Goal: Find specific page/section: Find specific page/section

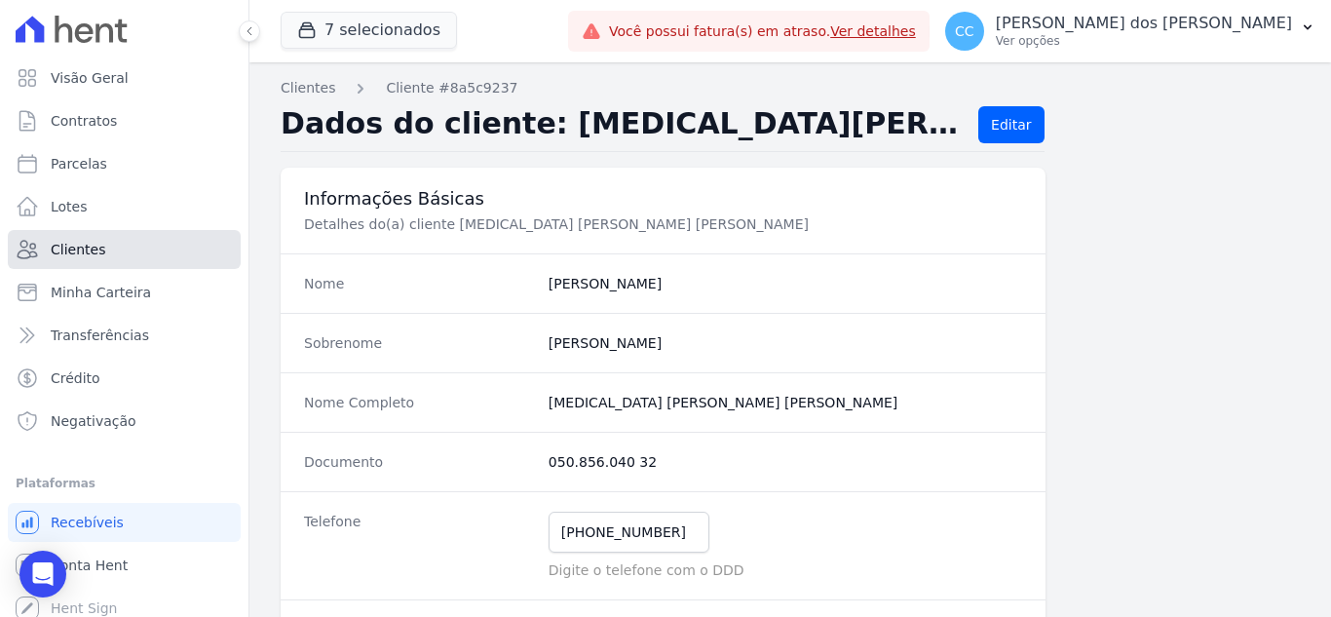
click at [100, 245] on link "Clientes" at bounding box center [124, 249] width 233 height 39
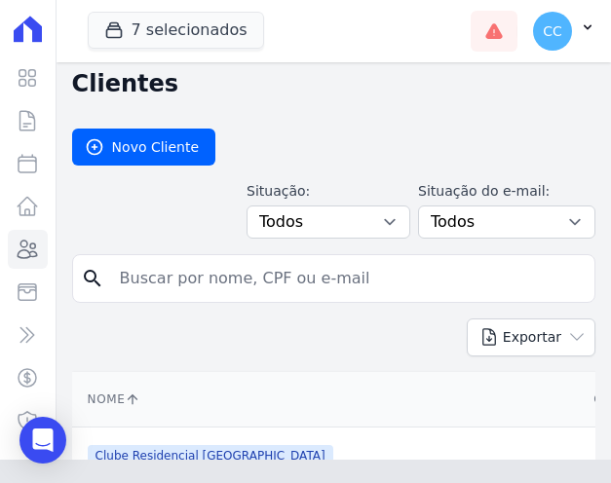
click at [240, 276] on input "search" at bounding box center [347, 278] width 478 height 39
type input "[PERSON_NAME]"
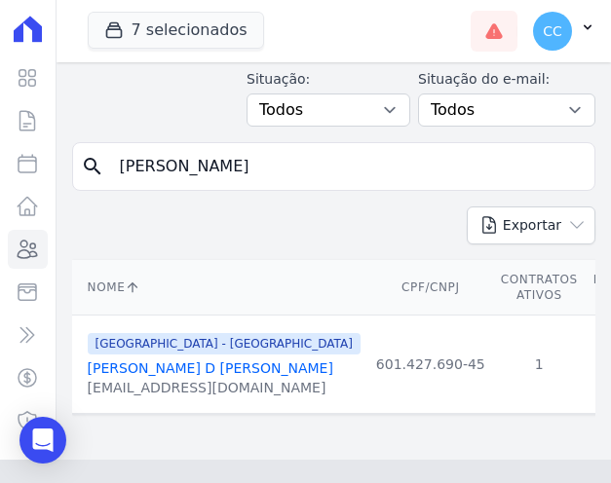
scroll to position [114, 0]
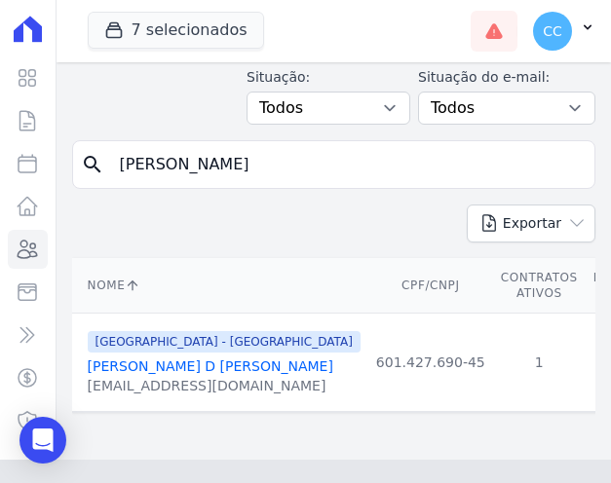
click at [261, 370] on link "[PERSON_NAME] D [PERSON_NAME]" at bounding box center [211, 367] width 246 height 16
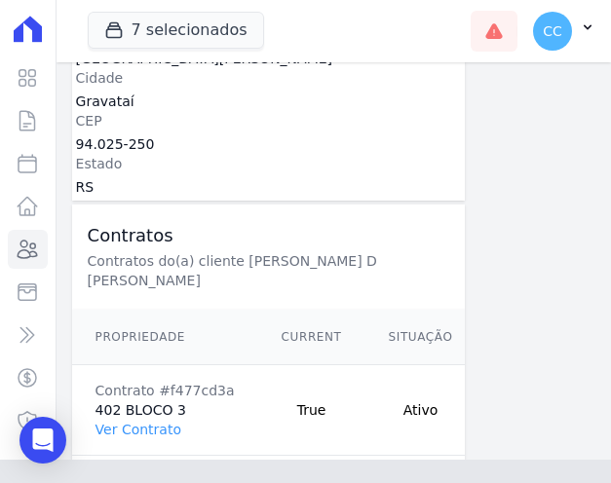
scroll to position [1104, 0]
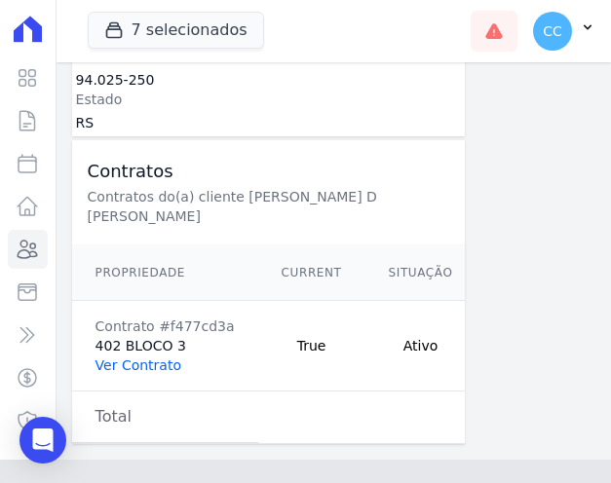
click at [128, 358] on link "Ver Contrato" at bounding box center [138, 366] width 86 height 16
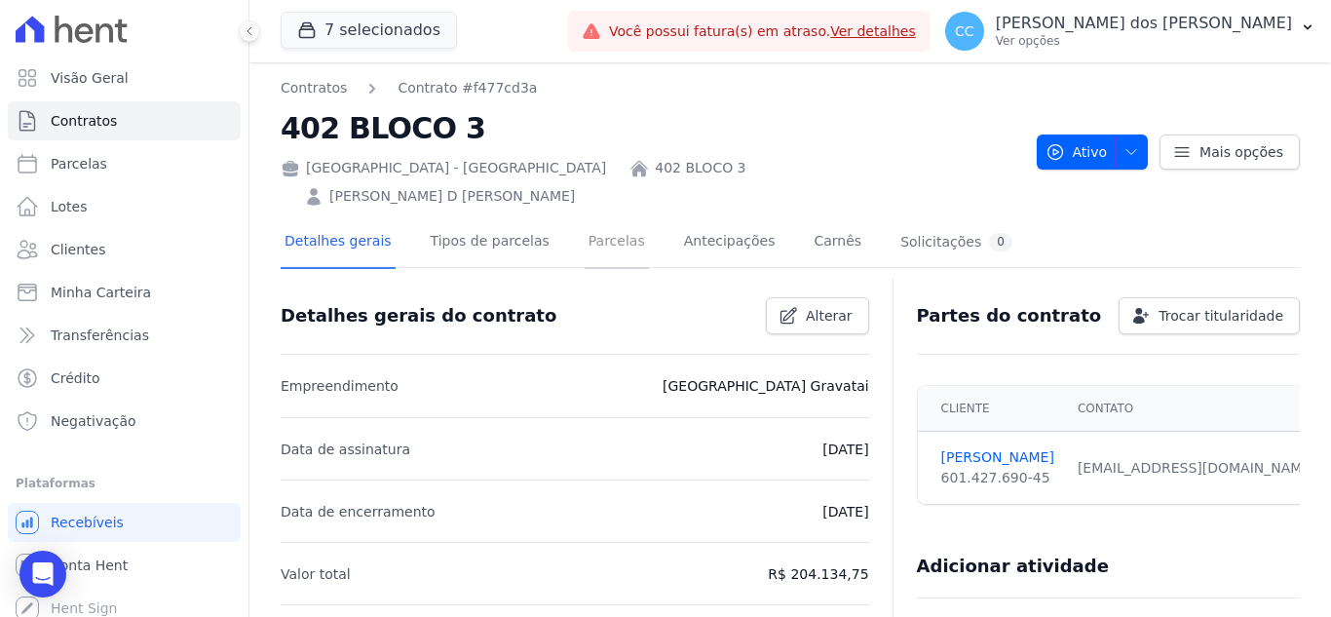
click at [595, 217] on link "Parcelas" at bounding box center [617, 243] width 64 height 52
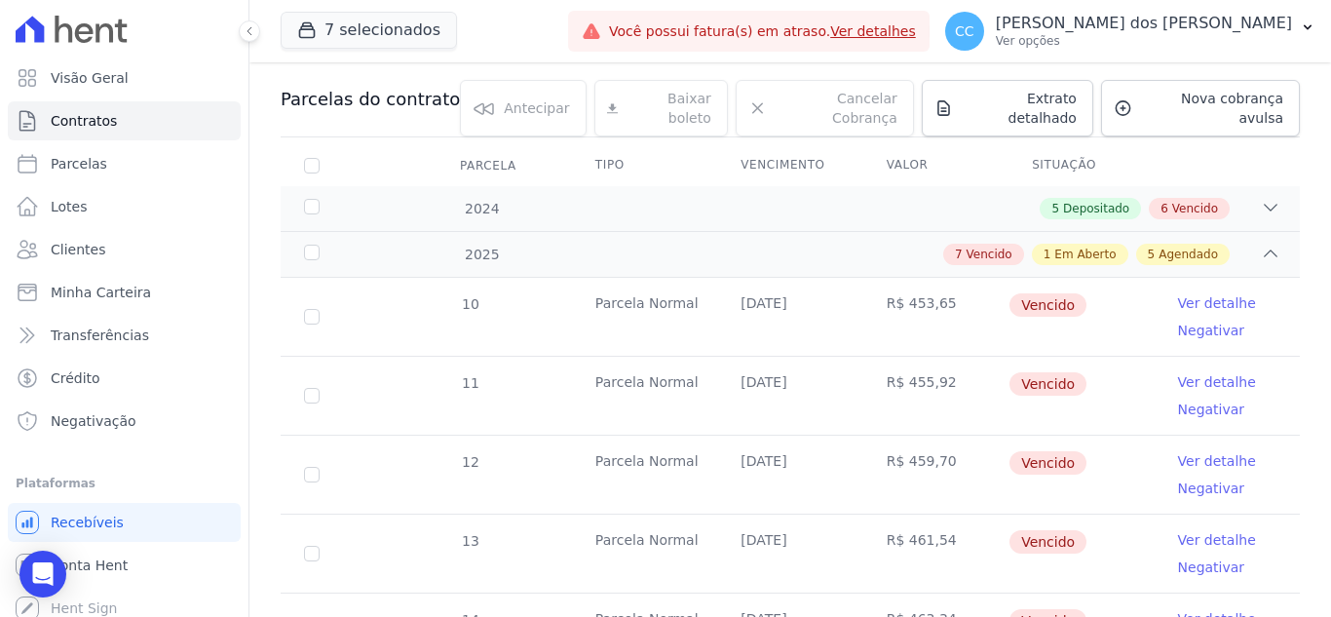
scroll to position [487, 0]
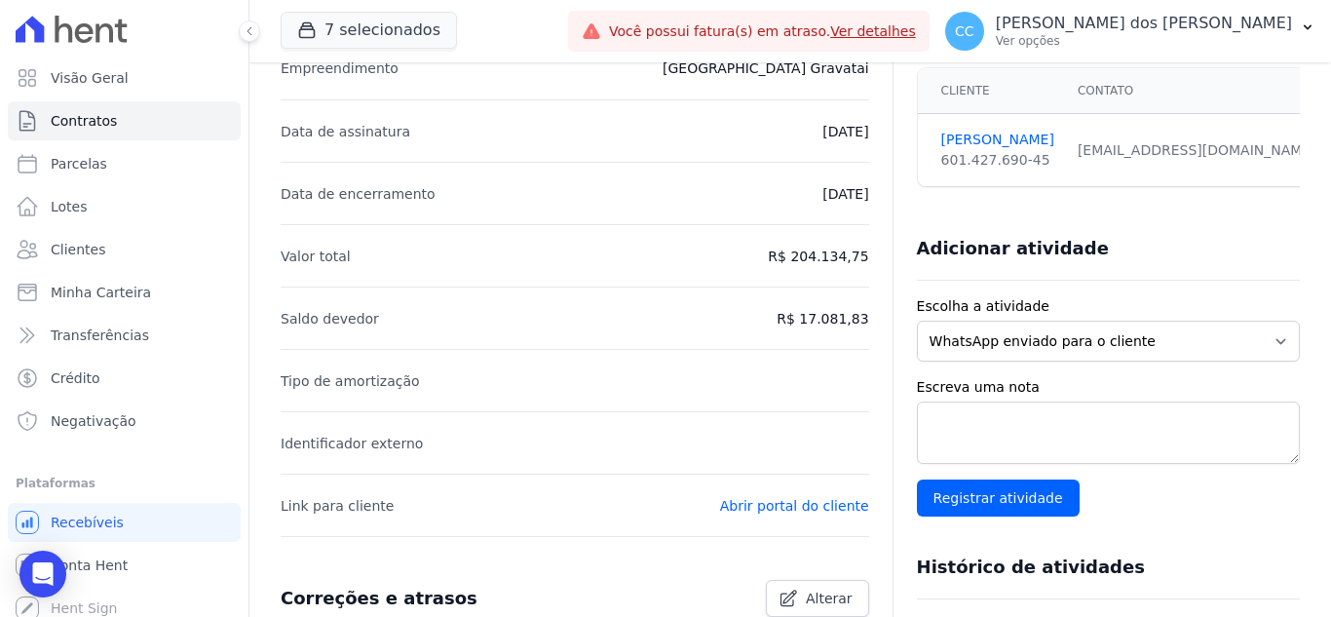
scroll to position [292, 0]
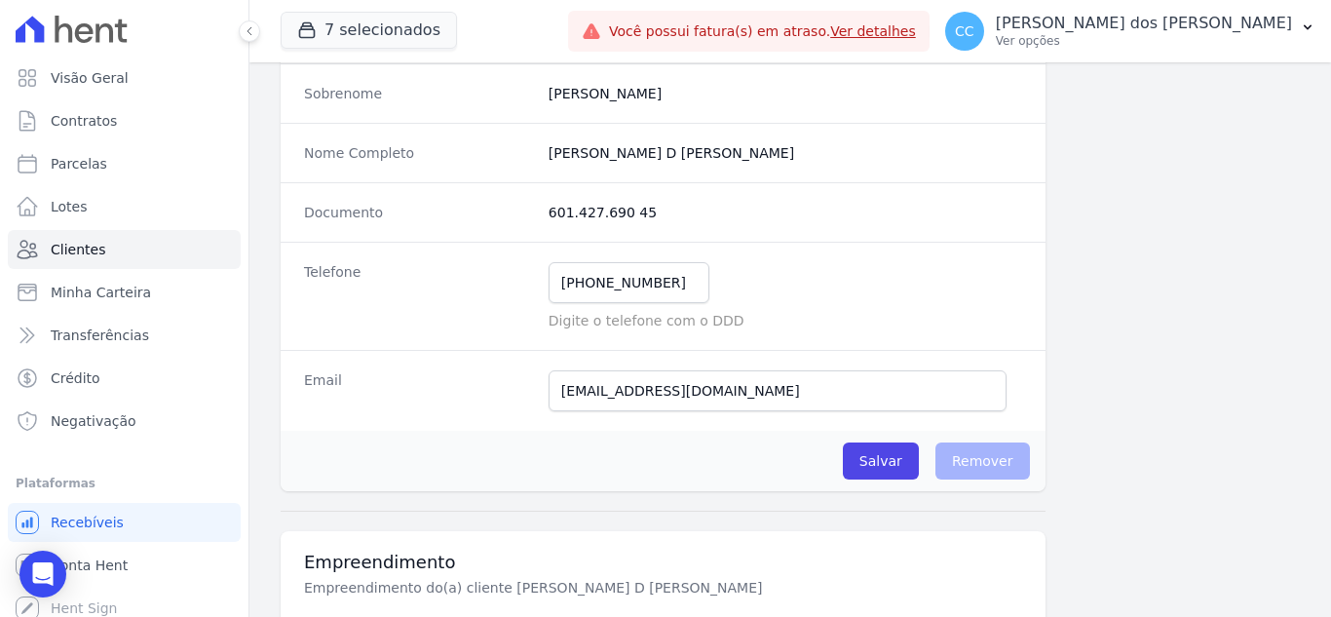
scroll to position [229, 0]
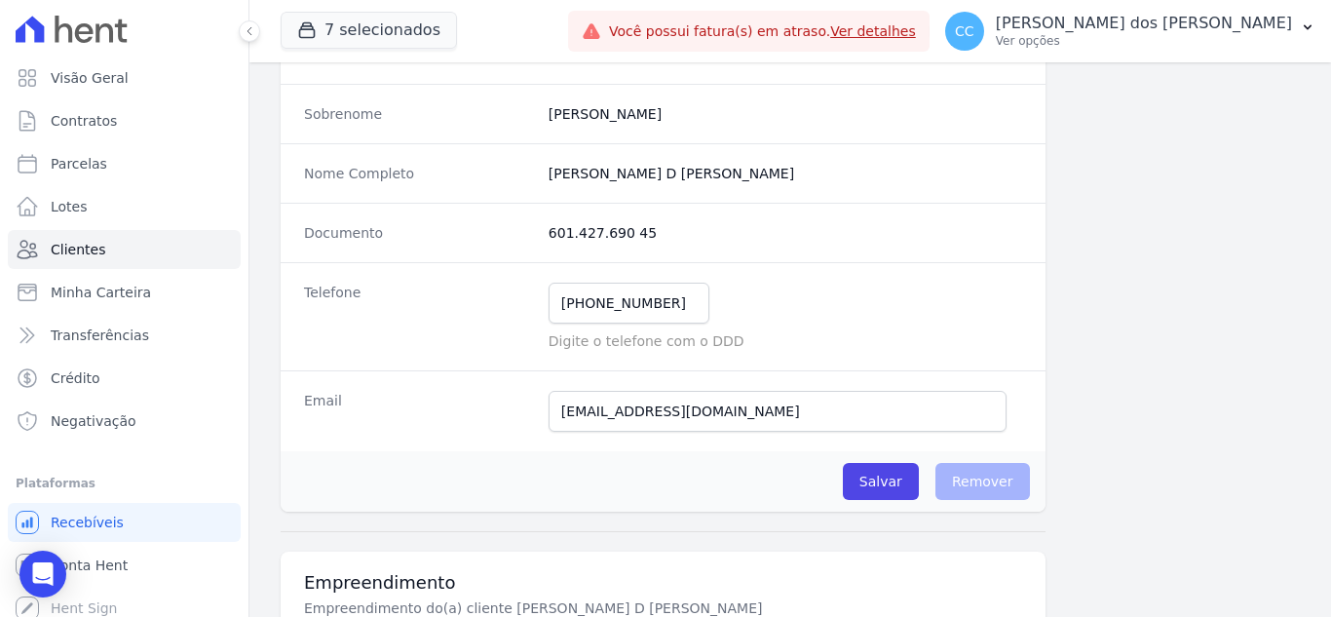
drag, startPoint x: 539, startPoint y: 231, endPoint x: 677, endPoint y: 232, distance: 138.4
click at [677, 232] on div "Documento 601.427.690 45" at bounding box center [663, 232] width 765 height 59
copy dd "601.427.690 45"
drag, startPoint x: 547, startPoint y: 172, endPoint x: 816, endPoint y: 180, distance: 269.1
click at [816, 180] on completo "[PERSON_NAME] D [PERSON_NAME]" at bounding box center [786, 173] width 474 height 19
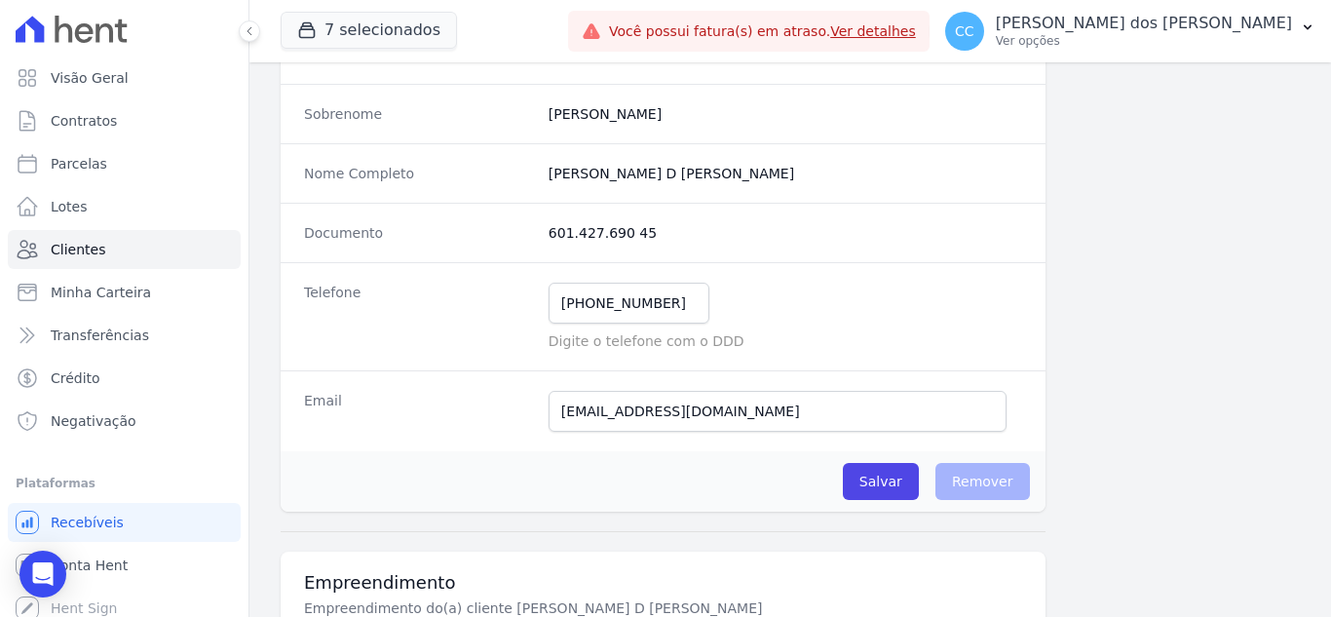
copy completo "[PERSON_NAME] D [PERSON_NAME]"
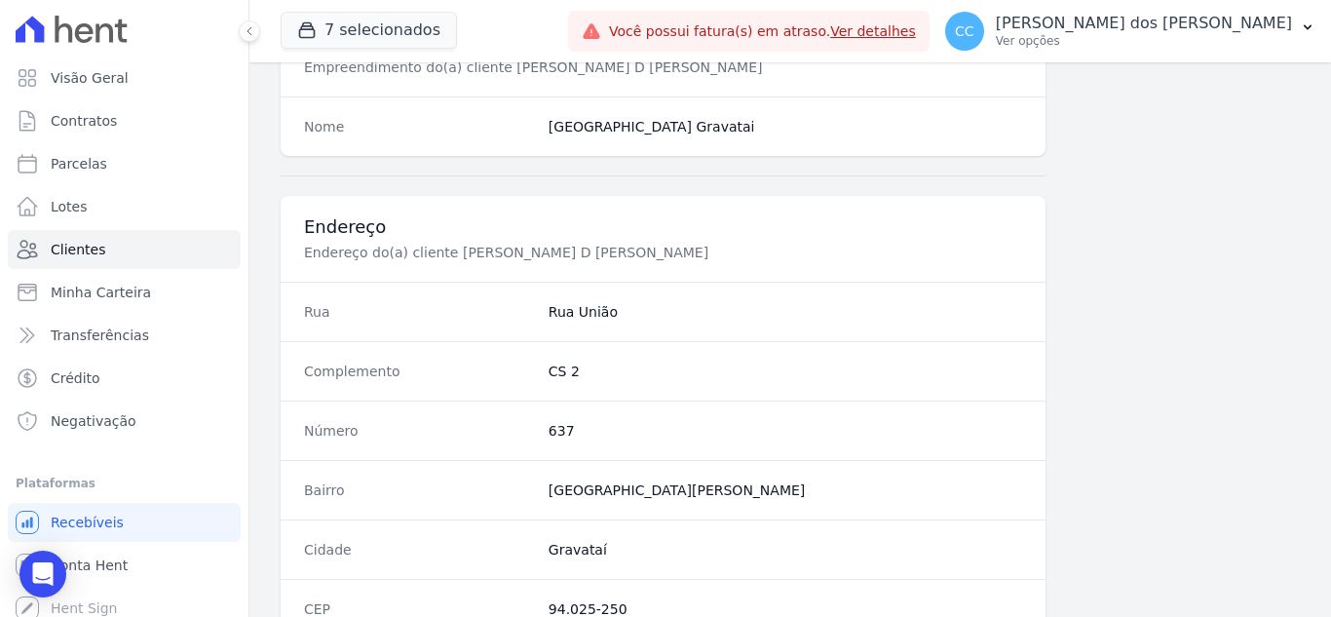
scroll to position [814, 0]
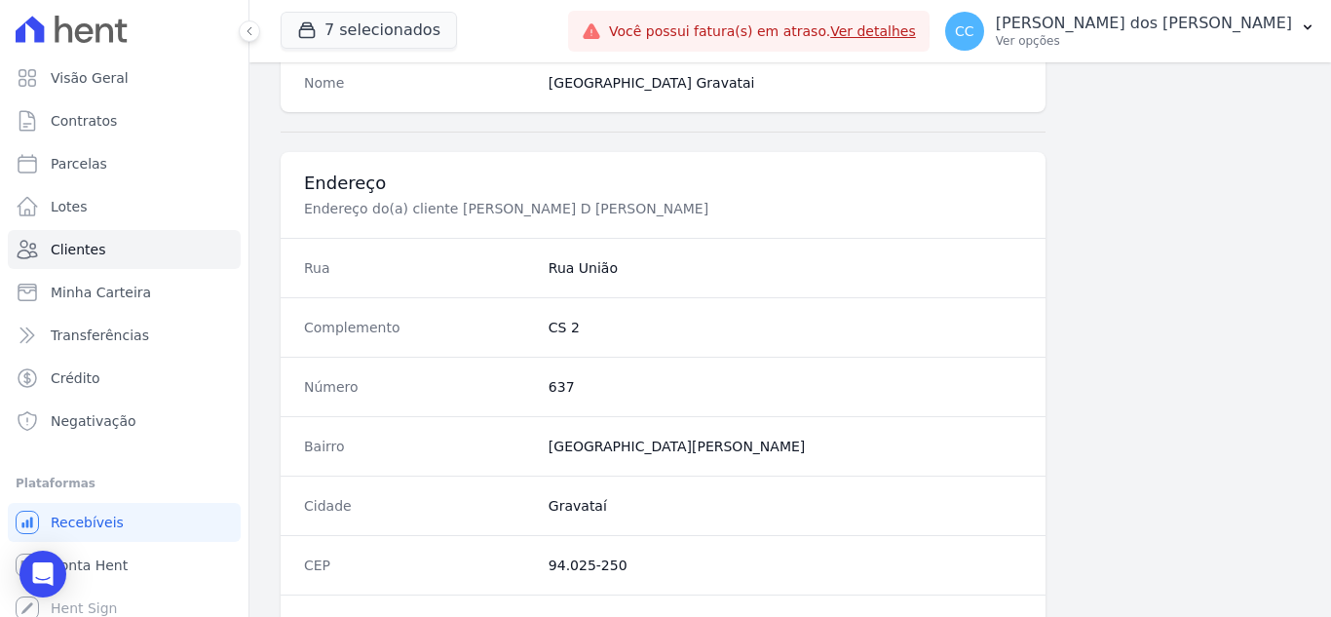
drag, startPoint x: 635, startPoint y: 560, endPoint x: 487, endPoint y: 537, distance: 150.0
click at [487, 537] on div "CEP 94.025-250" at bounding box center [663, 564] width 765 height 59
copy div "94.025-250"
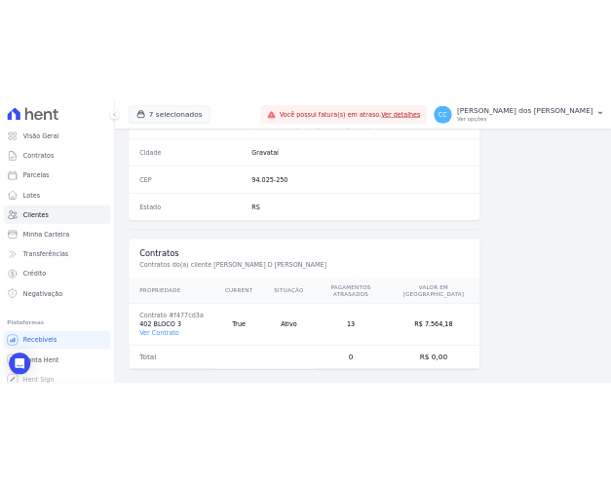
scroll to position [1206, 0]
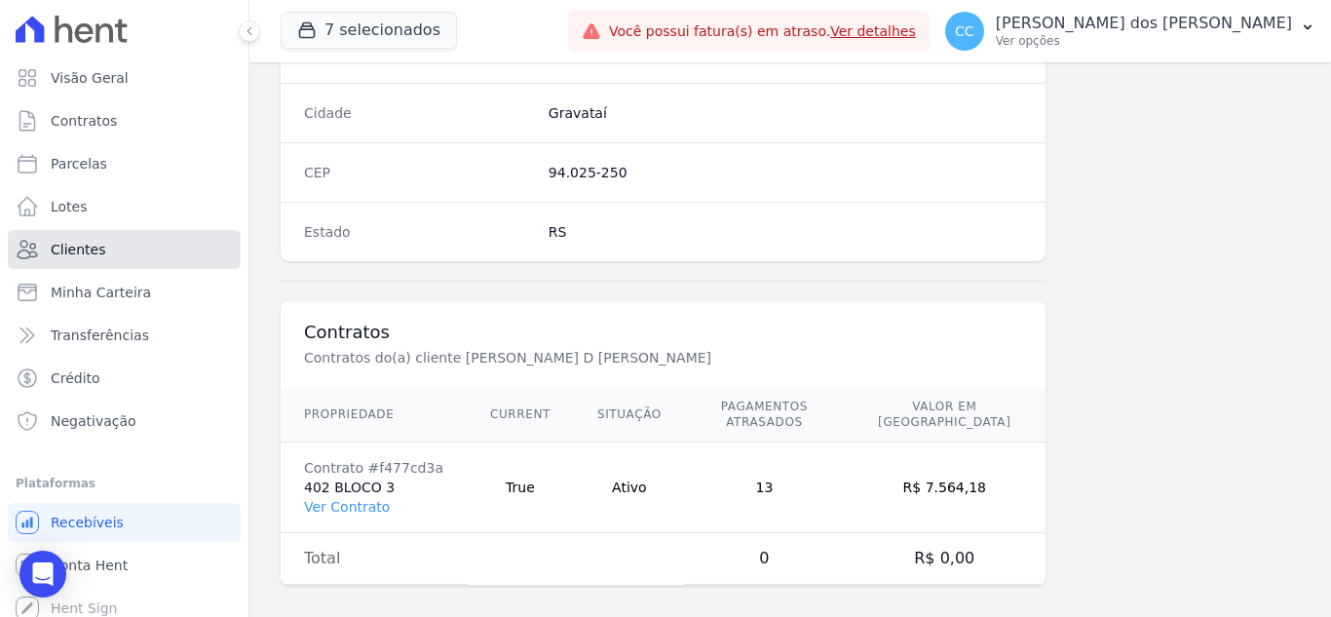
click at [74, 265] on link "Clientes" at bounding box center [124, 249] width 233 height 39
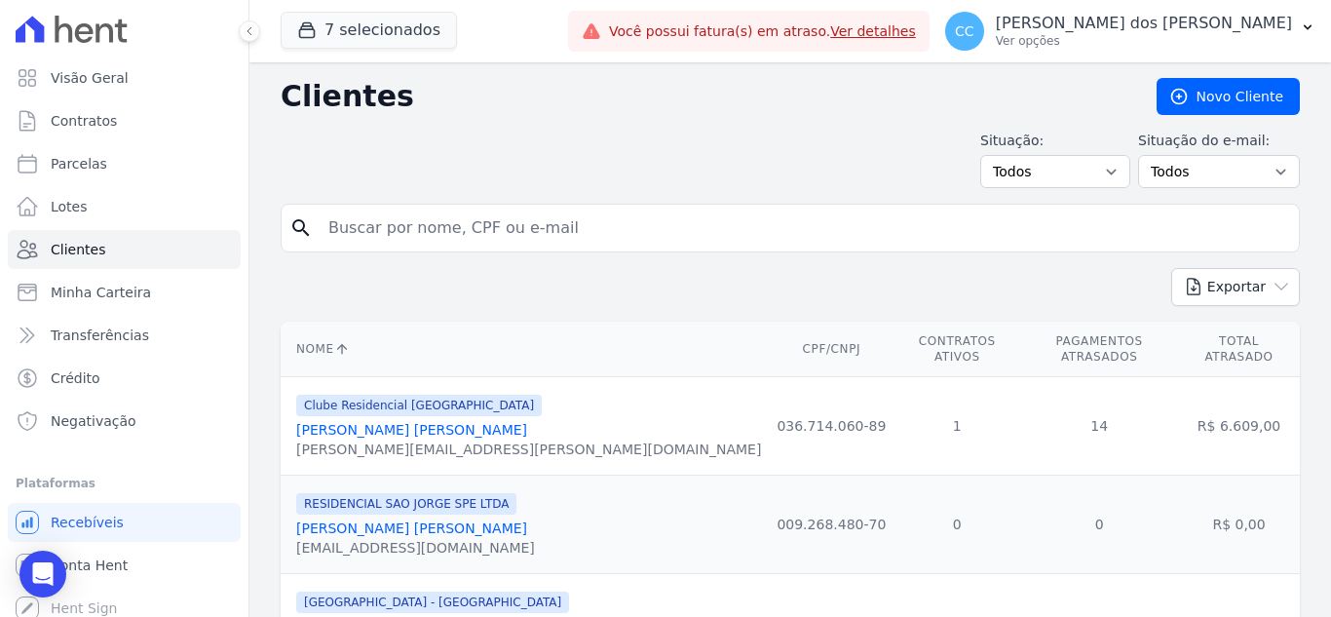
click at [769, 325] on th "CPF/CNPJ" at bounding box center [831, 350] width 125 height 56
drag, startPoint x: 707, startPoint y: 255, endPoint x: 708, endPoint y: 241, distance: 14.6
click at [707, 255] on form "search" at bounding box center [790, 236] width 1019 height 64
click at [711, 232] on input "search" at bounding box center [804, 228] width 974 height 39
type input "[PERSON_NAME]"
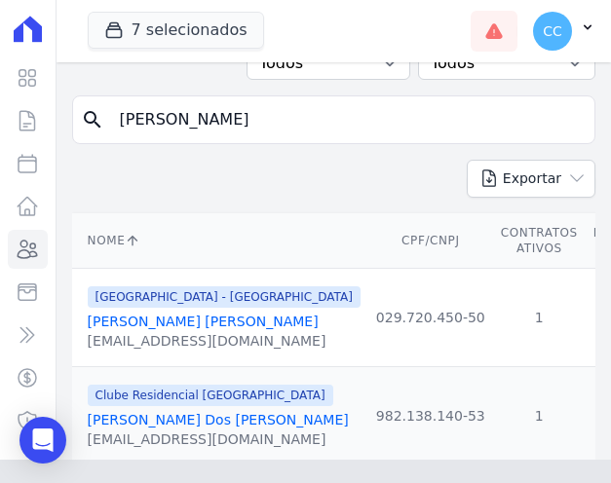
scroll to position [292, 0]
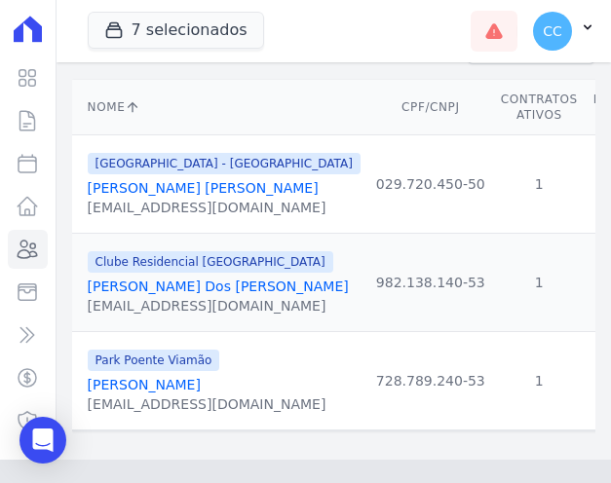
click at [204, 183] on link "[PERSON_NAME] [PERSON_NAME]" at bounding box center [203, 188] width 231 height 16
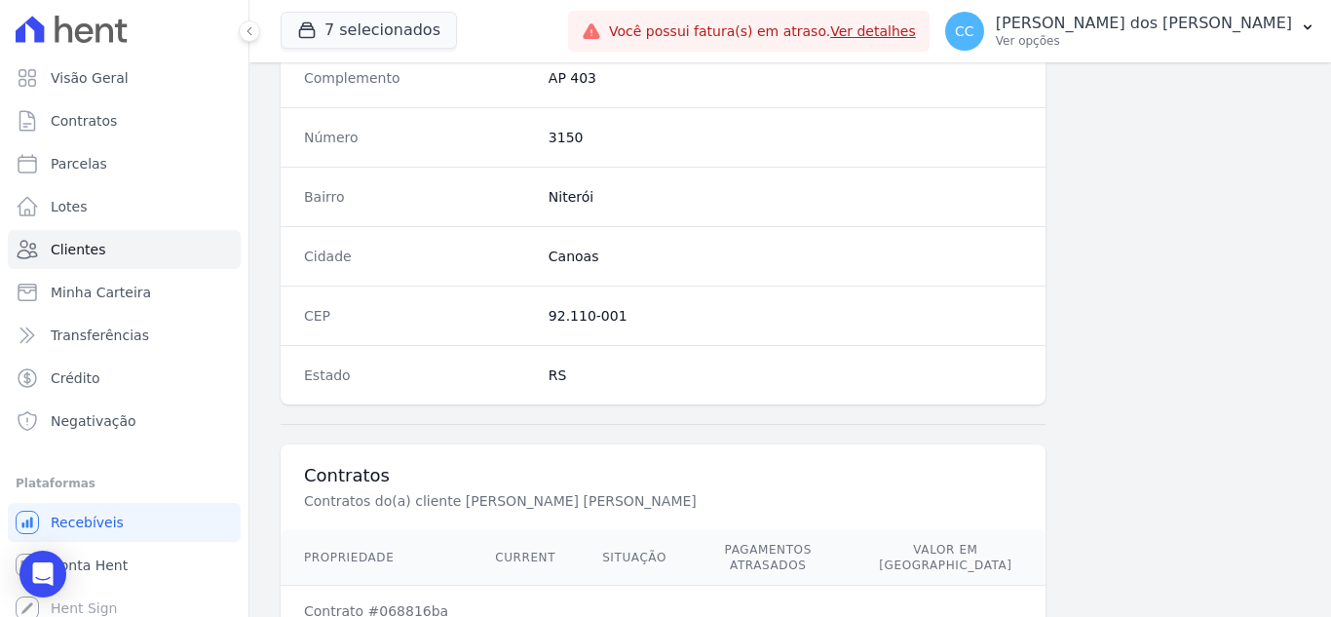
scroll to position [1206, 0]
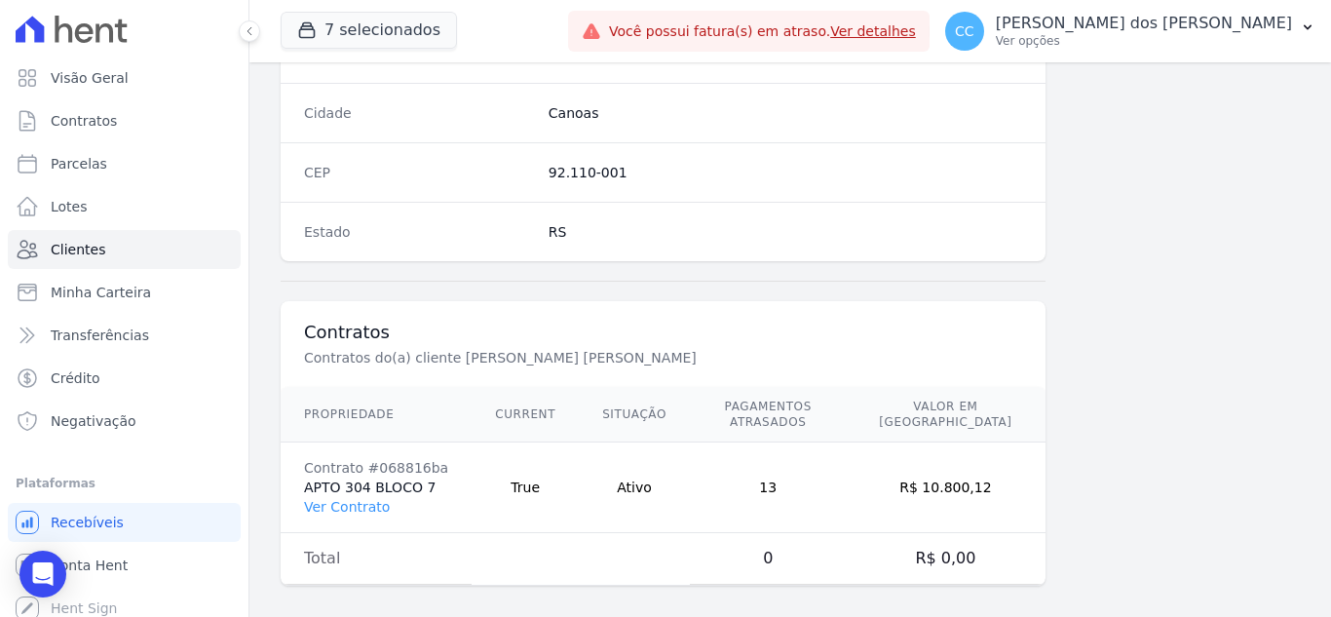
click at [319, 513] on td "Contrato #068816ba APTO 304 BLOCO 7 Ver Contrato" at bounding box center [376, 487] width 191 height 91
click at [345, 499] on link "Ver Contrato" at bounding box center [347, 507] width 86 height 16
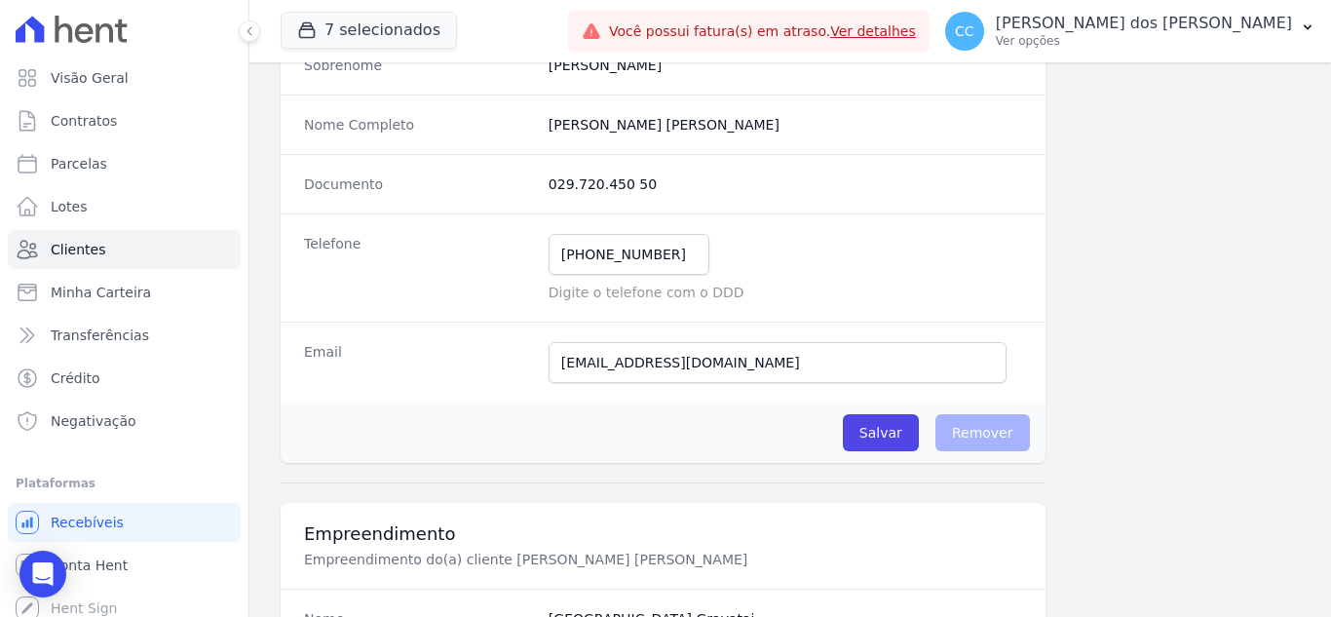
scroll to position [232, 0]
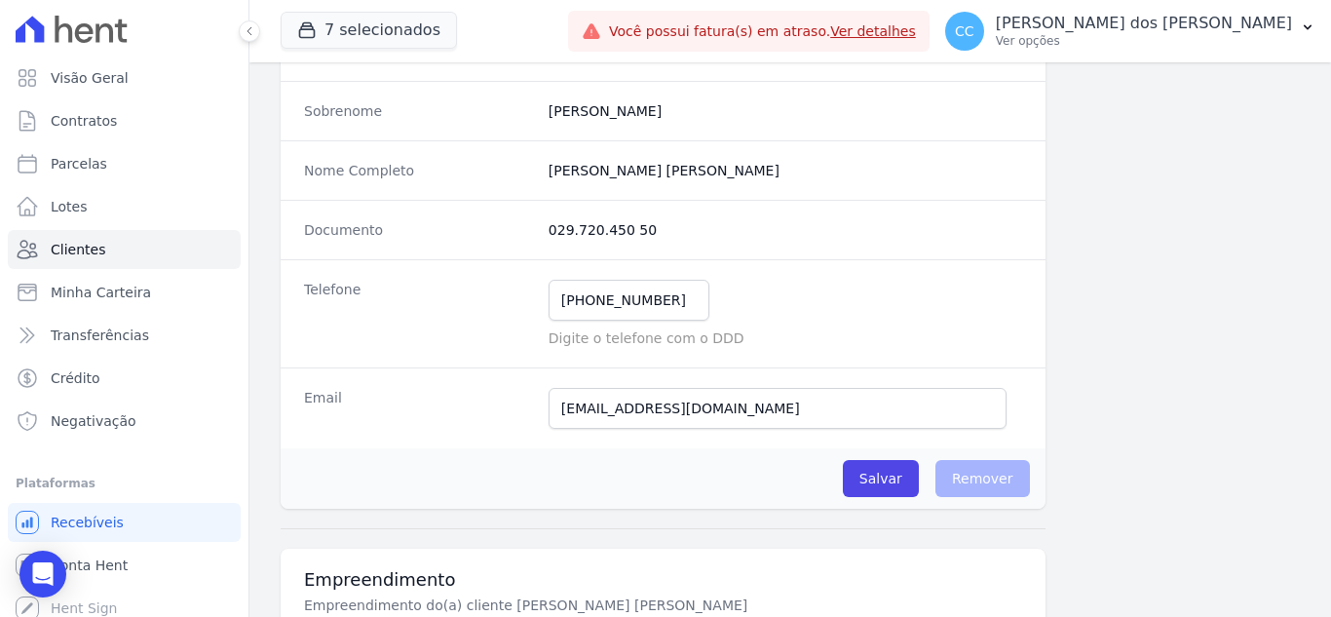
drag, startPoint x: 650, startPoint y: 227, endPoint x: 525, endPoint y: 230, distance: 124.8
click at [525, 230] on div "Documento 029.720.450 50" at bounding box center [663, 229] width 765 height 59
copy div "029.720.450 50"
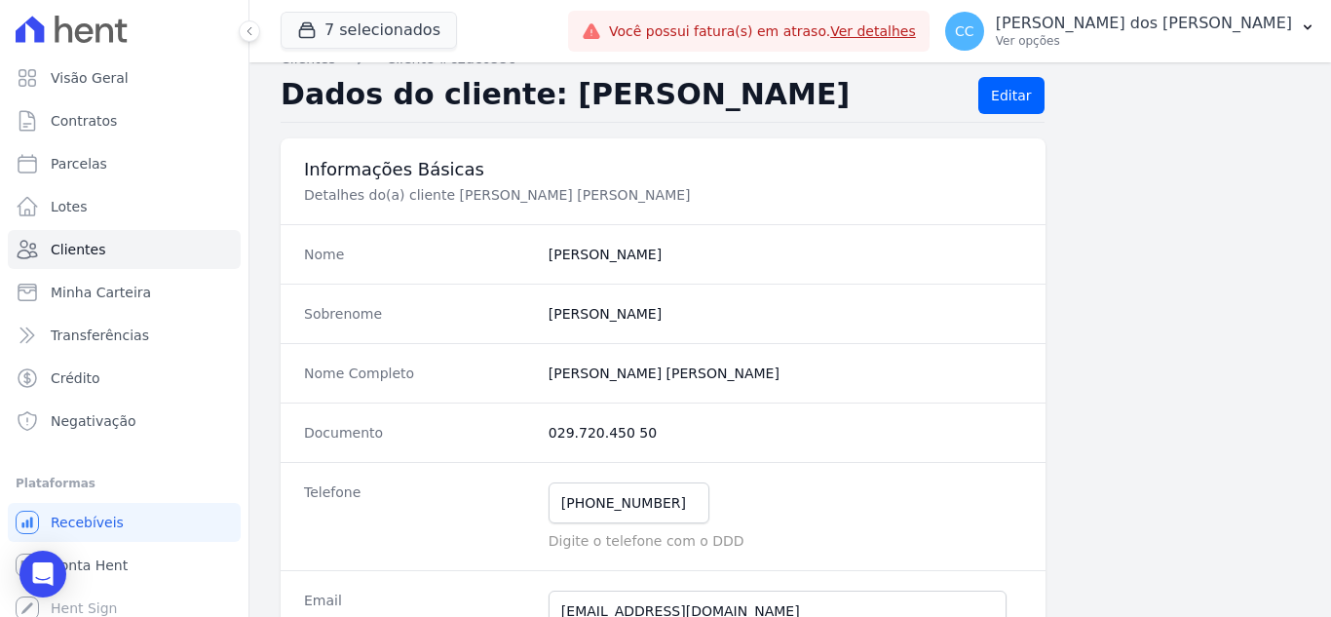
scroll to position [0, 0]
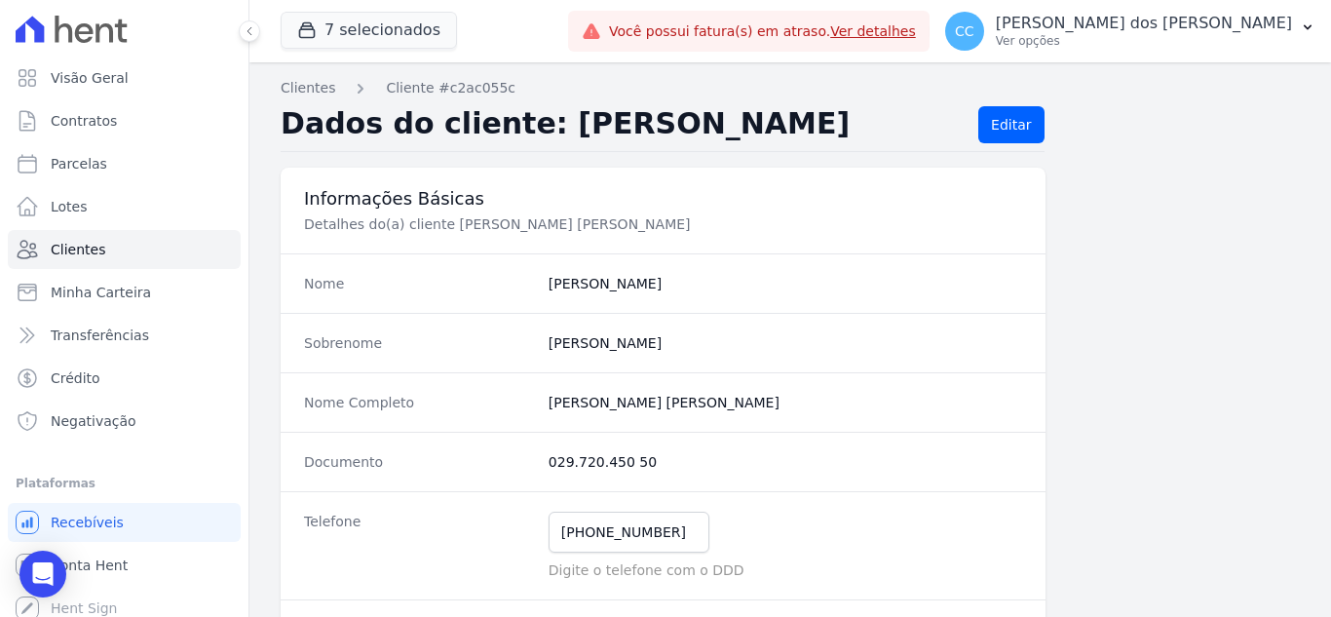
drag, startPoint x: 545, startPoint y: 403, endPoint x: 743, endPoint y: 399, distance: 197.9
click at [743, 399] on completo "[PERSON_NAME] [PERSON_NAME]" at bounding box center [786, 402] width 474 height 19
copy completo "[PERSON_NAME] [PERSON_NAME]"
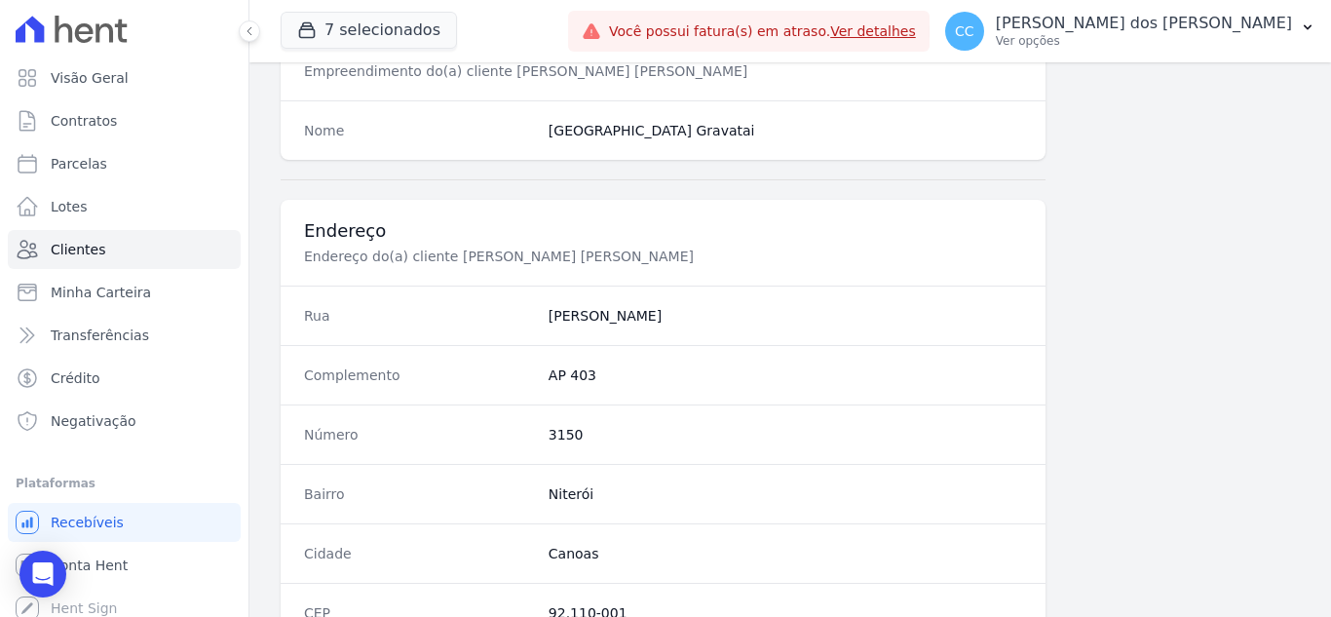
scroll to position [877, 0]
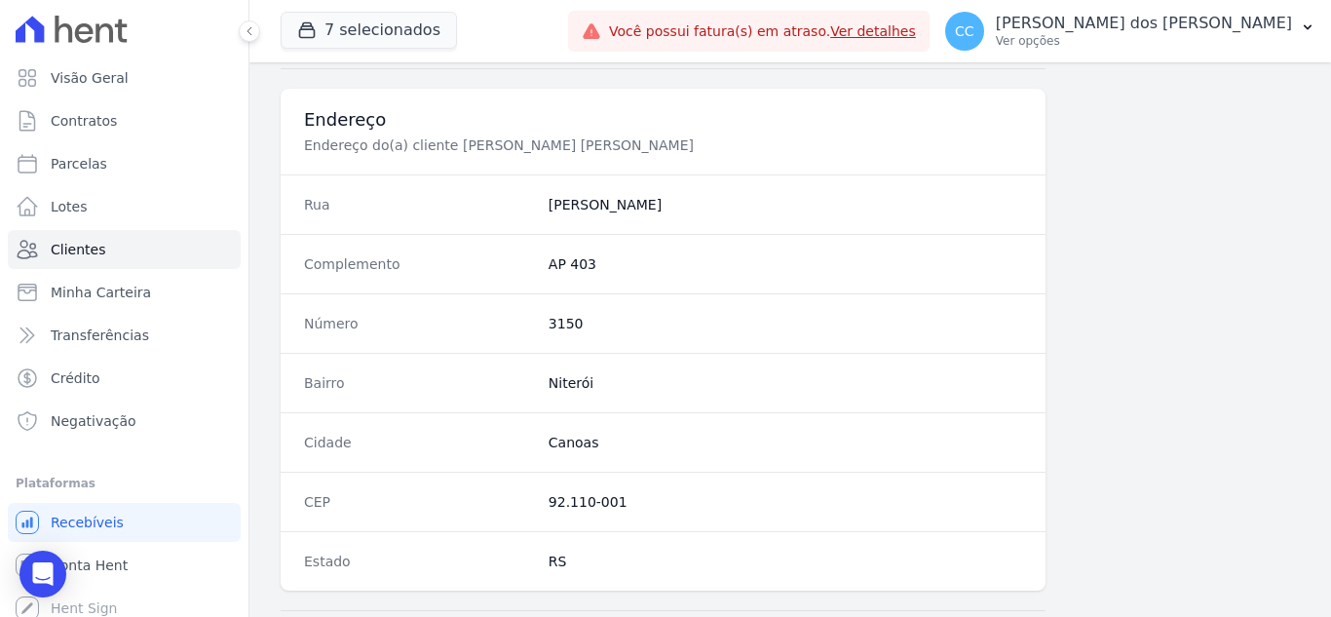
drag, startPoint x: 545, startPoint y: 502, endPoint x: 664, endPoint y: 502, distance: 118.9
click at [664, 502] on dd "92.110-001" at bounding box center [786, 501] width 474 height 19
copy dd "92.110-001"
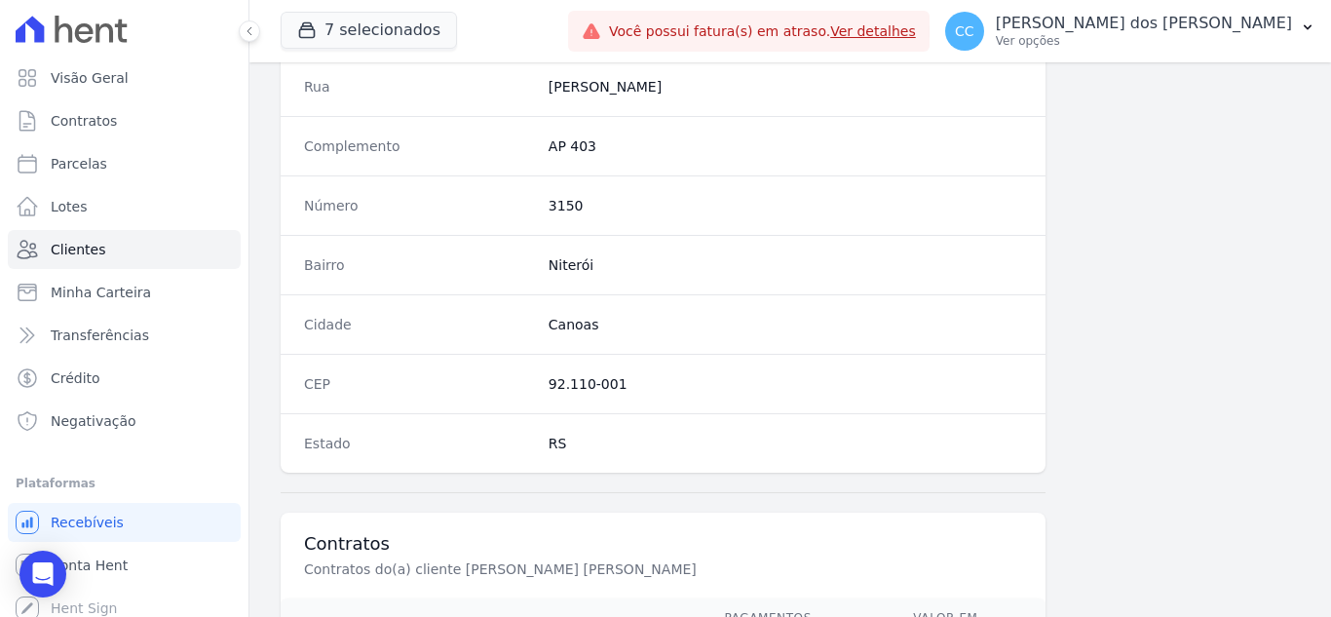
scroll to position [1206, 0]
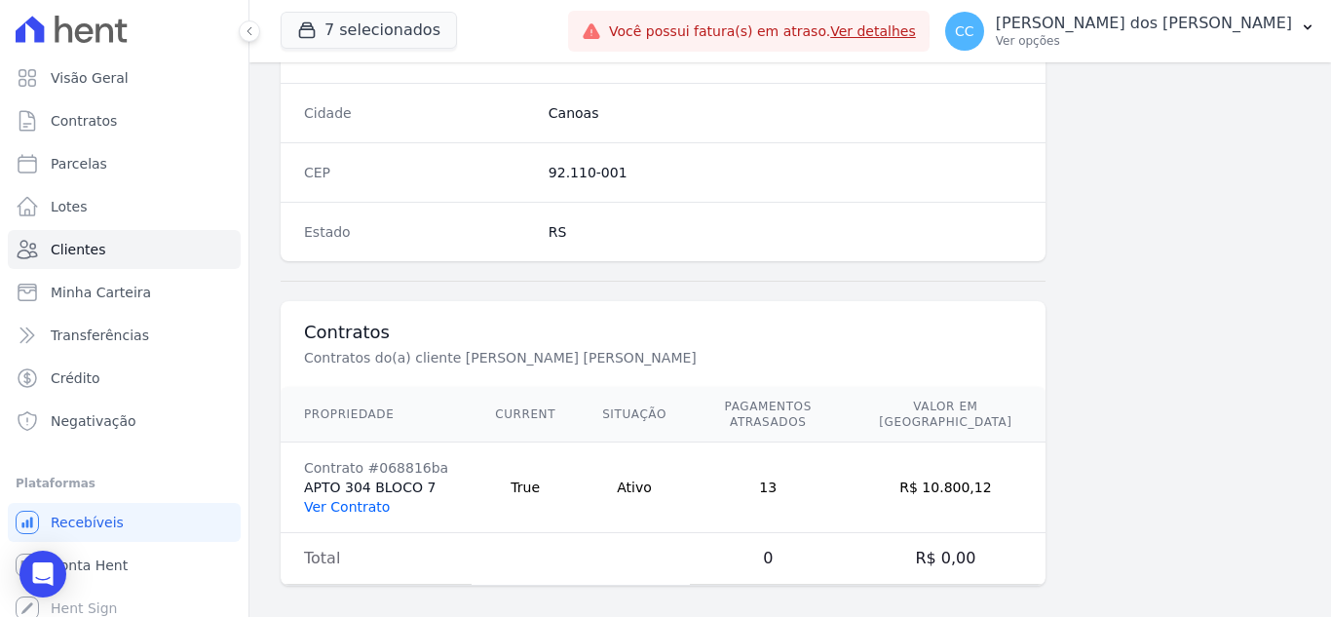
click at [359, 499] on link "Ver Contrato" at bounding box center [347, 507] width 86 height 16
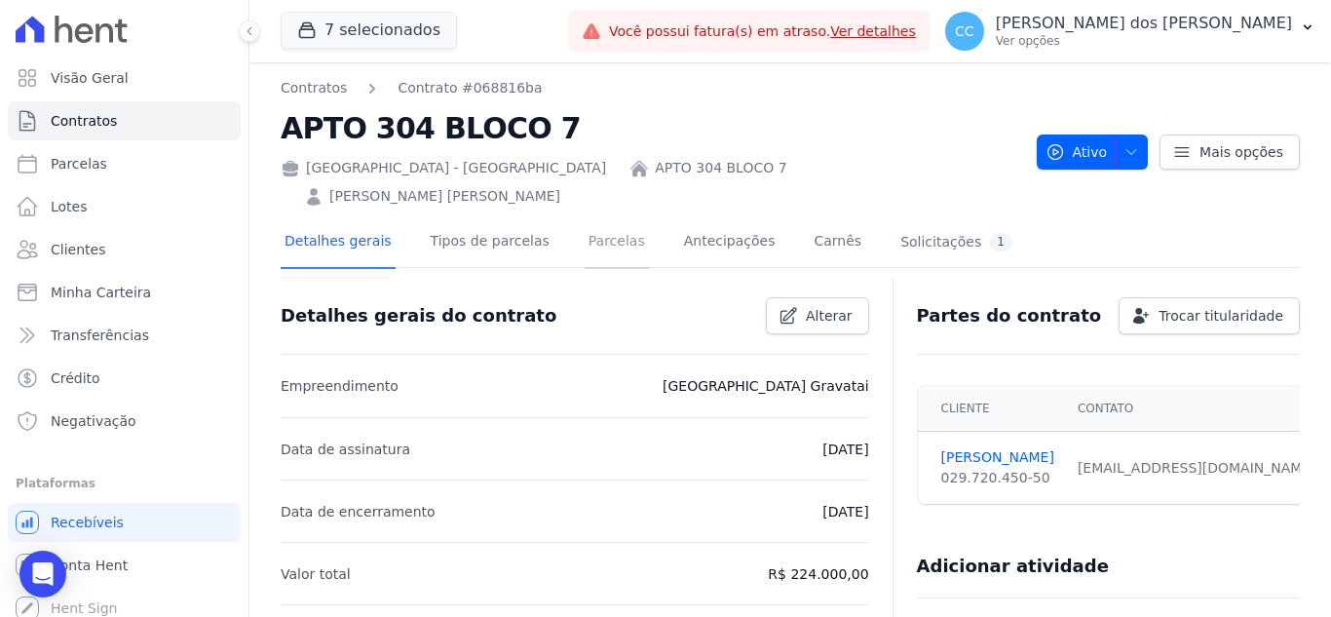
click at [588, 228] on link "Parcelas" at bounding box center [617, 243] width 64 height 52
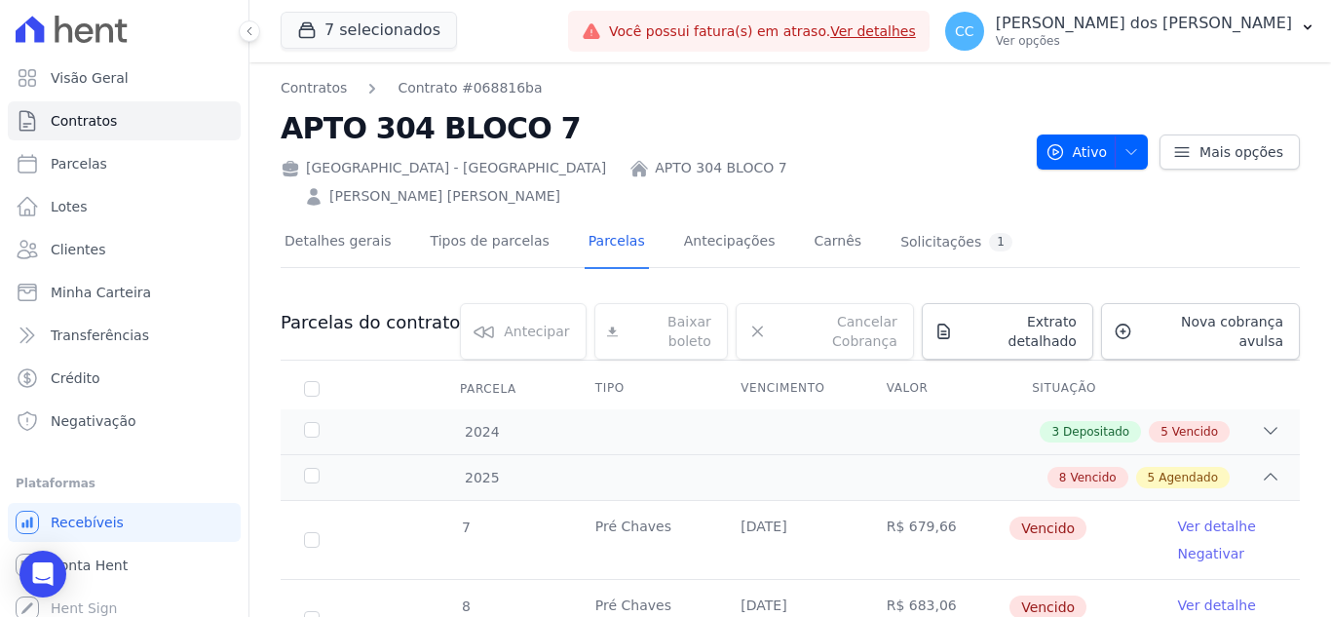
click at [655, 166] on link "APTO 304 BLOCO 7" at bounding box center [721, 168] width 132 height 20
click at [560, 186] on link "[PERSON_NAME] [PERSON_NAME]" at bounding box center [444, 196] width 231 height 20
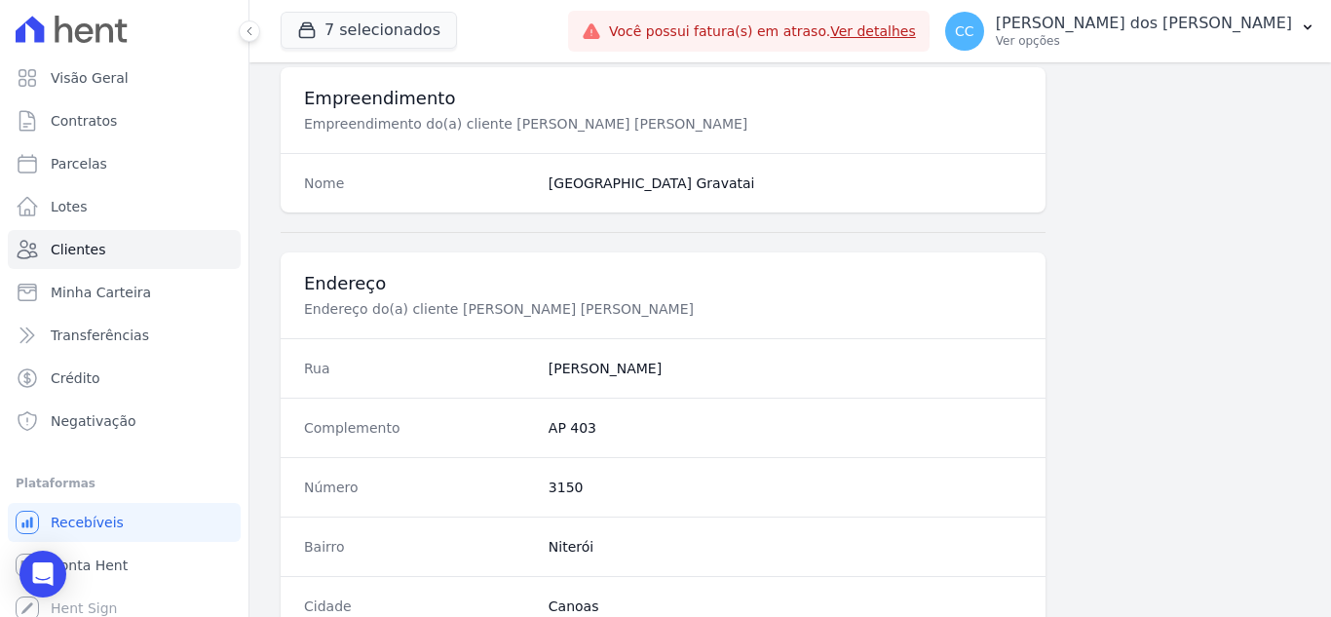
scroll to position [877, 0]
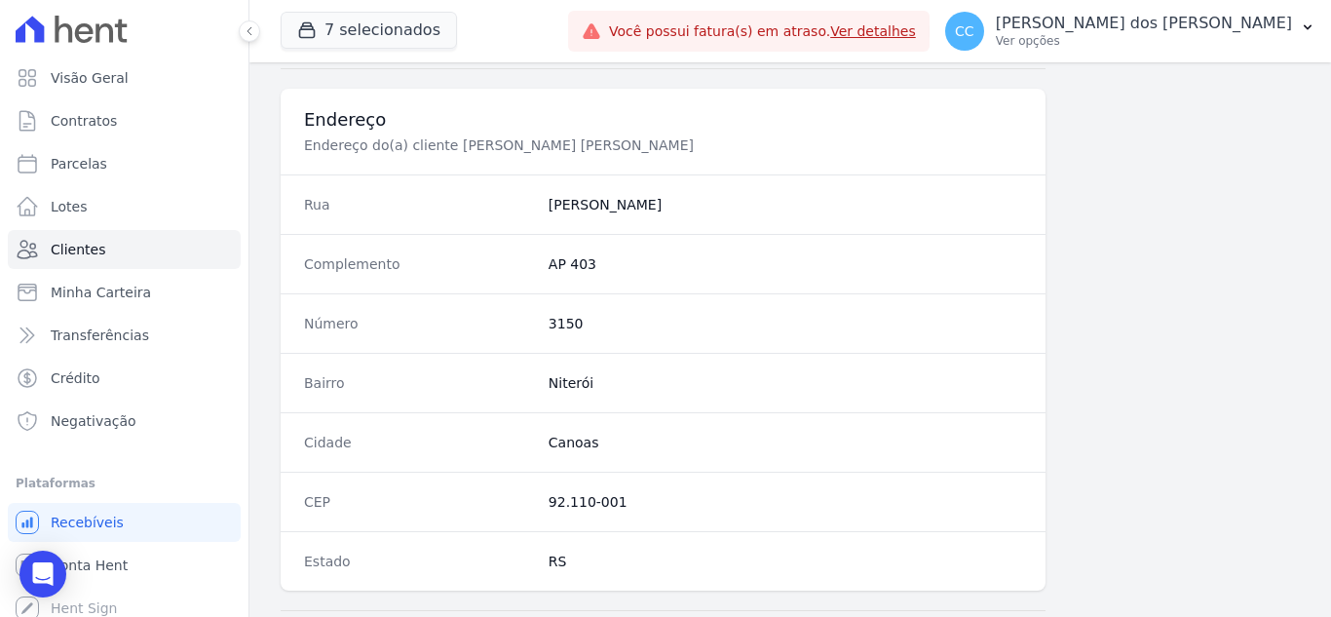
click at [843, 286] on div "Complemento AP 403" at bounding box center [663, 263] width 765 height 59
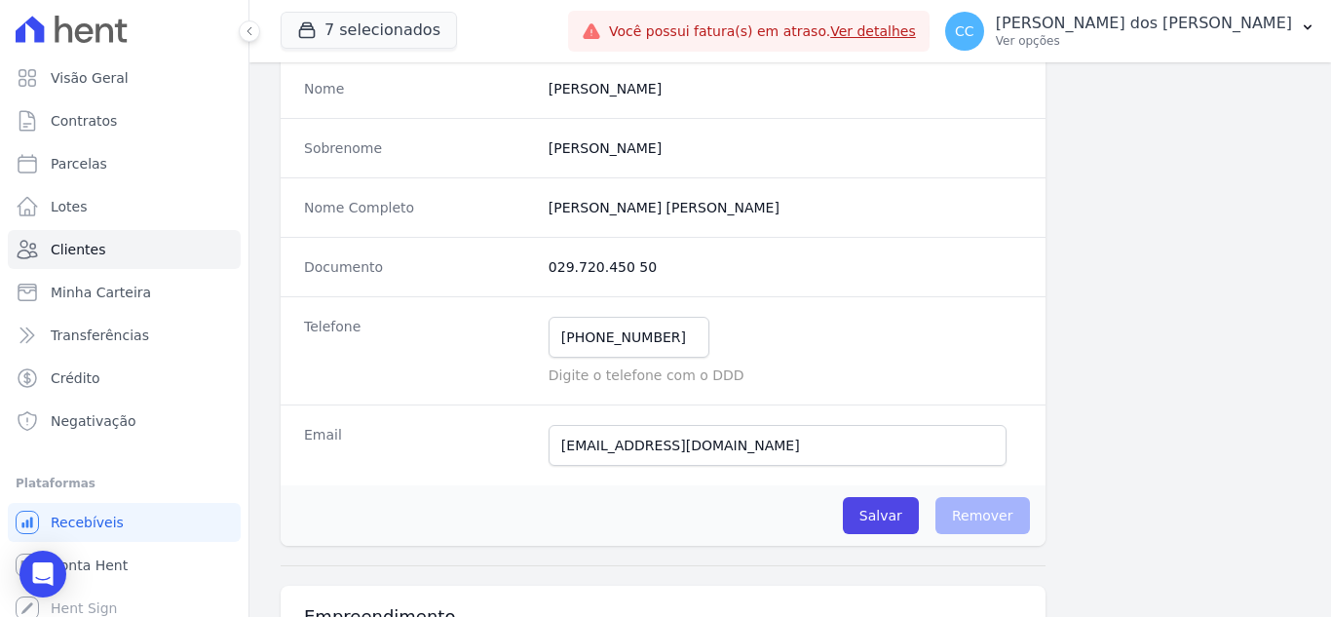
scroll to position [0, 0]
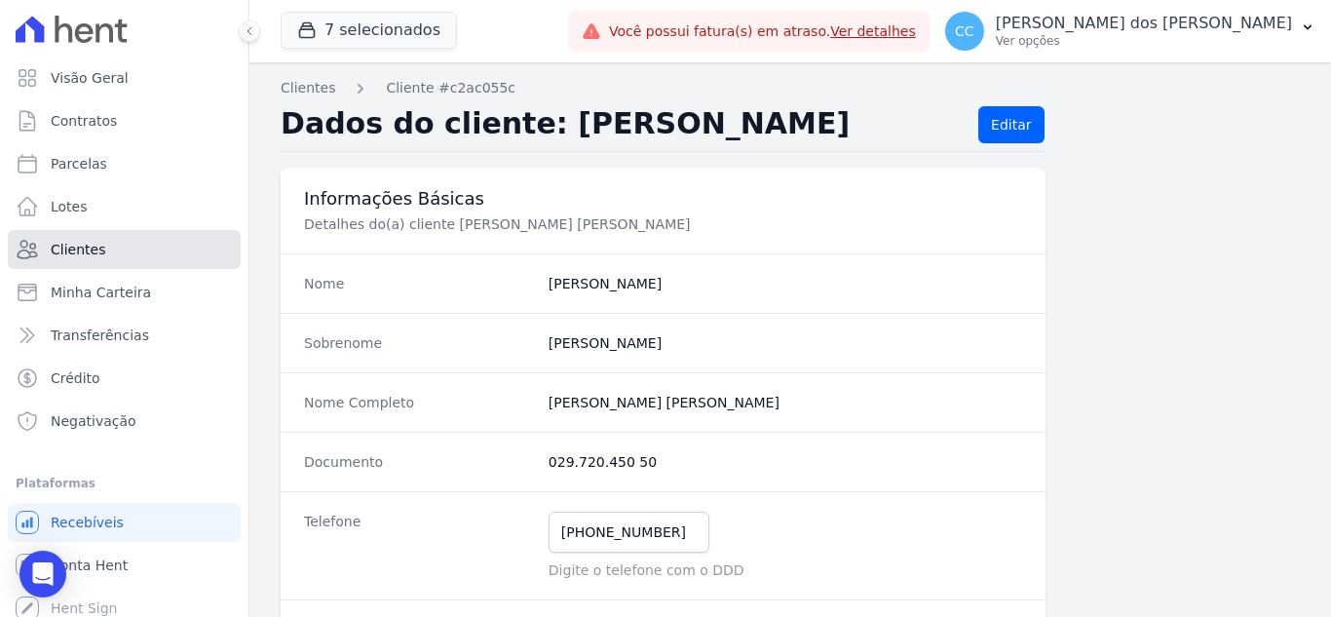
click at [108, 243] on link "Clientes" at bounding box center [124, 249] width 233 height 39
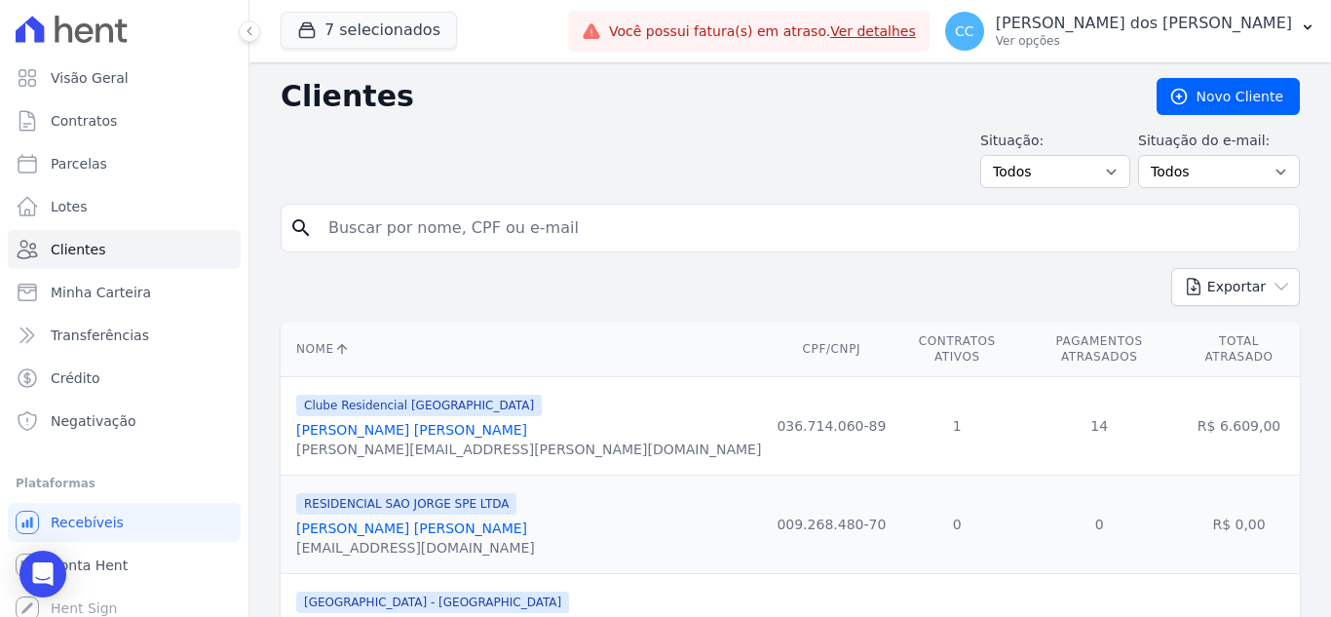
click at [632, 221] on input "search" at bounding box center [804, 228] width 974 height 39
type input "~"
type input "MATHEUS AL"
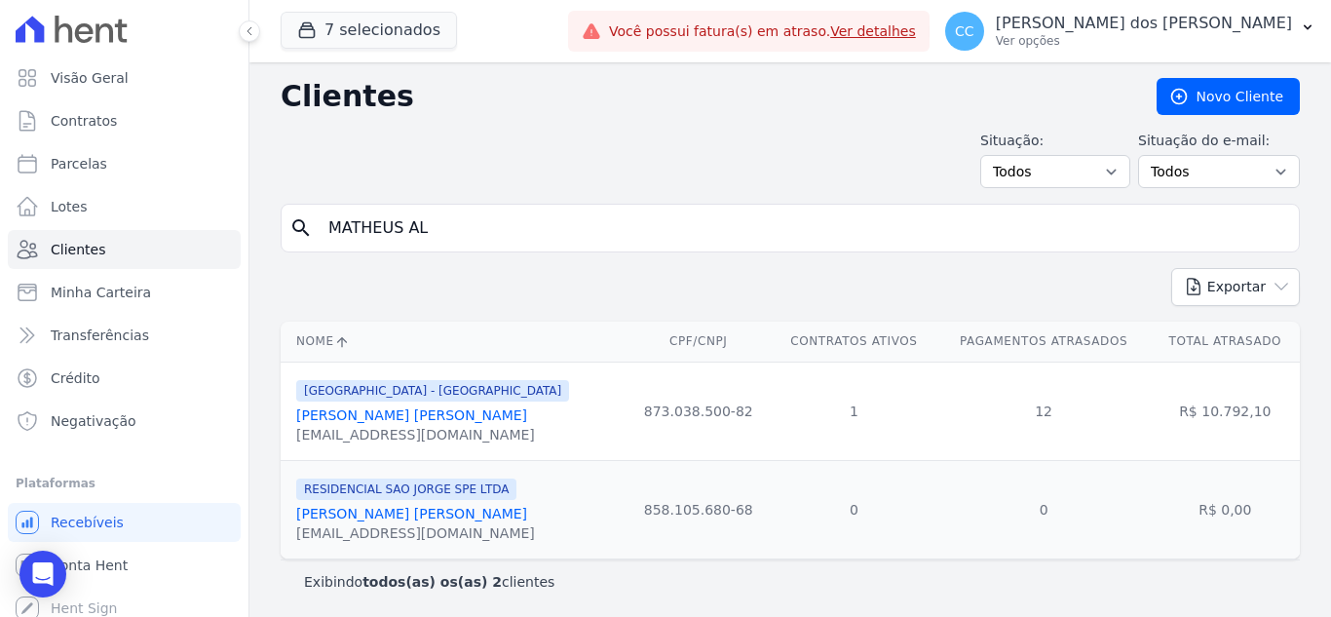
scroll to position [3, 0]
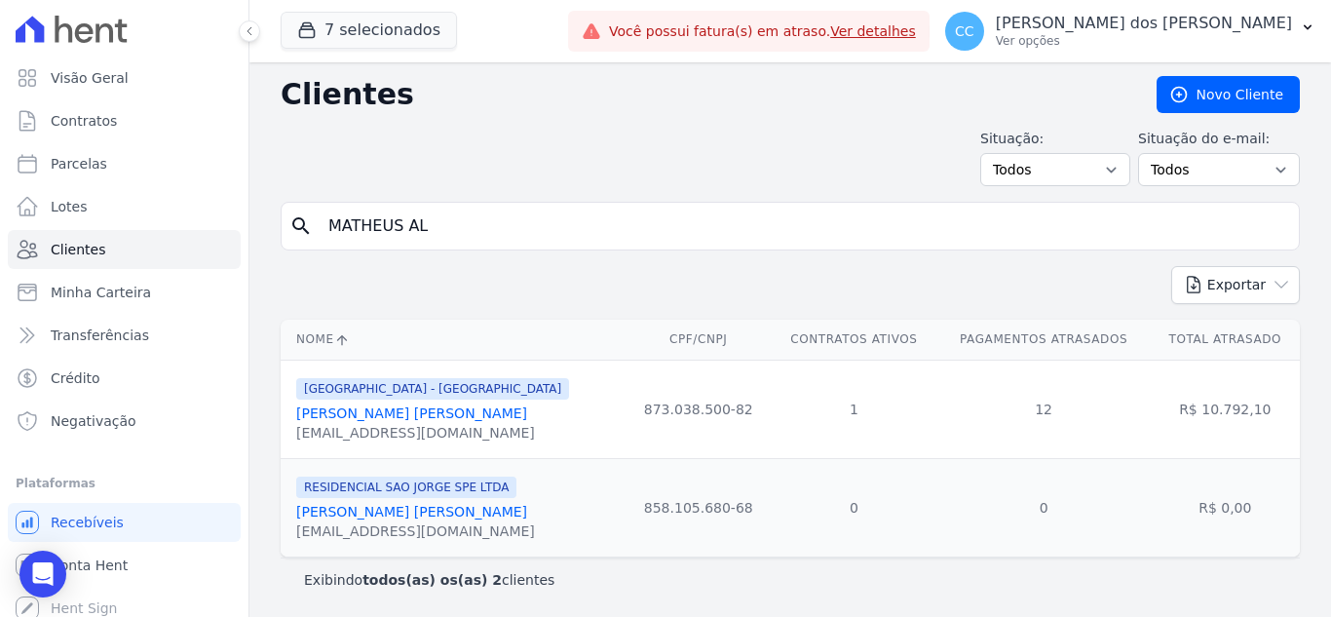
click at [443, 415] on link "[PERSON_NAME] [PERSON_NAME]" at bounding box center [411, 413] width 231 height 16
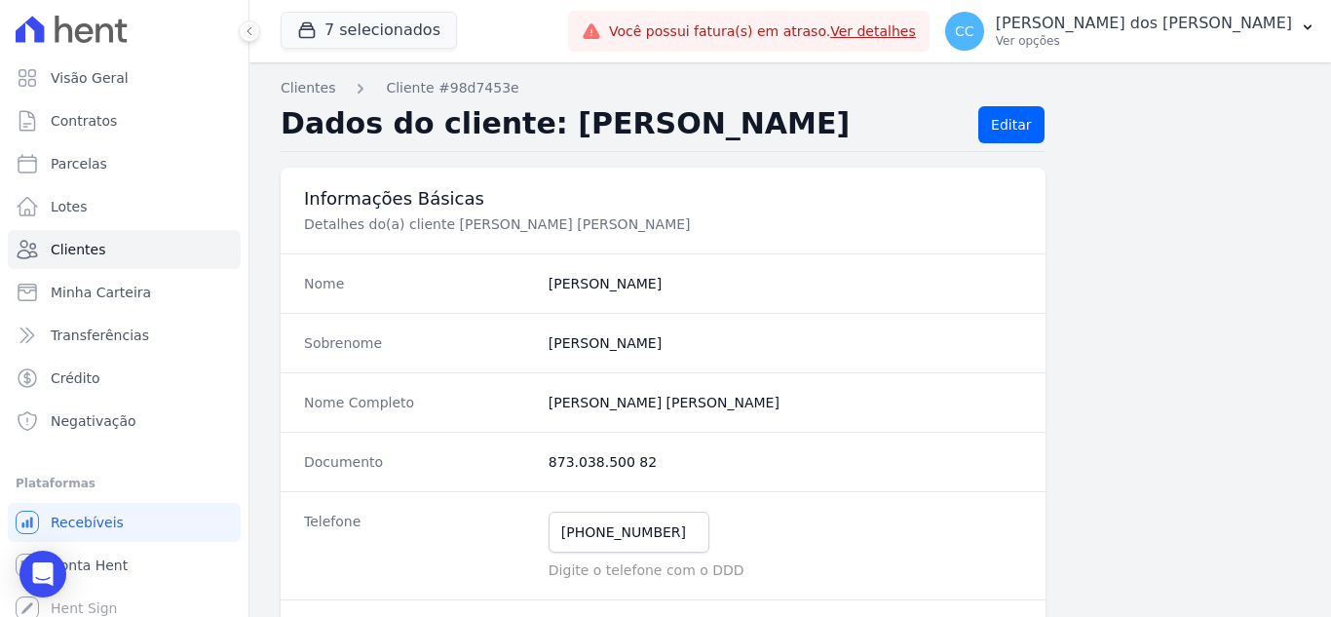
scroll to position [390, 0]
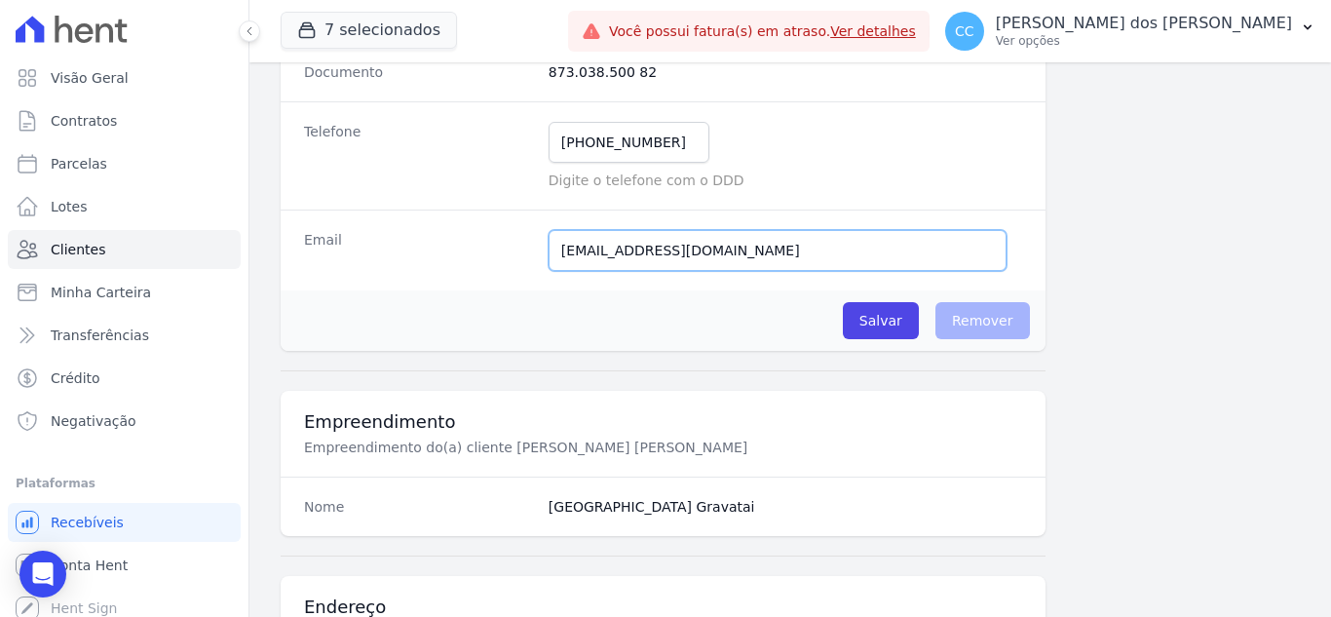
click at [931, 236] on input "[EMAIL_ADDRESS][DOMAIN_NAME]" at bounding box center [778, 250] width 458 height 41
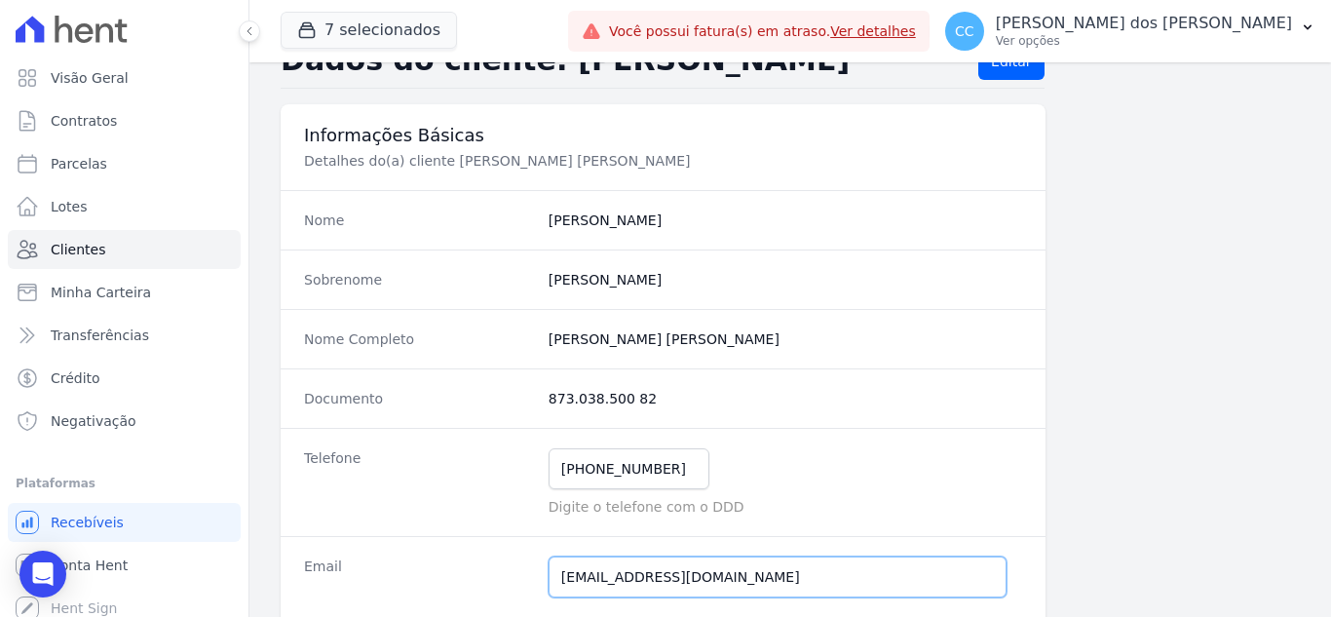
scroll to position [97, 0]
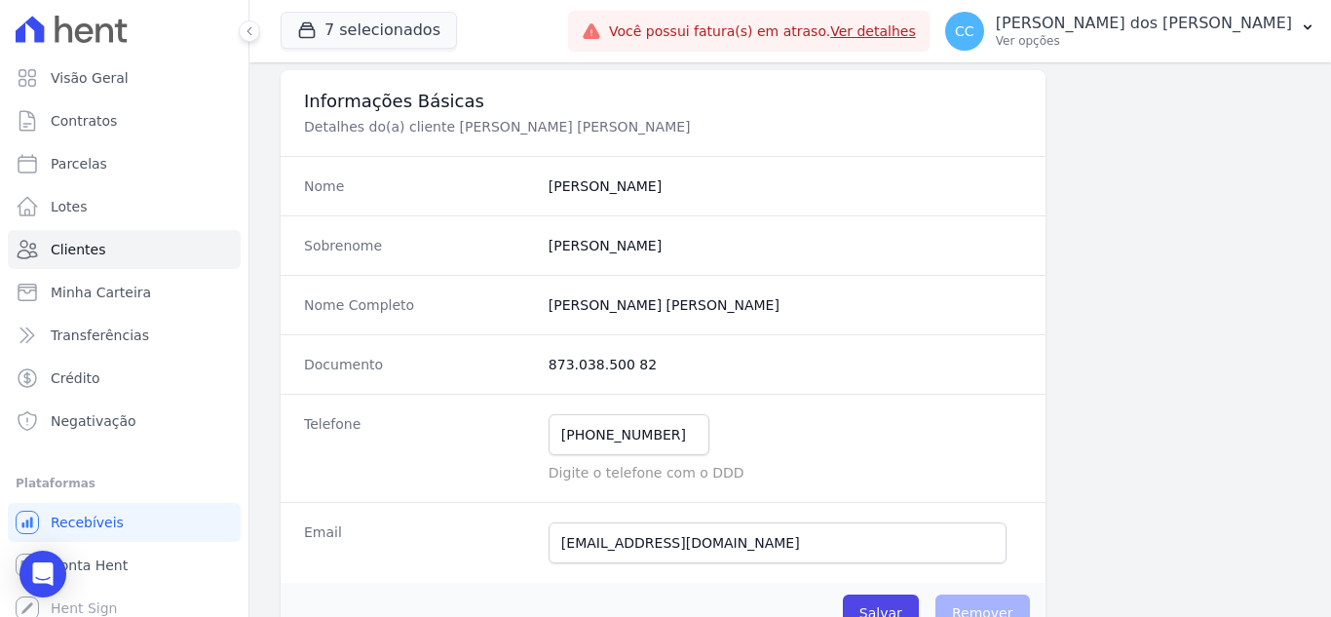
drag, startPoint x: 537, startPoint y: 363, endPoint x: 702, endPoint y: 363, distance: 164.7
click at [702, 363] on div "Documento 873.038.500 82" at bounding box center [663, 363] width 765 height 59
copy dd "873.038.500 82"
drag, startPoint x: 535, startPoint y: 297, endPoint x: 775, endPoint y: 310, distance: 240.1
click at [775, 310] on div "Nome Completo [PERSON_NAME] [PERSON_NAME]" at bounding box center [663, 304] width 765 height 59
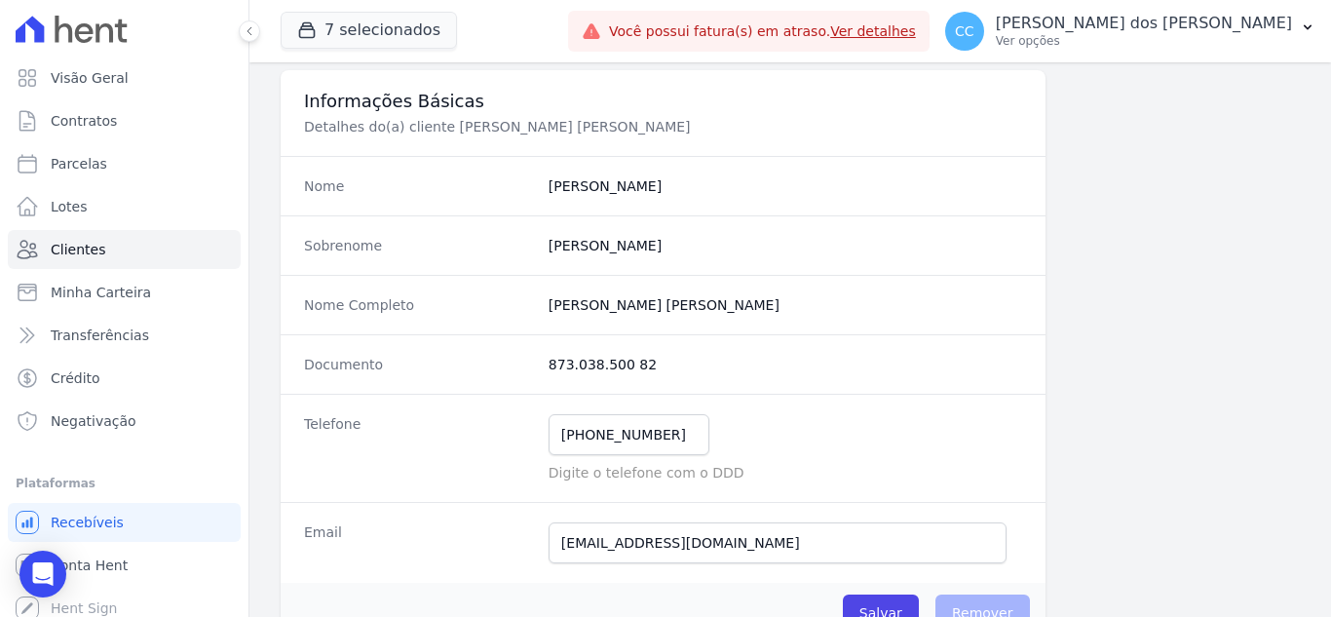
copy div "[PERSON_NAME] [PERSON_NAME]"
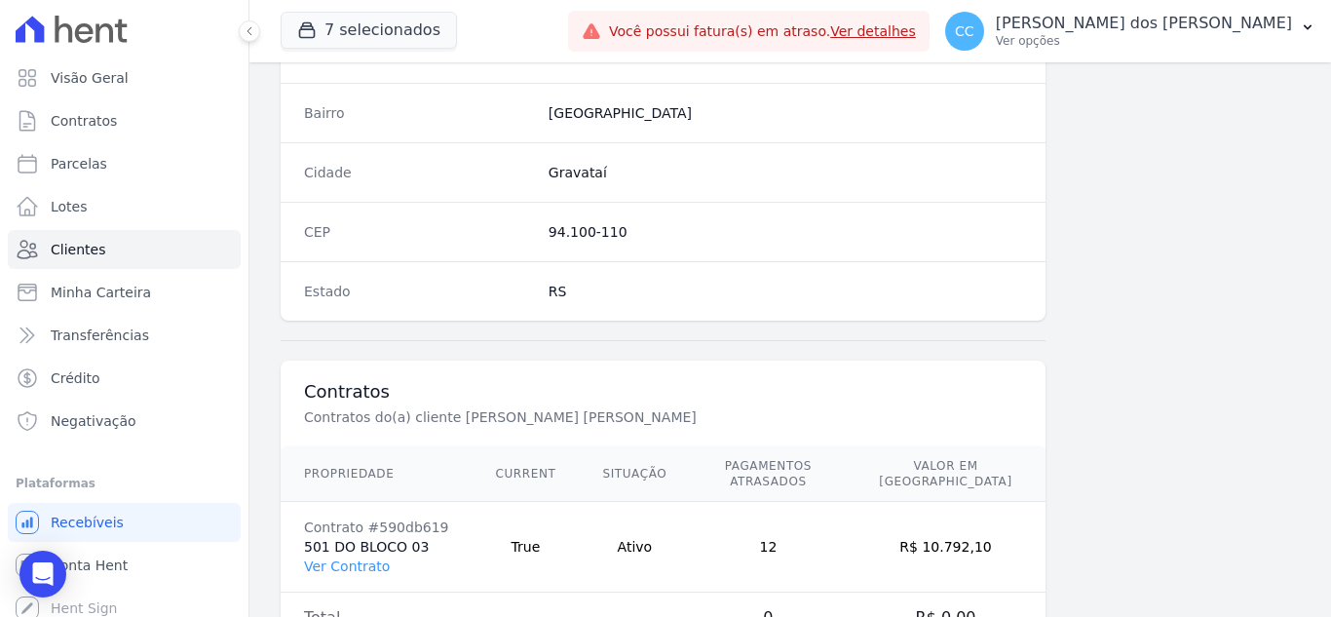
scroll to position [1169, 0]
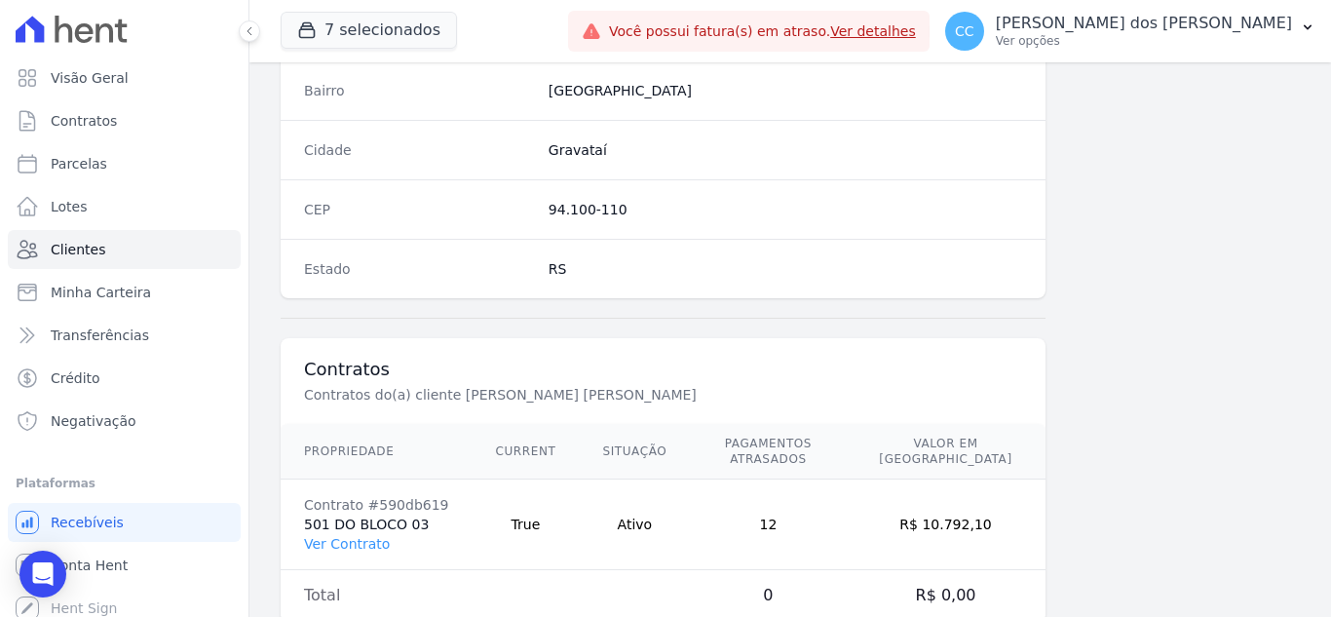
drag, startPoint x: 541, startPoint y: 207, endPoint x: 650, endPoint y: 204, distance: 109.2
click at [650, 204] on div "CEP 94.100-110" at bounding box center [663, 208] width 765 height 59
copy dd "94.100-110"
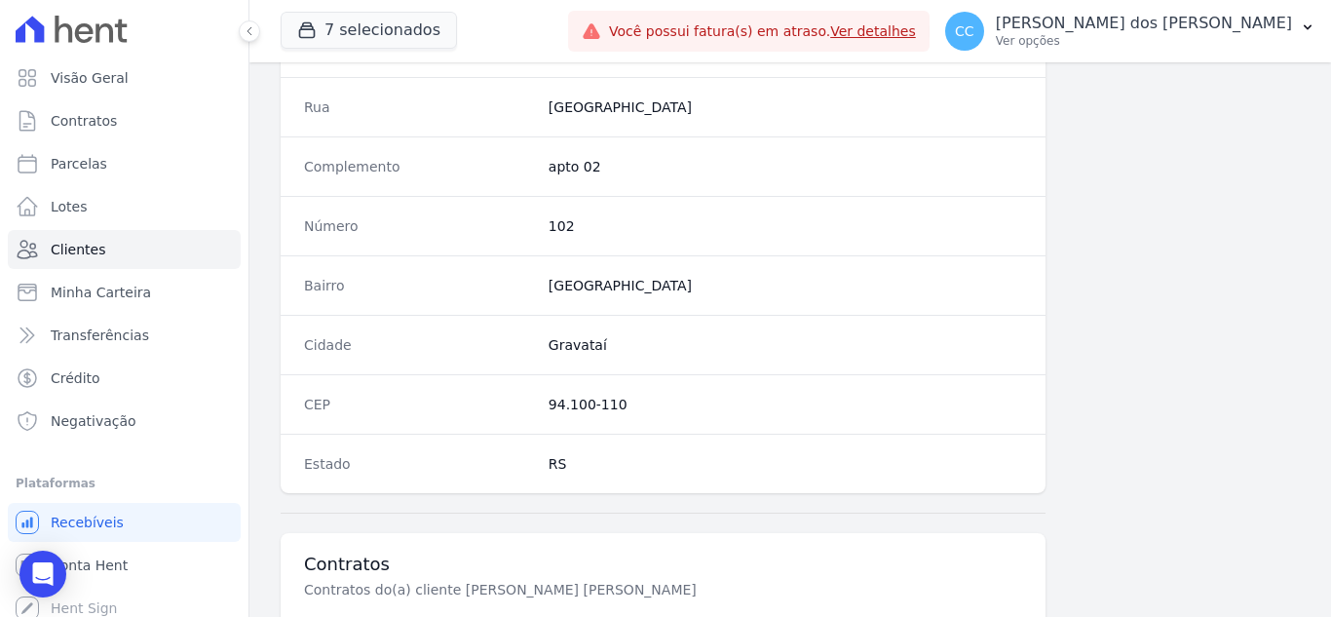
scroll to position [1206, 0]
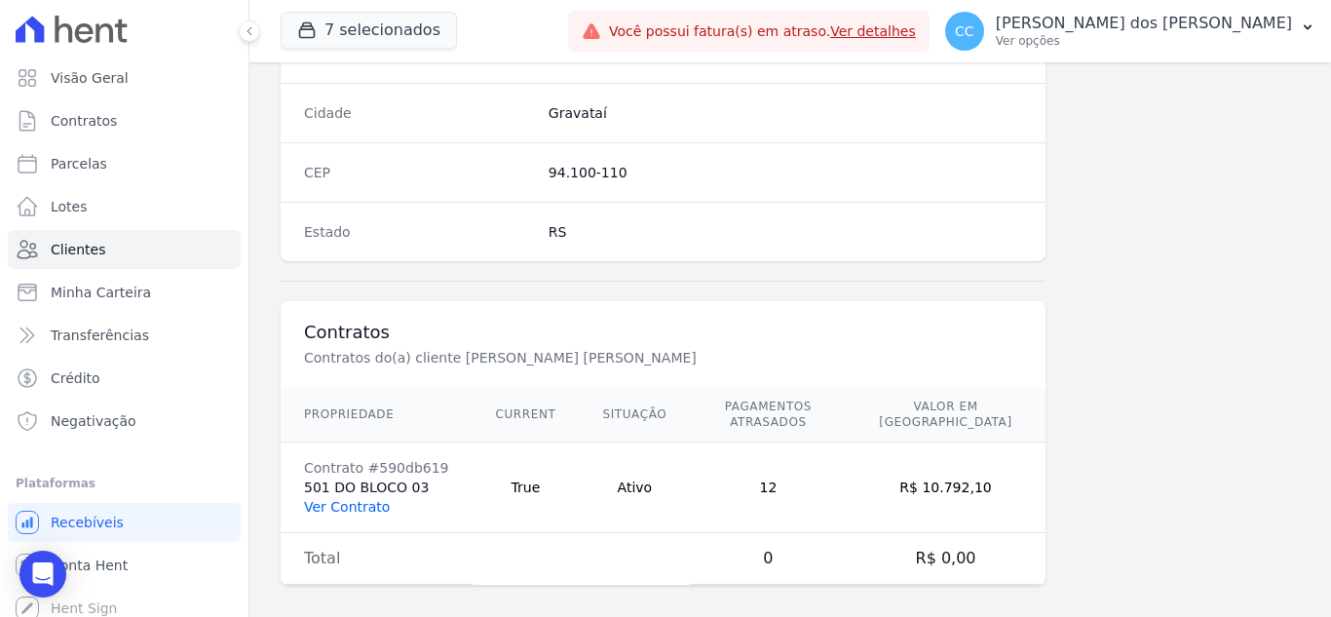
click at [370, 499] on link "Ver Contrato" at bounding box center [347, 507] width 86 height 16
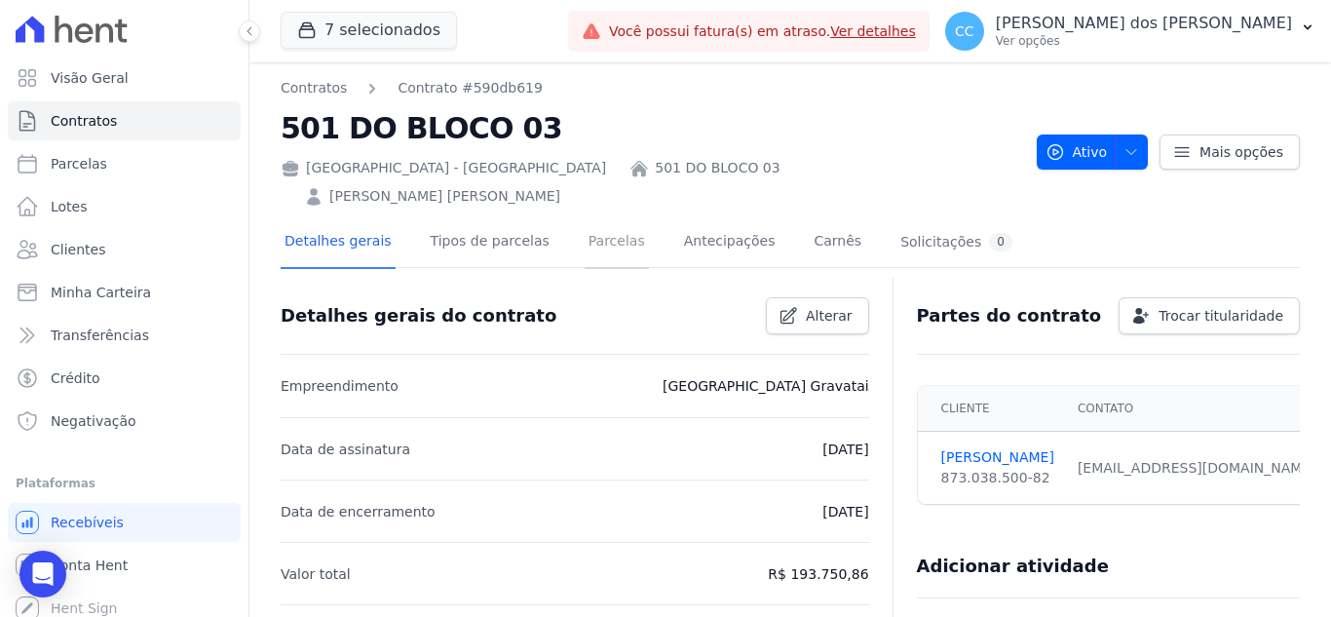
click at [585, 217] on link "Parcelas" at bounding box center [617, 243] width 64 height 52
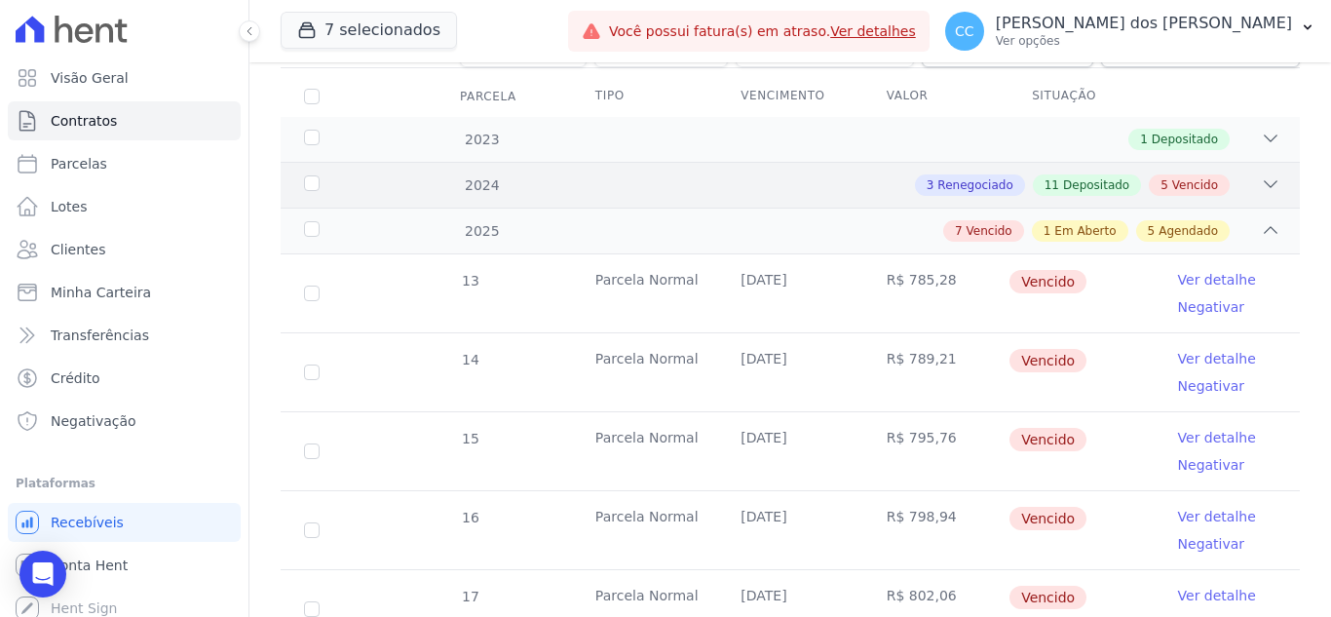
scroll to position [97, 0]
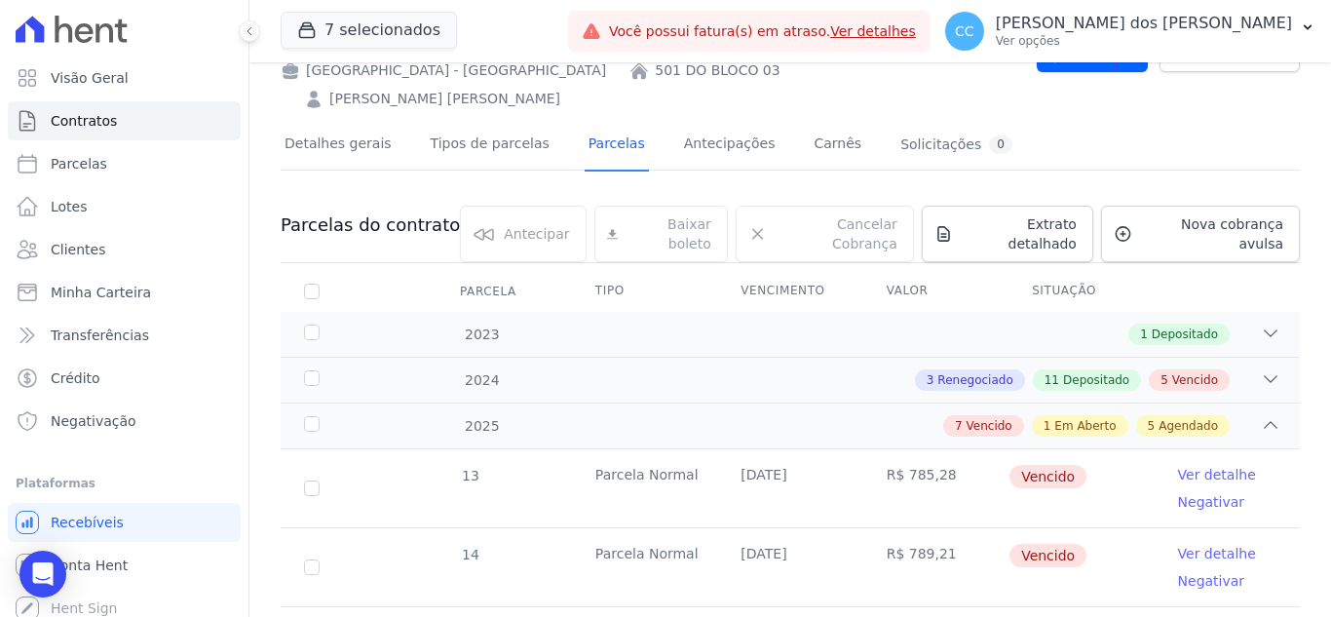
drag, startPoint x: 1196, startPoint y: 78, endPoint x: 989, endPoint y: 77, distance: 206.6
click at [1196, 78] on div "Contratos Contrato #590db619 501 DO BLOCO 03 [GEOGRAPHIC_DATA] - [GEOGRAPHIC_DA…" at bounding box center [790, 45] width 1019 height 129
click at [110, 240] on link "Clientes" at bounding box center [124, 249] width 233 height 39
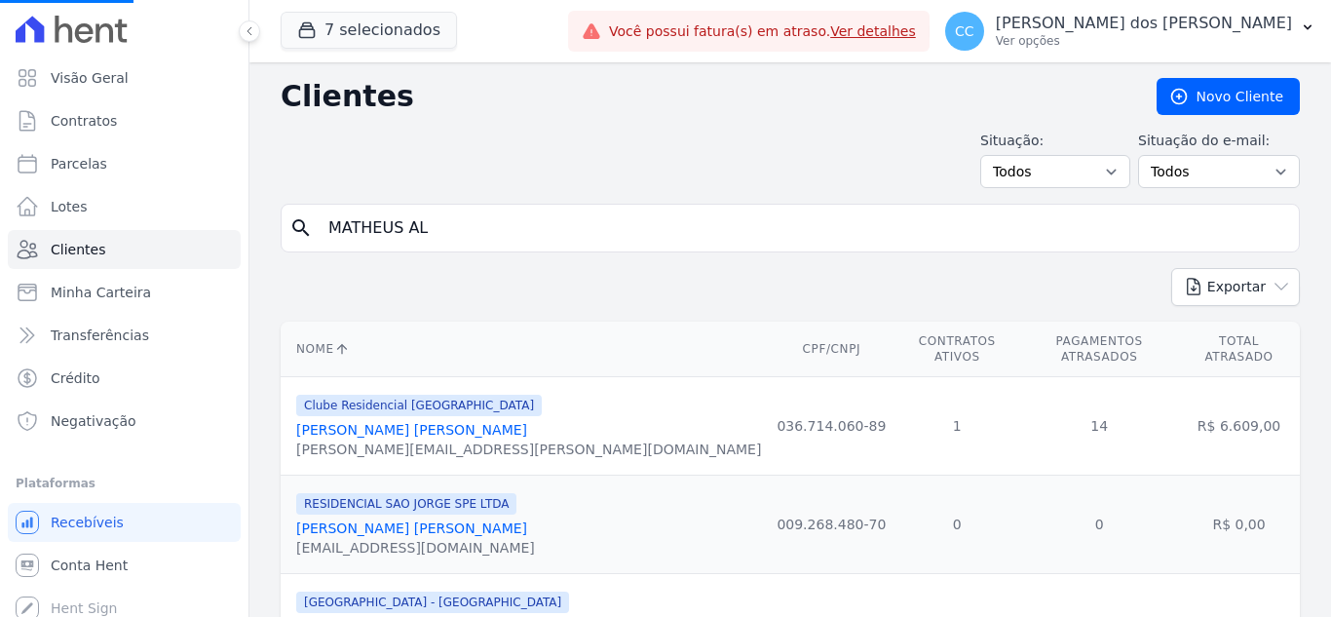
click at [416, 243] on input "MATHEUS AL" at bounding box center [804, 228] width 974 height 39
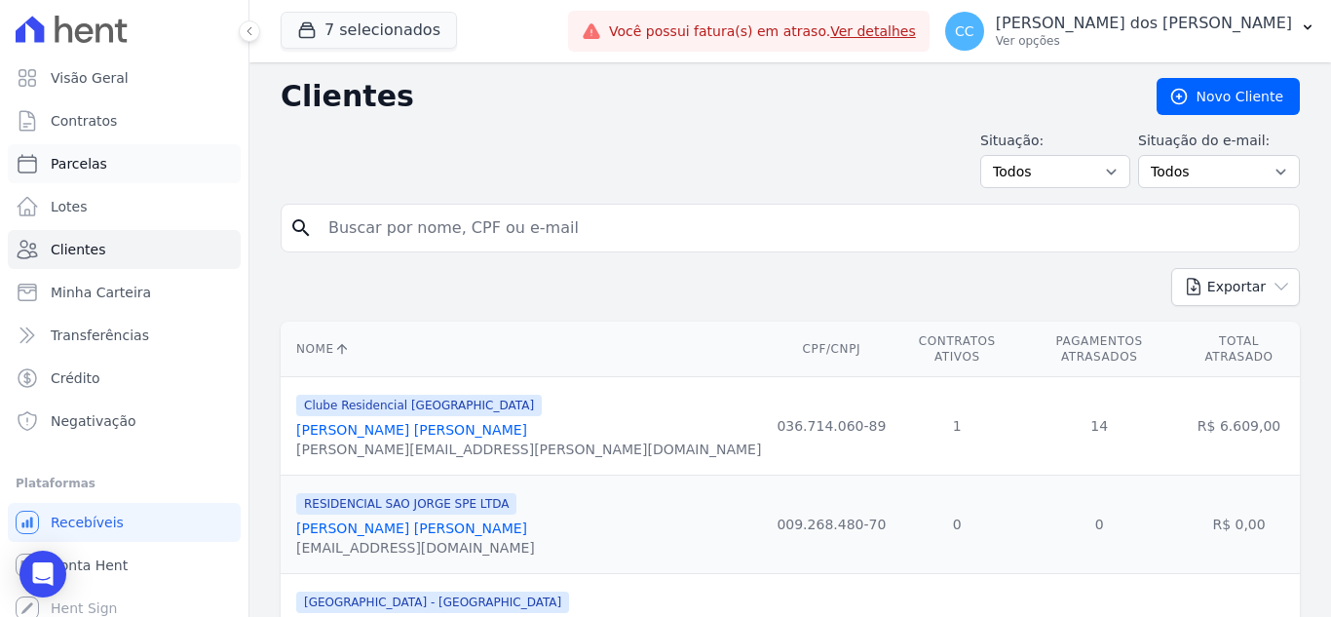
click at [191, 167] on div "Visão Geral Contratos [GEOGRAPHIC_DATA] Lotes Clientes Minha Carteira Transferê…" at bounding box center [665, 308] width 1331 height 617
click at [539, 220] on input "search" at bounding box center [804, 228] width 974 height 39
type input "[PERSON_NAME]"
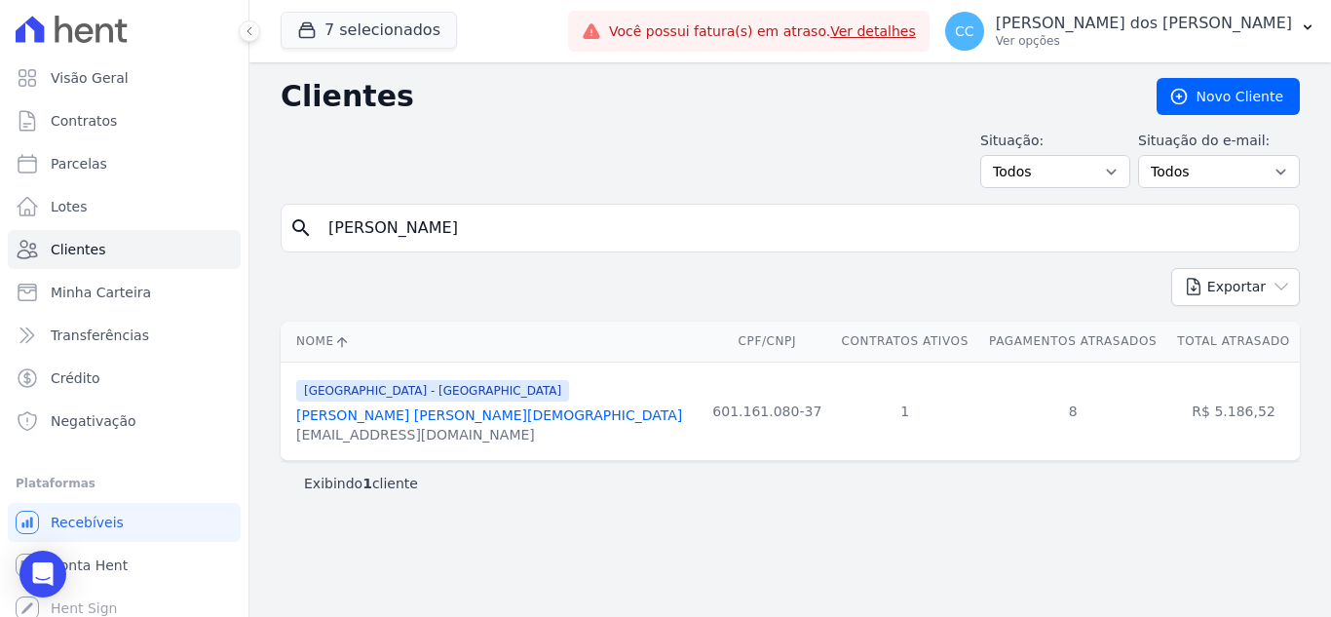
click at [409, 417] on link "[PERSON_NAME] [PERSON_NAME][DEMOGRAPHIC_DATA]" at bounding box center [489, 415] width 386 height 16
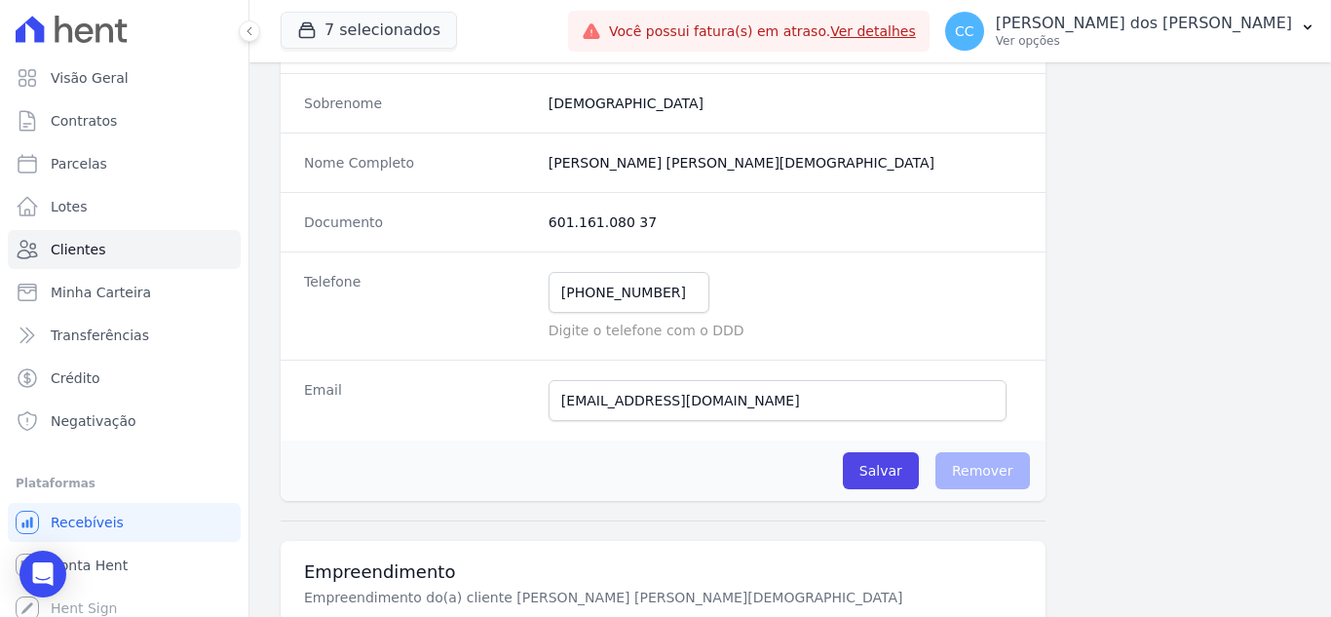
scroll to position [232, 0]
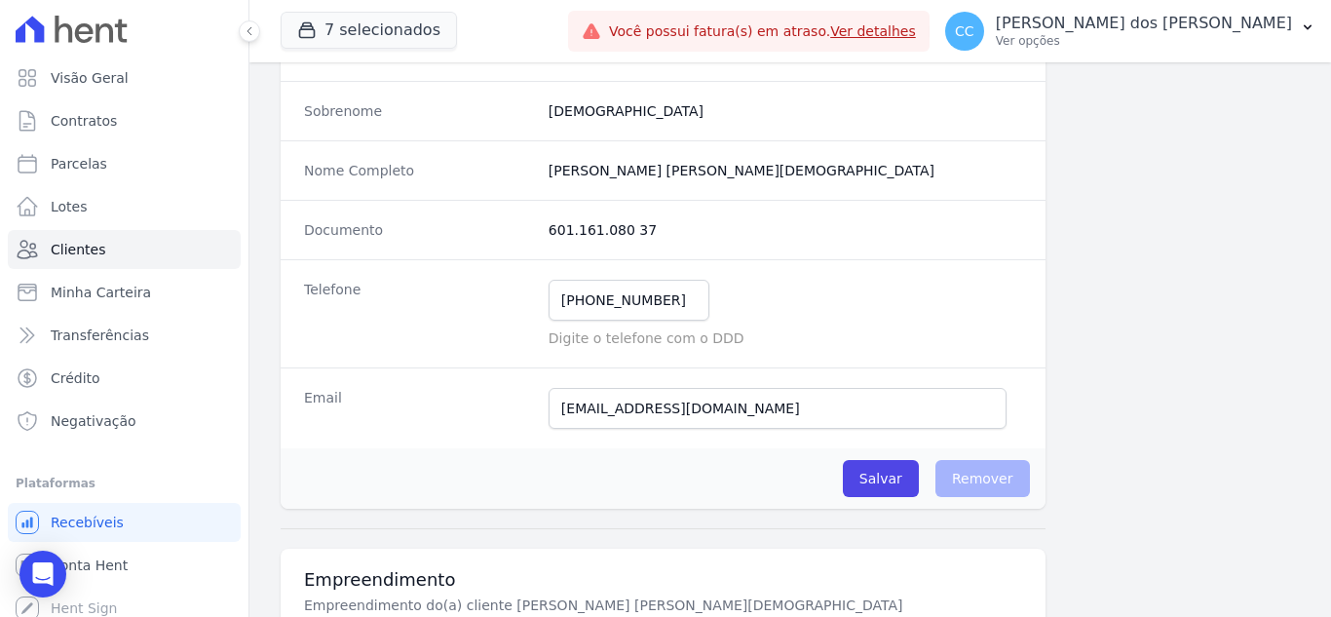
drag, startPoint x: 545, startPoint y: 221, endPoint x: 640, endPoint y: 226, distance: 95.6
click at [640, 226] on dd "601.161.080 37" at bounding box center [786, 229] width 474 height 19
copy dd "601.161.080 37"
drag, startPoint x: 544, startPoint y: 174, endPoint x: 691, endPoint y: 173, distance: 147.2
click at [691, 173] on div "Nome Completo [PERSON_NAME] [PERSON_NAME][DEMOGRAPHIC_DATA]" at bounding box center [663, 169] width 765 height 59
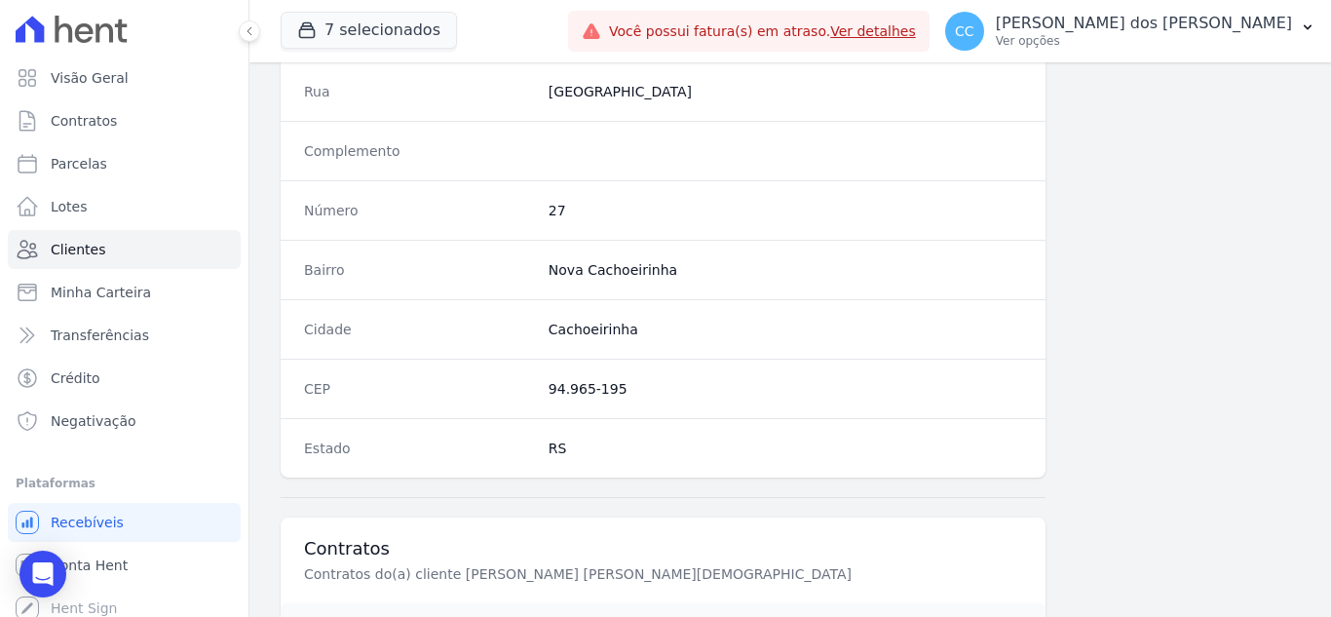
scroll to position [1109, 0]
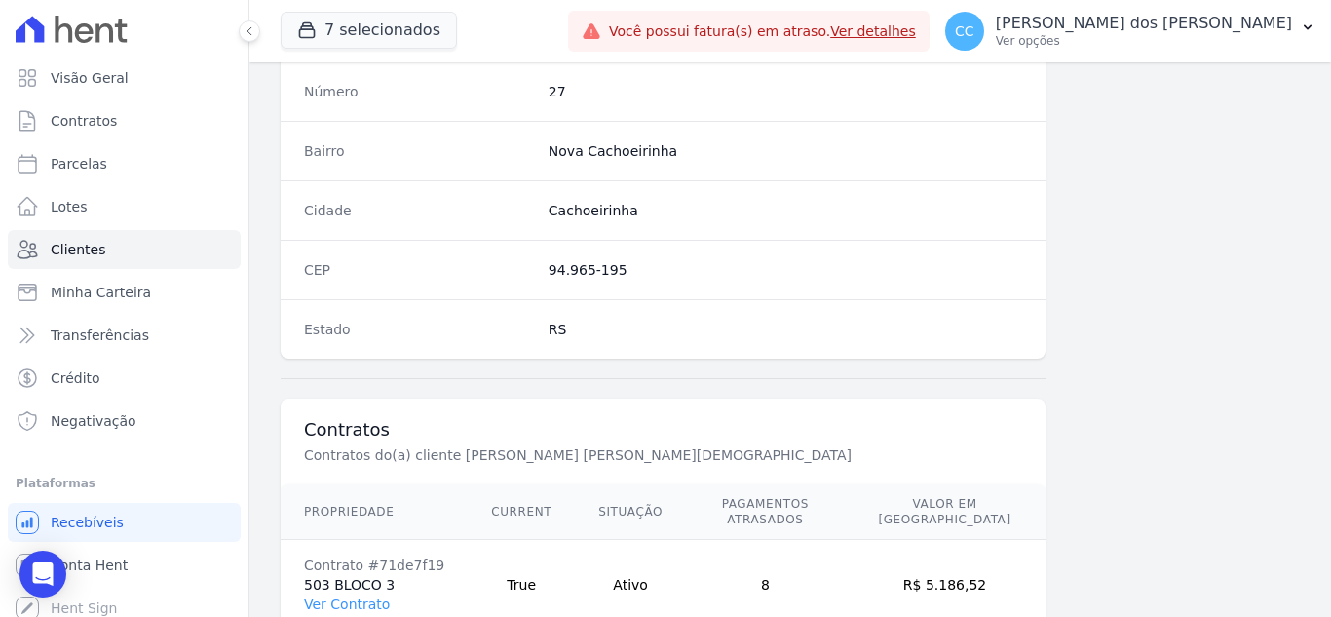
drag, startPoint x: 548, startPoint y: 268, endPoint x: 635, endPoint y: 268, distance: 87.7
click at [635, 268] on dd "94.965-195" at bounding box center [786, 269] width 474 height 19
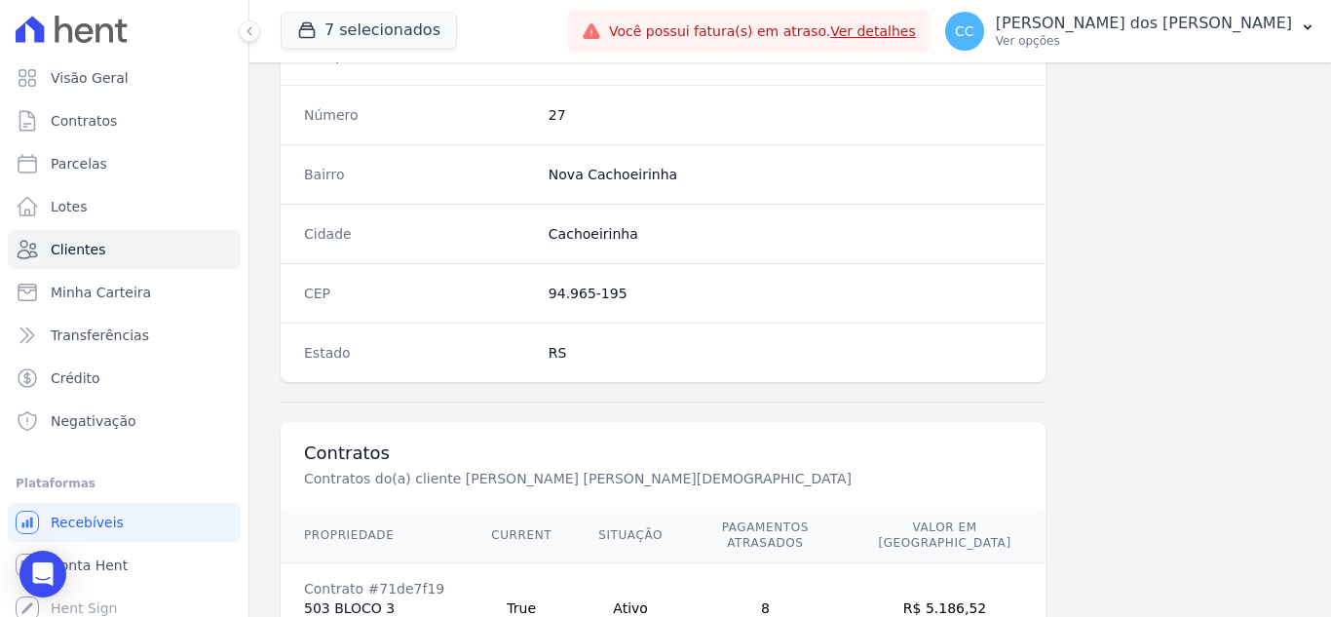
scroll to position [1206, 0]
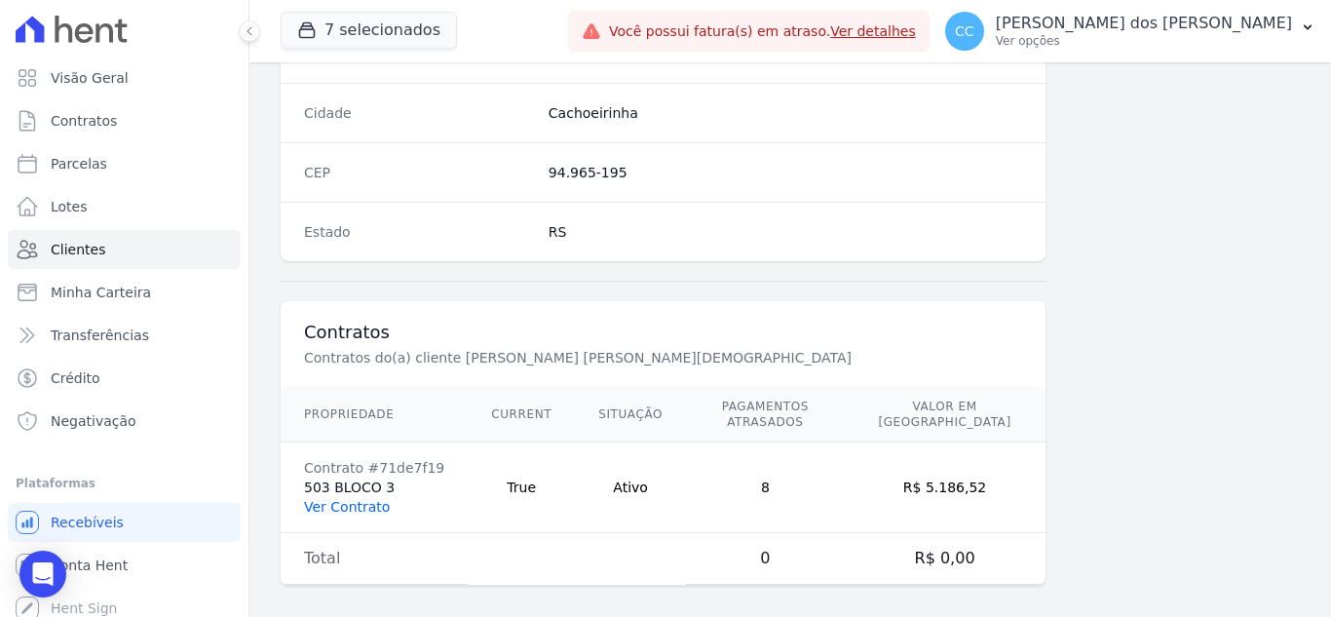
click at [340, 499] on link "Ver Contrato" at bounding box center [347, 507] width 86 height 16
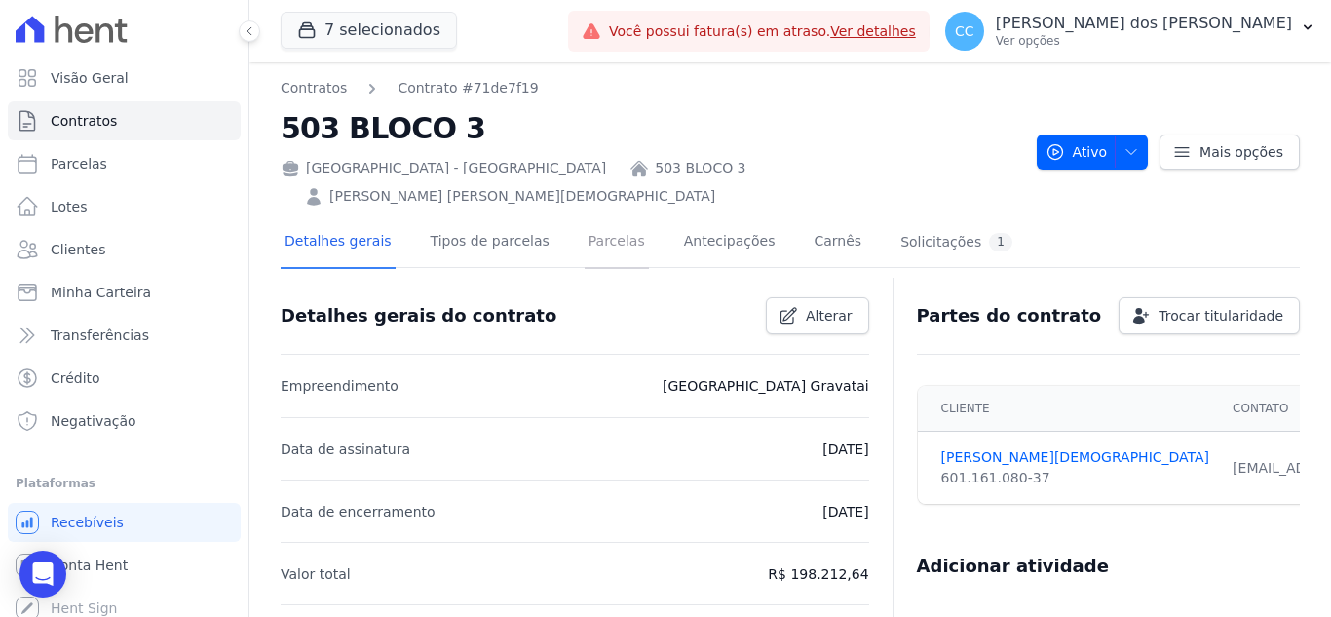
click at [596, 217] on link "Parcelas" at bounding box center [617, 243] width 64 height 52
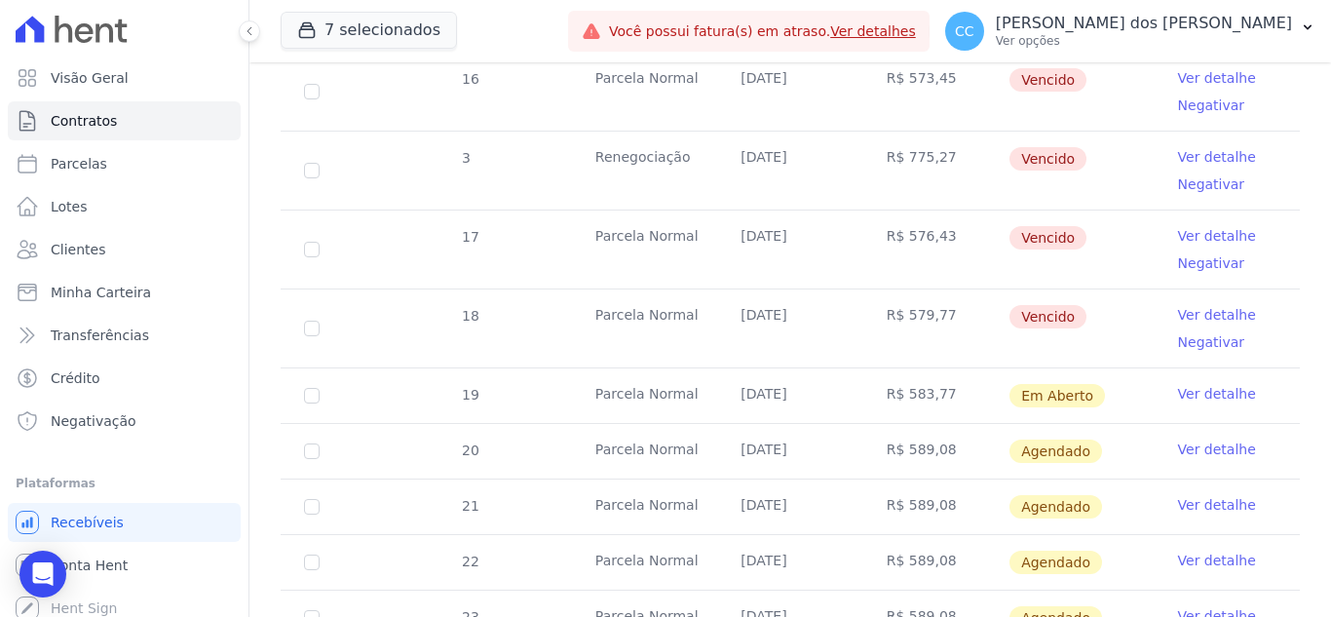
scroll to position [877, 0]
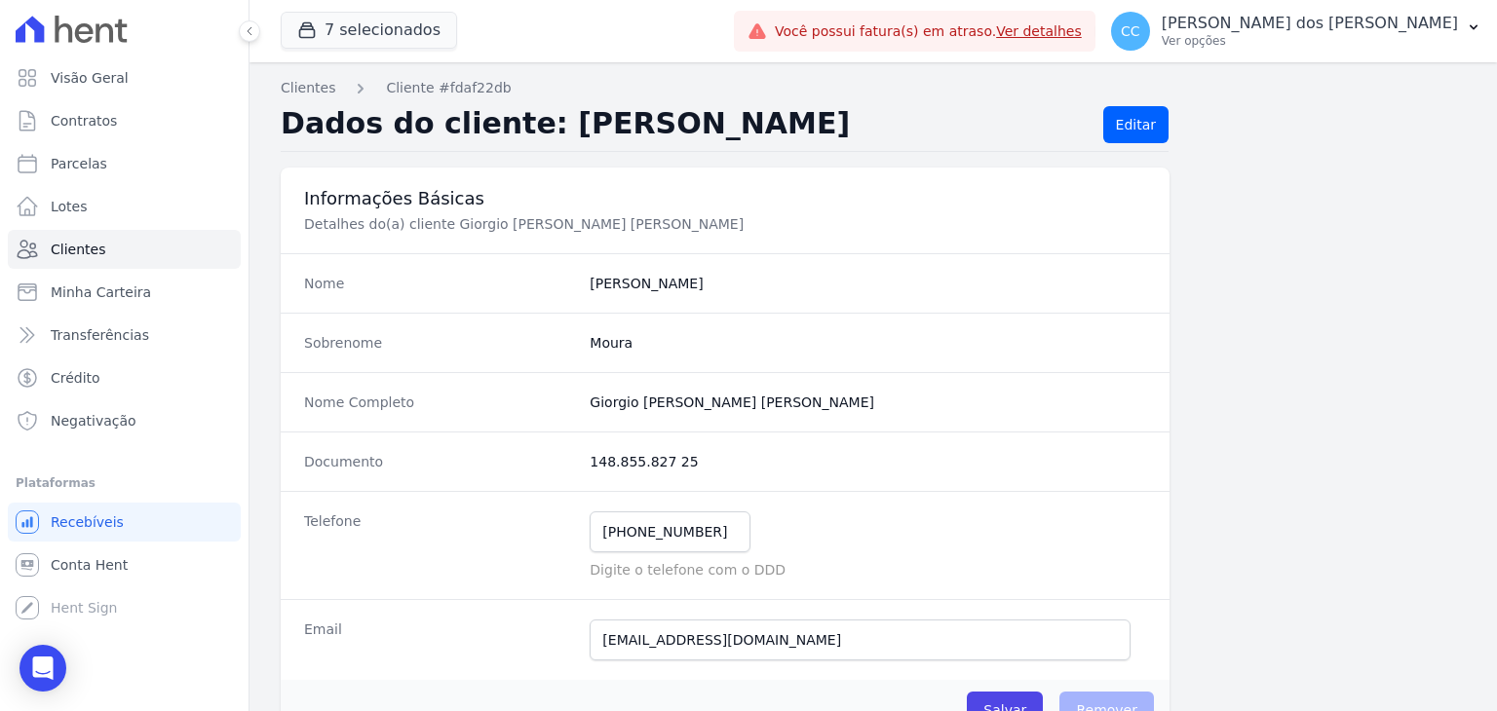
scroll to position [232, 0]
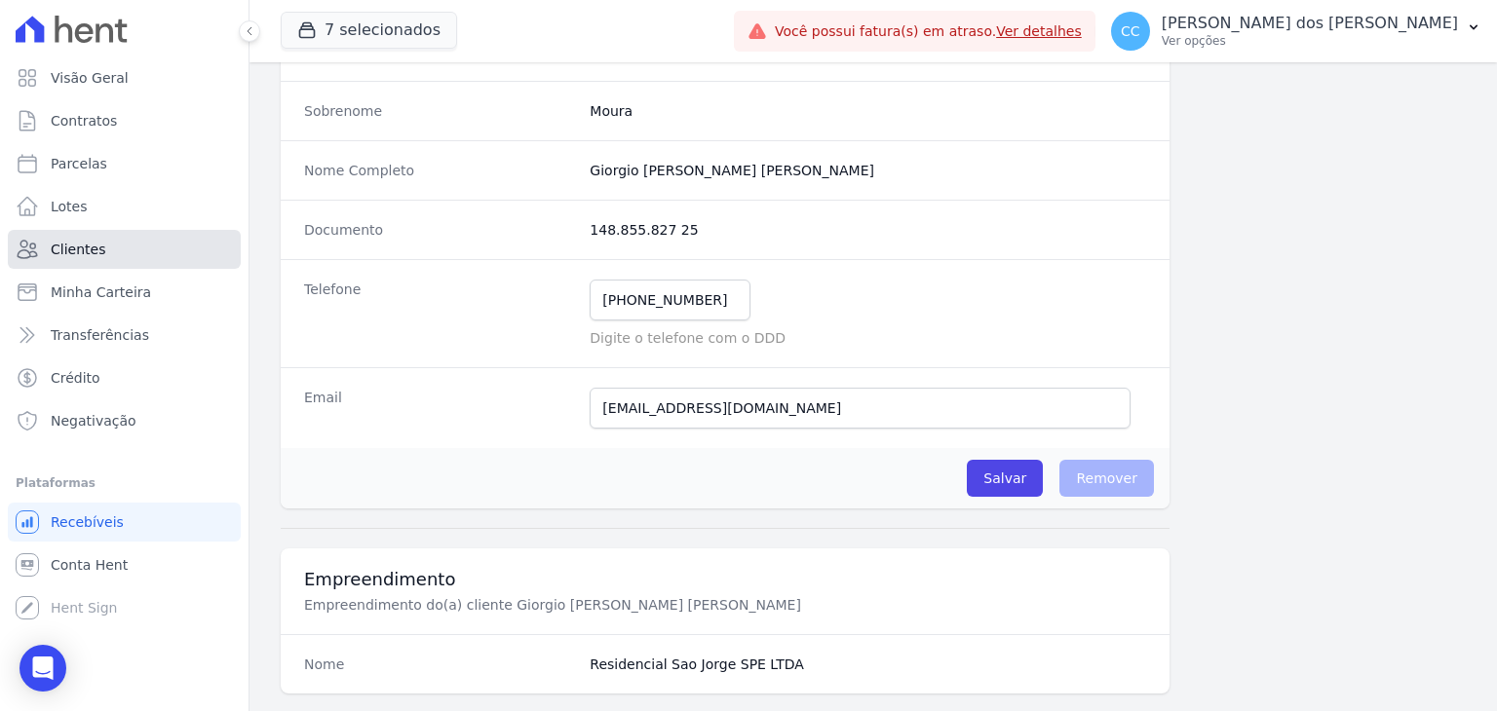
drag, startPoint x: 110, startPoint y: 258, endPoint x: 359, endPoint y: 221, distance: 251.2
click at [110, 258] on link "Clientes" at bounding box center [124, 249] width 233 height 39
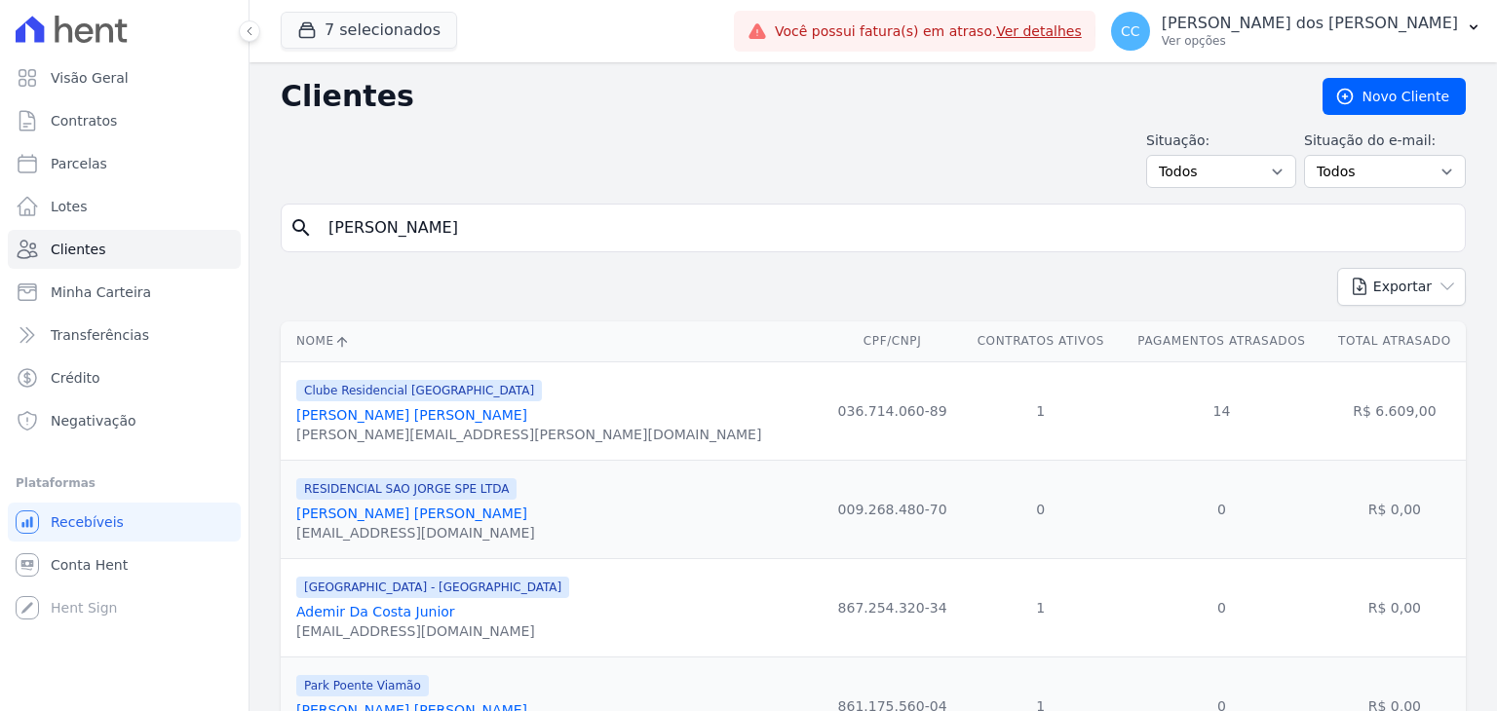
click at [528, 247] on div "search giorgio" at bounding box center [873, 228] width 1185 height 49
click at [518, 235] on input "giorgio" at bounding box center [887, 228] width 1140 height 39
drag, startPoint x: 518, startPoint y: 235, endPoint x: 266, endPoint y: 234, distance: 252.4
type input "mateus"
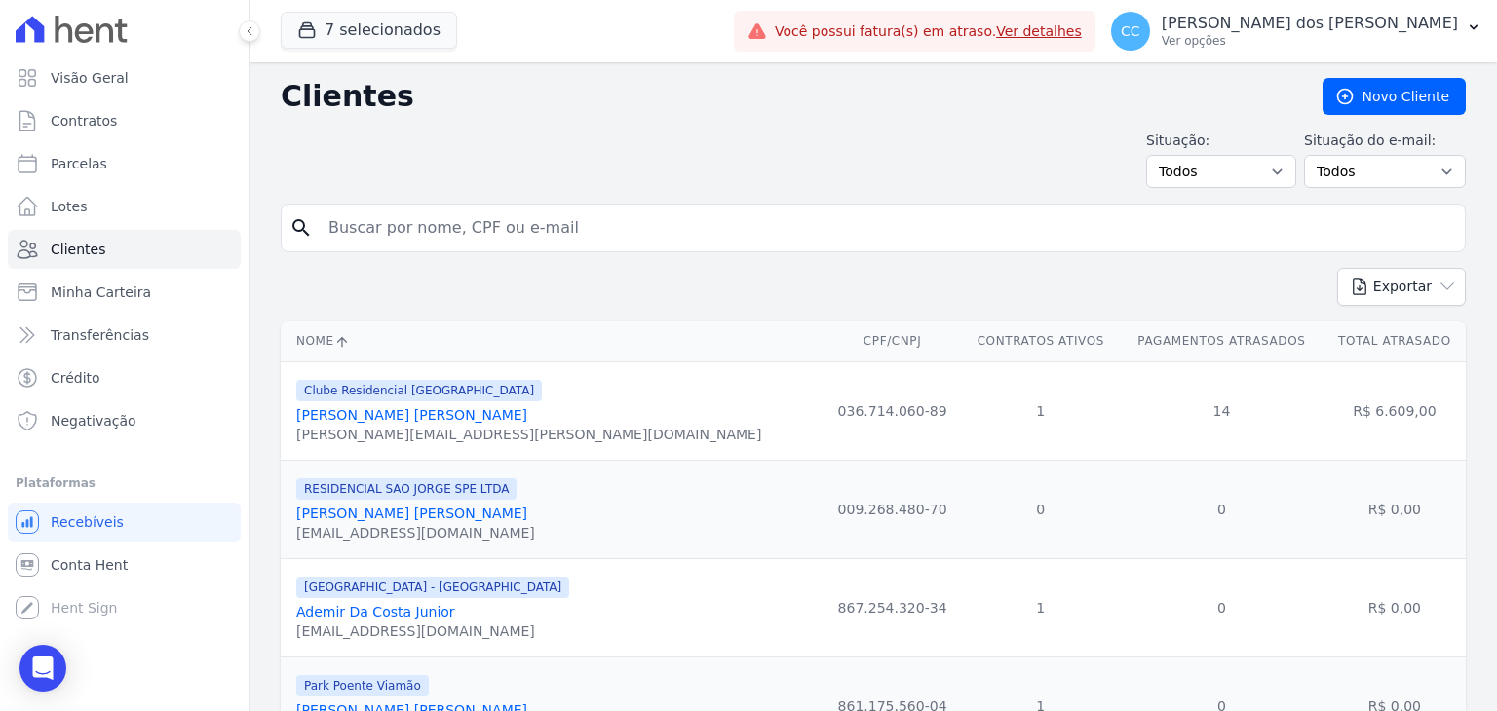
click at [513, 231] on input "search" at bounding box center [887, 228] width 1140 height 39
type input "mateus"
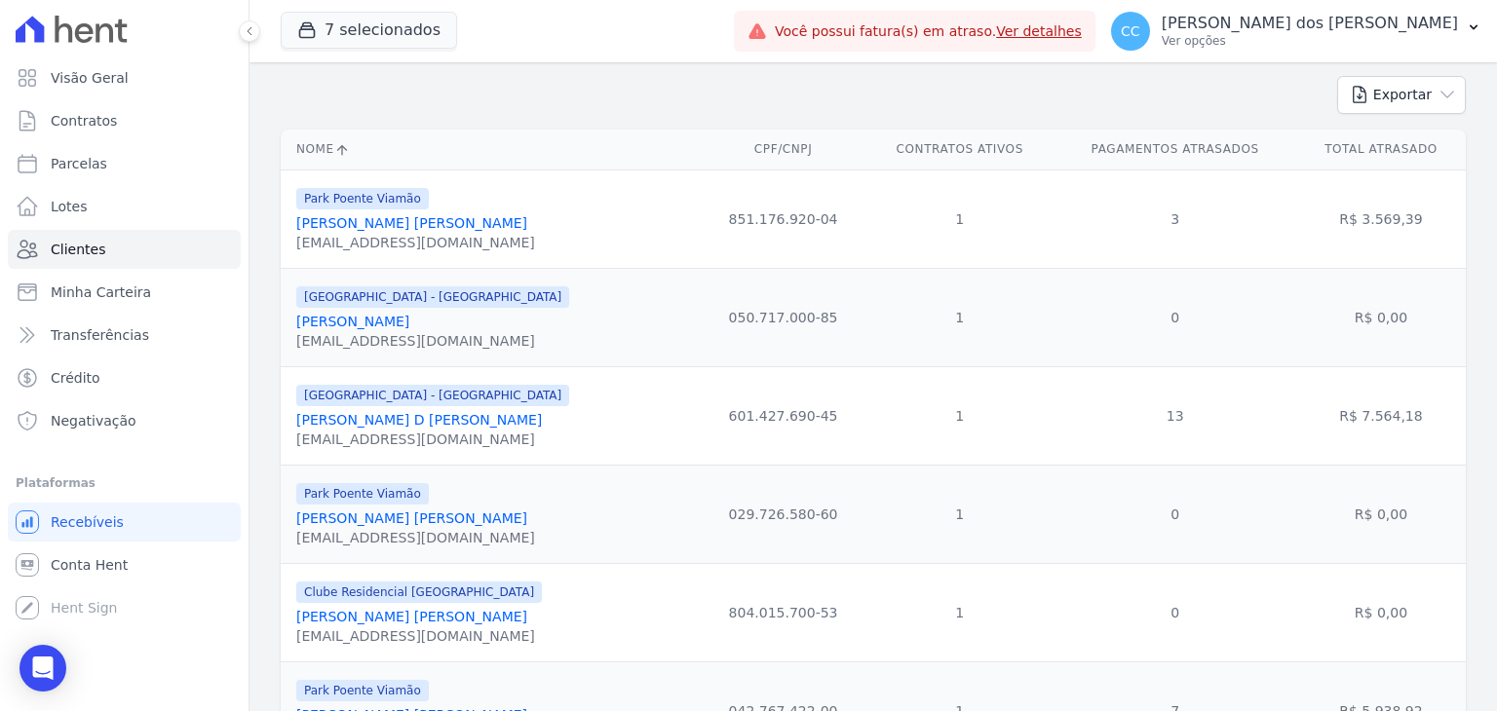
scroll to position [195, 0]
click at [410, 417] on link "[PERSON_NAME] D [PERSON_NAME]" at bounding box center [419, 417] width 246 height 16
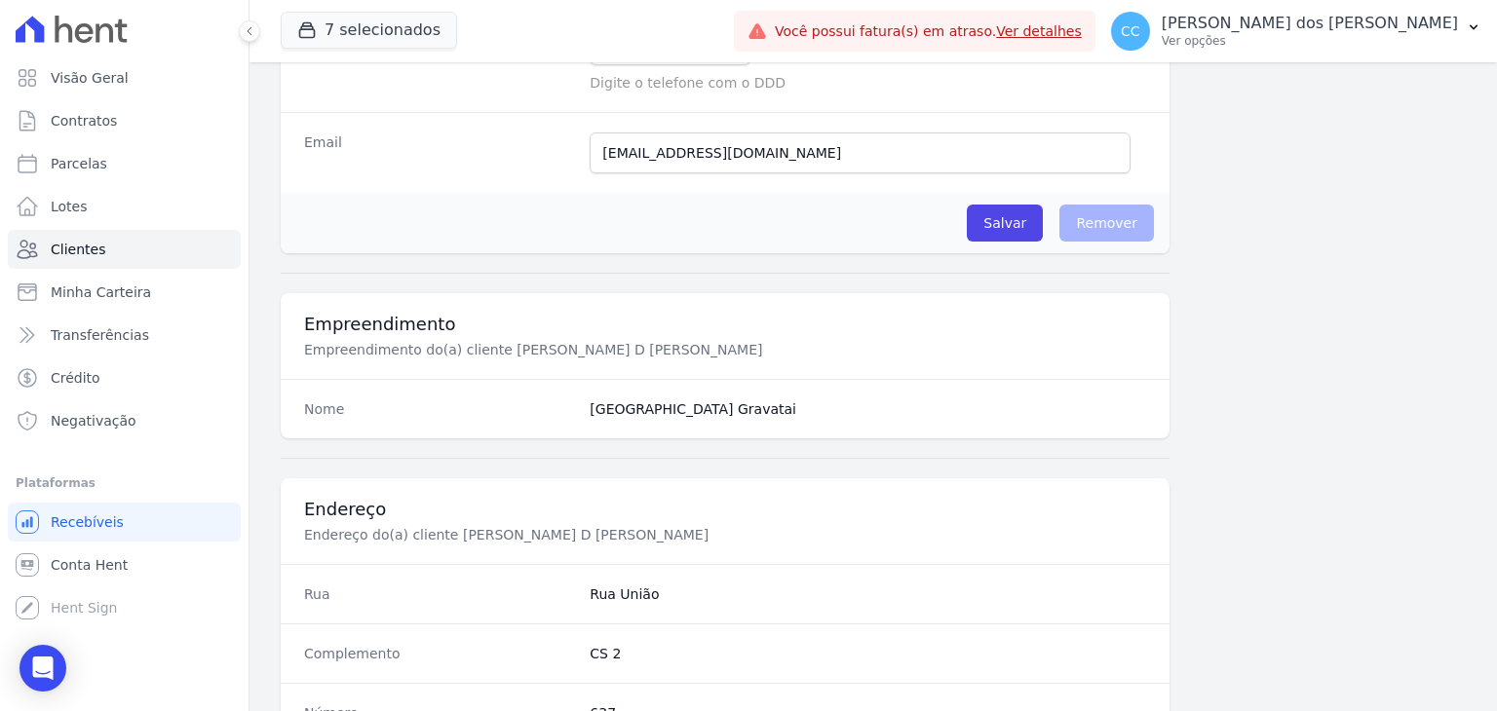
scroll to position [97, 0]
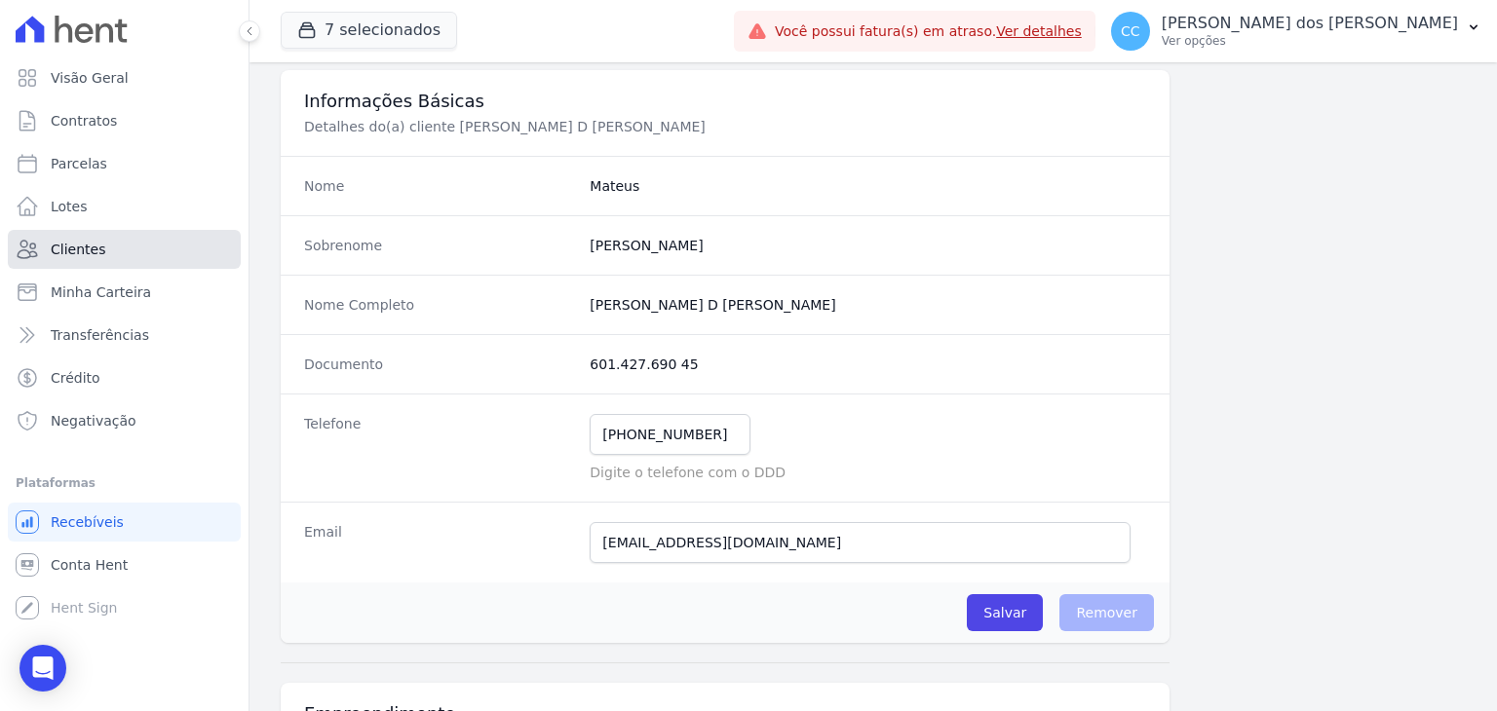
click at [93, 253] on span "Clientes" at bounding box center [78, 249] width 55 height 19
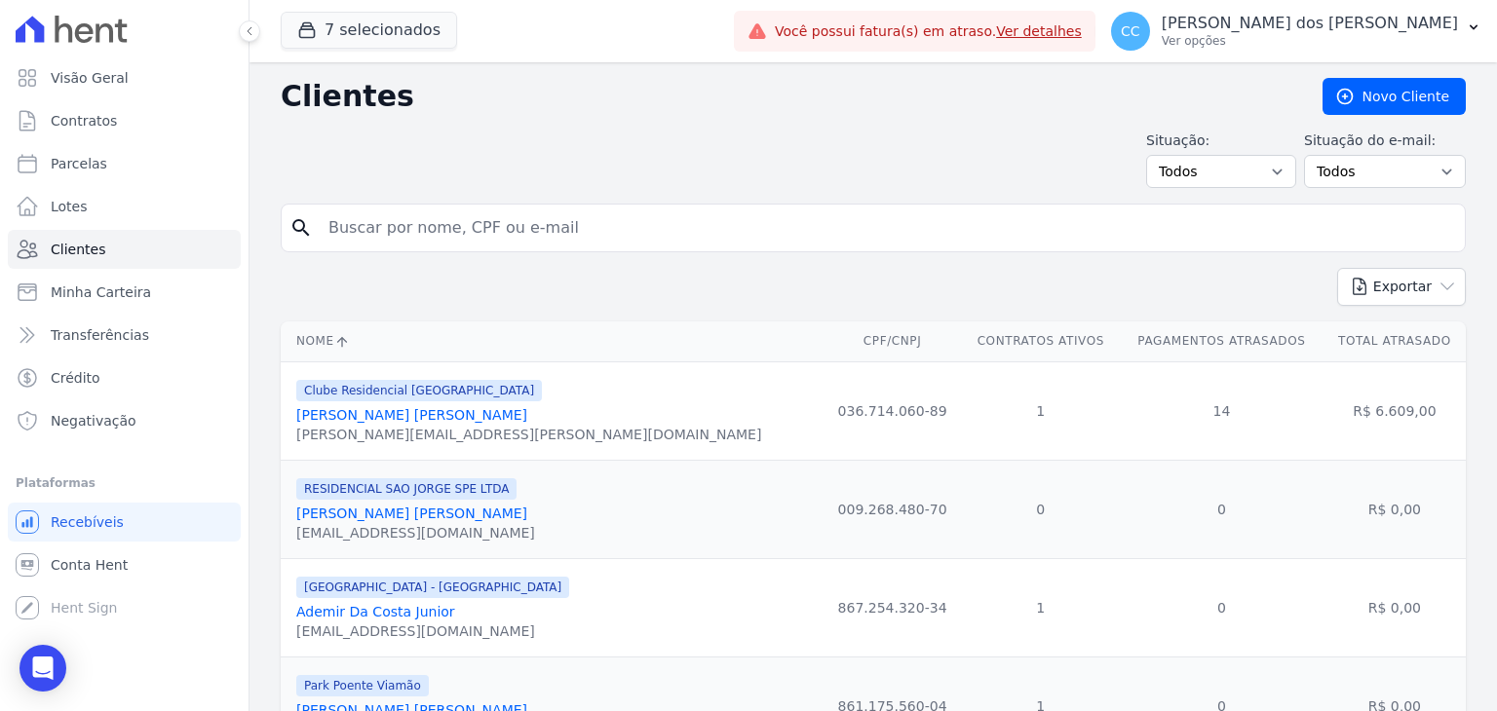
click at [491, 224] on input "search" at bounding box center [887, 228] width 1140 height 39
type input "MATHEUS ALEX"
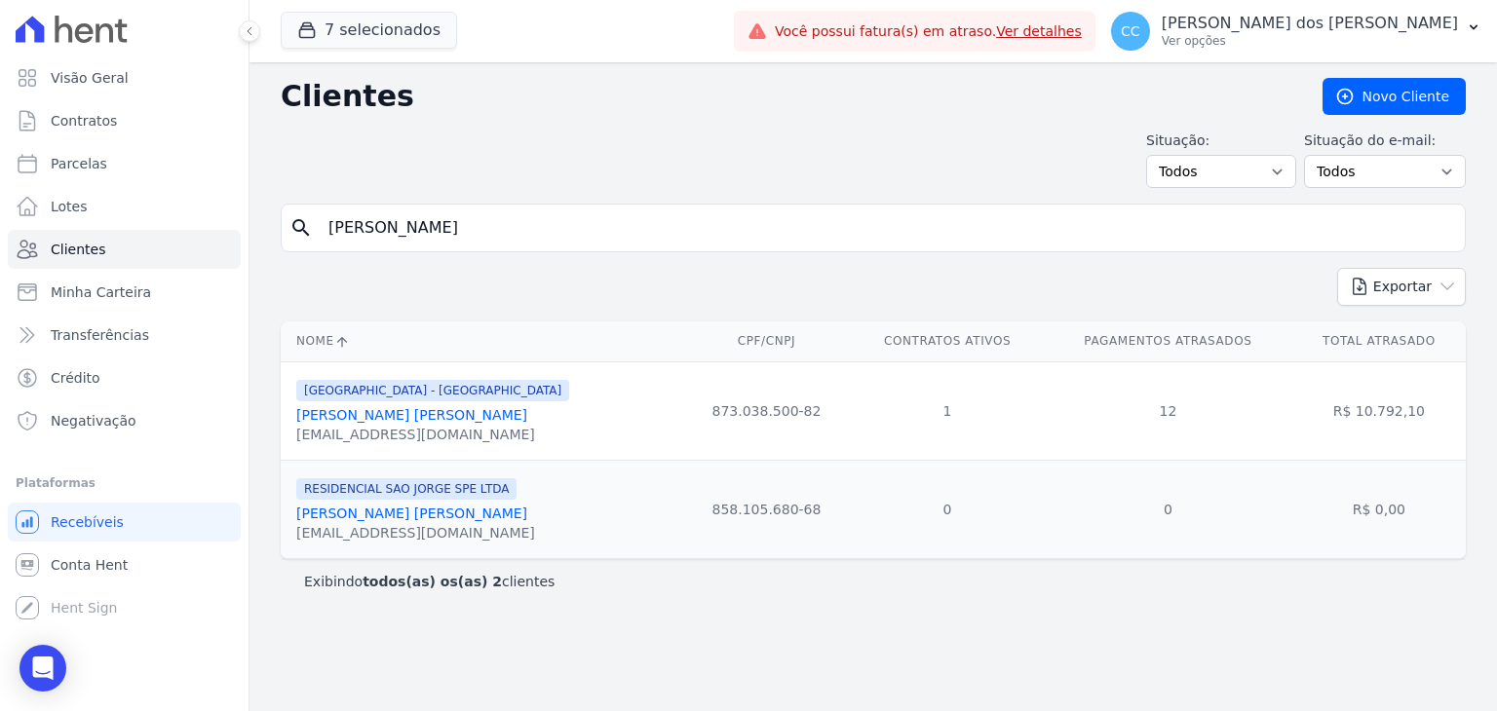
click at [456, 414] on link "[PERSON_NAME] [PERSON_NAME]" at bounding box center [411, 415] width 231 height 16
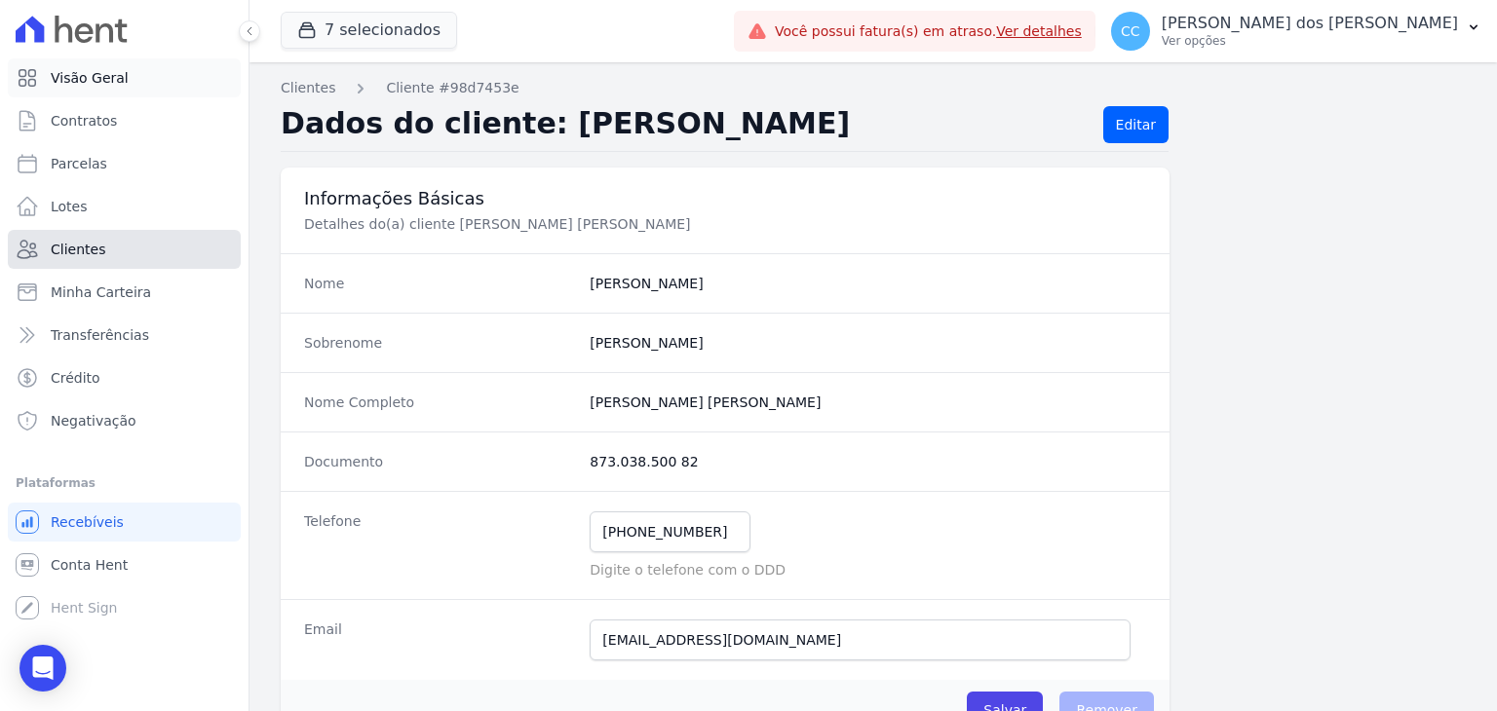
drag, startPoint x: 105, startPoint y: 254, endPoint x: 22, endPoint y: 87, distance: 187.0
click at [105, 254] on link "Clientes" at bounding box center [124, 249] width 233 height 39
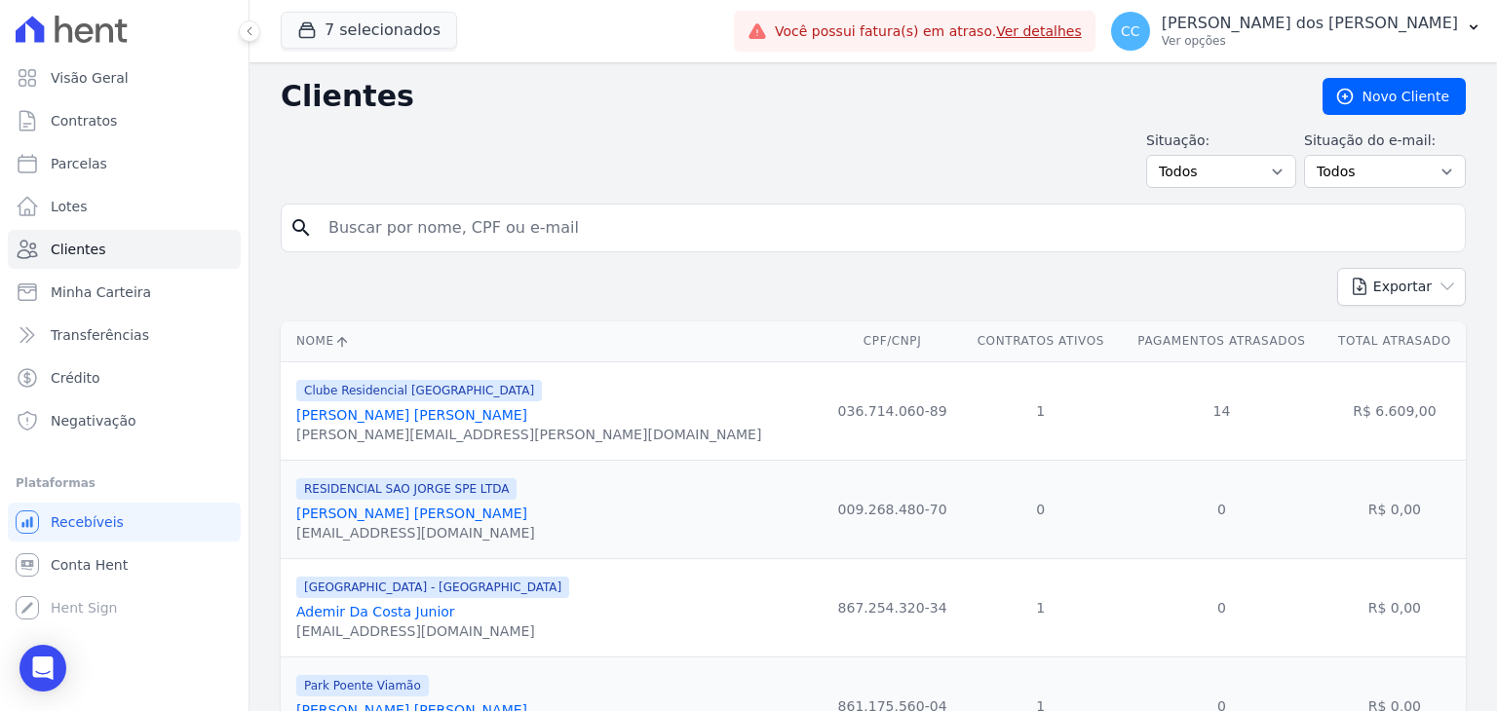
click at [559, 223] on input "search" at bounding box center [887, 228] width 1140 height 39
type input "GUILHERME GONÇA"
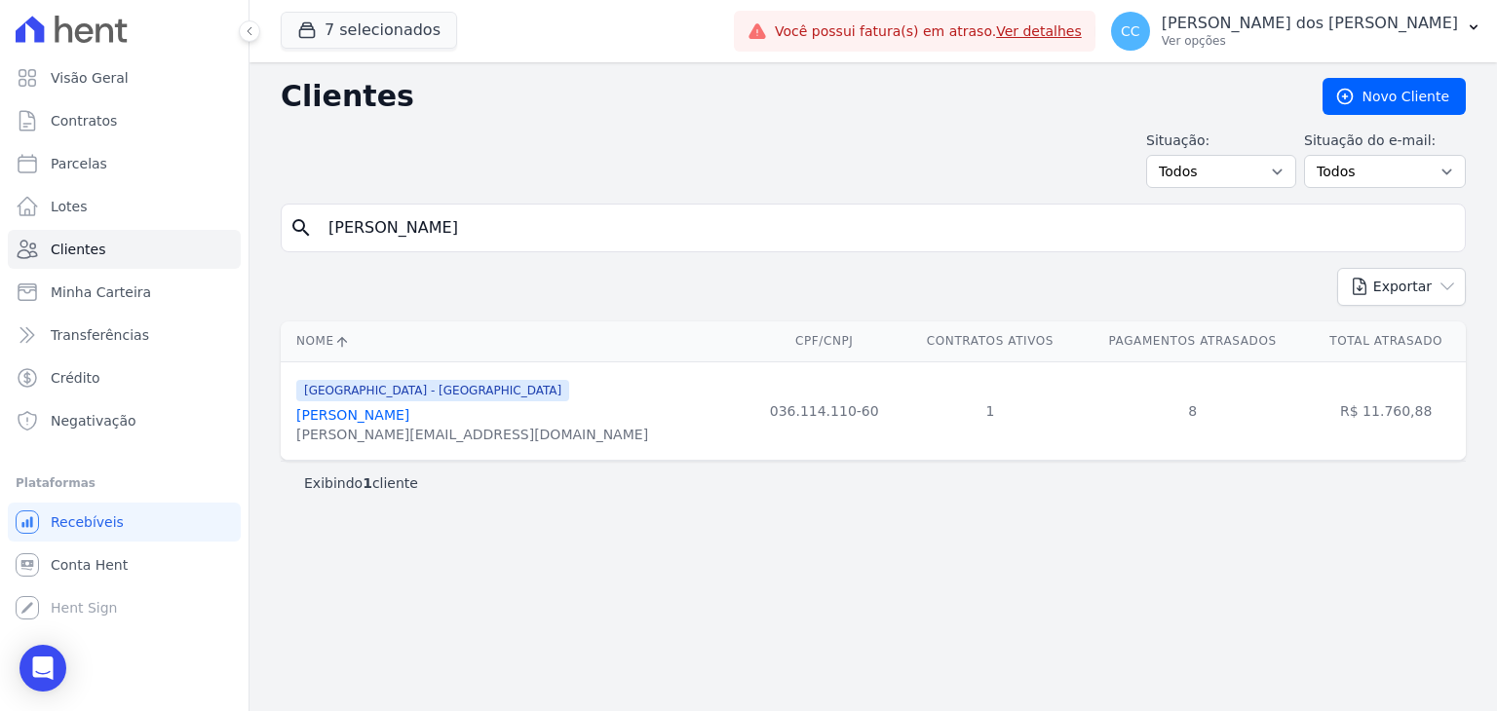
click at [382, 418] on link "Guilherme Goncalves" at bounding box center [352, 415] width 113 height 16
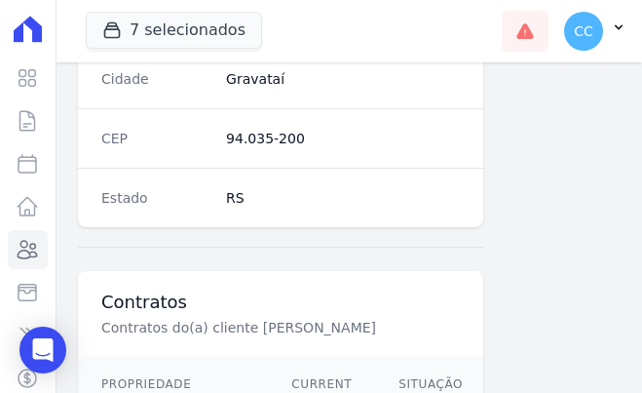
scroll to position [1492, 0]
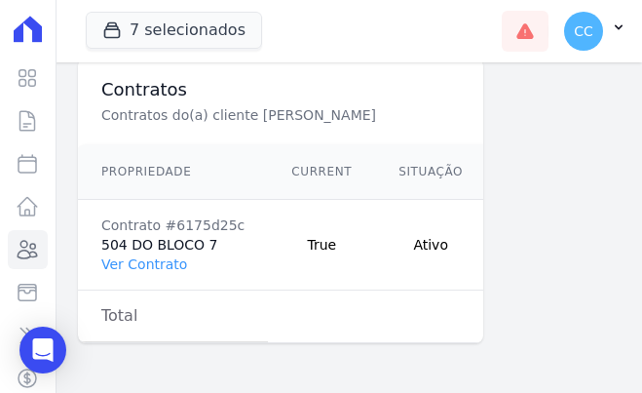
drag, startPoint x: 308, startPoint y: 340, endPoint x: 415, endPoint y: 338, distance: 107.2
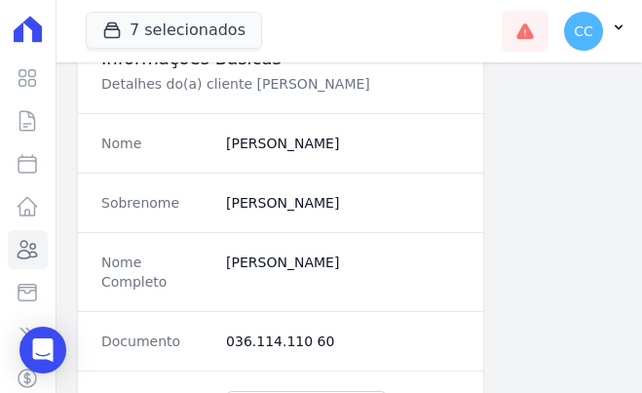
scroll to position [323, 0]
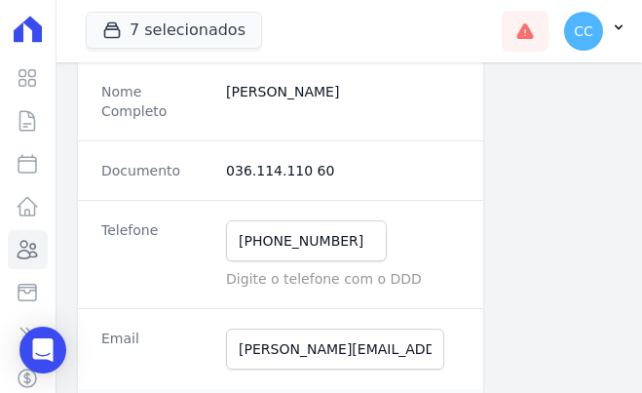
drag, startPoint x: 249, startPoint y: 146, endPoint x: 332, endPoint y: 150, distance: 82.9
click at [332, 161] on dd "036.114.110 60" at bounding box center [343, 170] width 234 height 19
copy dd "036.114.110 60"
drag, startPoint x: 218, startPoint y: 87, endPoint x: 376, endPoint y: 92, distance: 157.9
click at [376, 92] on div "Nome Completo Guilherme Goncalves" at bounding box center [280, 100] width 405 height 79
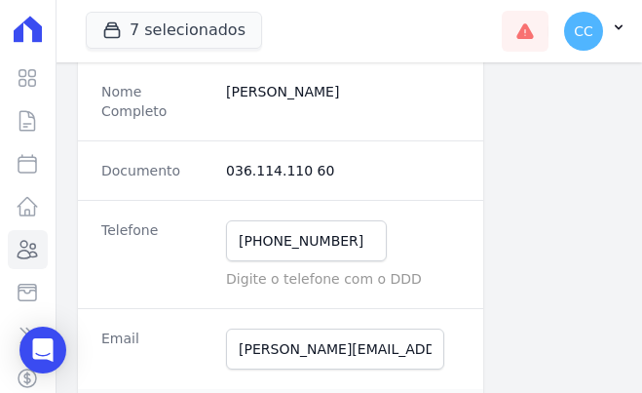
copy completo "Guilherme Goncalves"
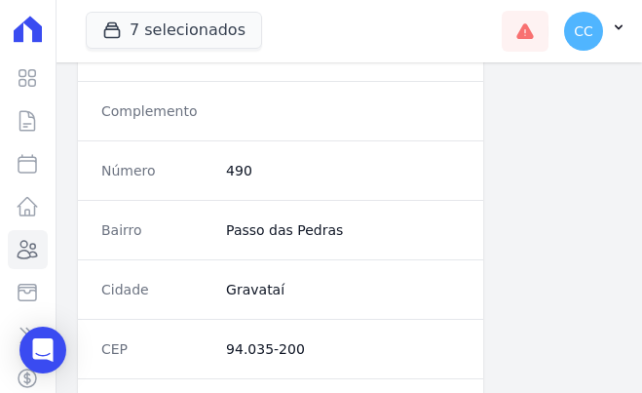
scroll to position [1102, 0]
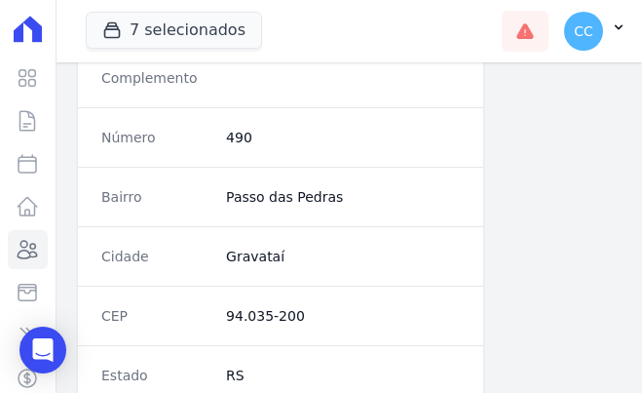
drag, startPoint x: 219, startPoint y: 292, endPoint x: 347, endPoint y: 295, distance: 127.7
click at [347, 295] on div "CEP 94.035-200" at bounding box center [280, 315] width 405 height 59
copy dd "94.035-200"
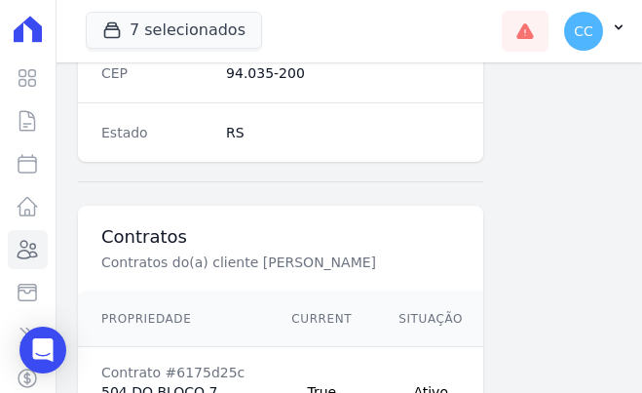
scroll to position [1492, 0]
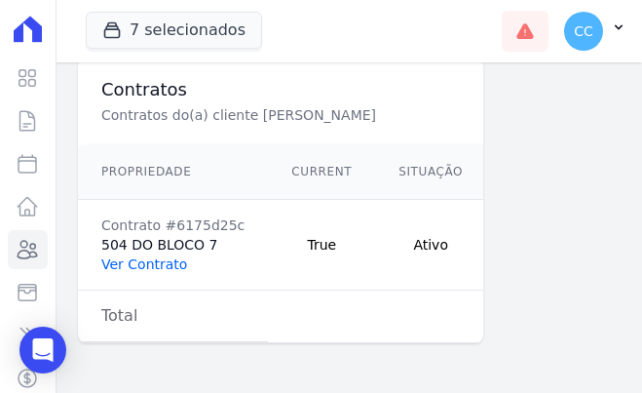
click at [163, 256] on link "Ver Contrato" at bounding box center [144, 264] width 86 height 16
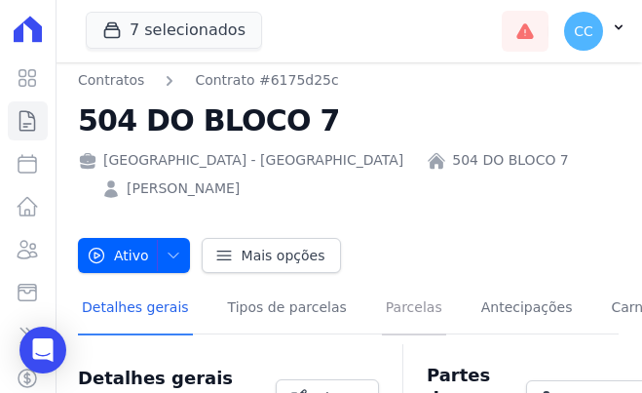
click at [382, 284] on link "Parcelas" at bounding box center [414, 310] width 64 height 52
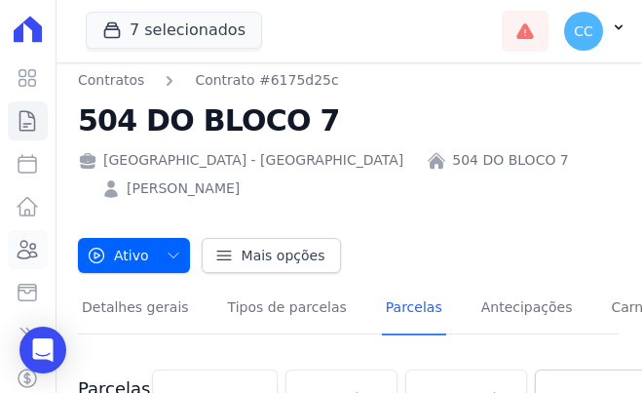
click at [23, 245] on icon at bounding box center [27, 249] width 23 height 23
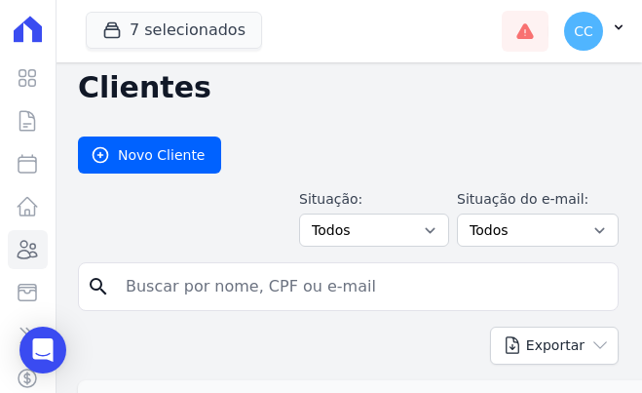
click at [225, 268] on input "search" at bounding box center [362, 286] width 496 height 39
type input "EDUARDO OLIVEIRA"
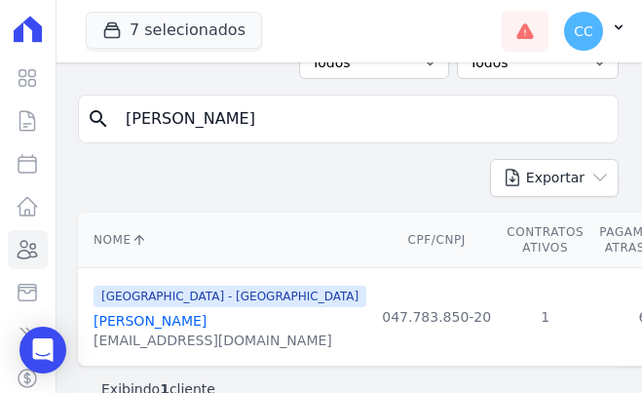
scroll to position [223, 0]
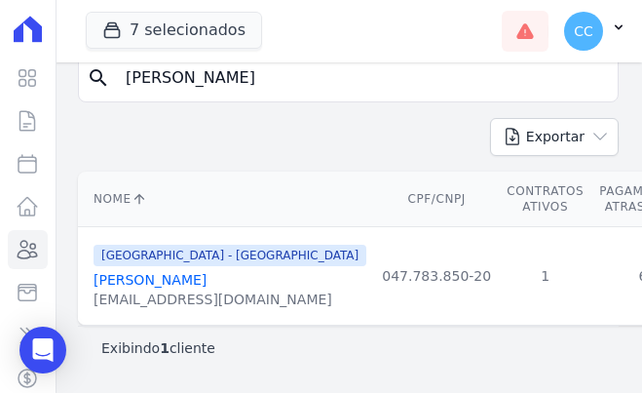
click at [207, 272] on link "Eduardo Oliveira De Castro" at bounding box center [150, 280] width 113 height 16
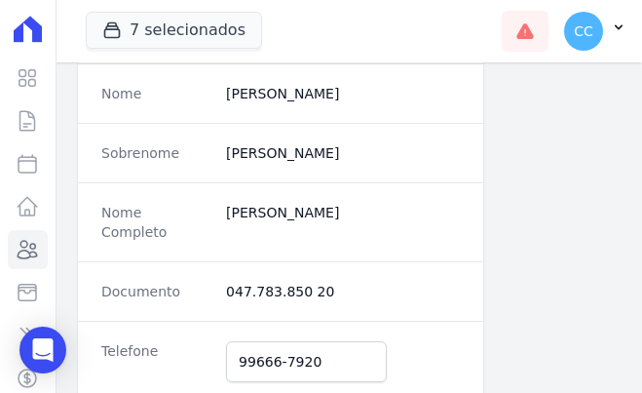
scroll to position [195, 0]
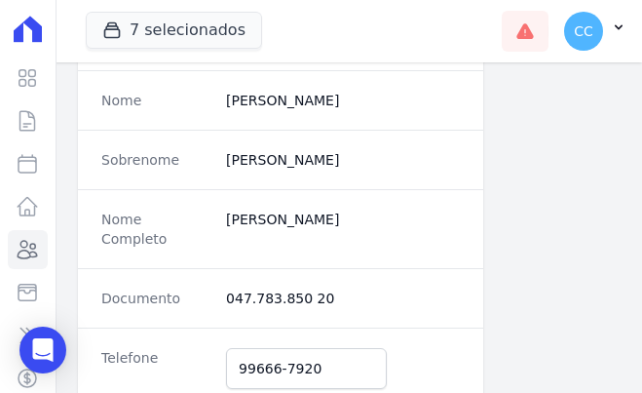
drag, startPoint x: 225, startPoint y: 216, endPoint x: 408, endPoint y: 221, distance: 183.3
click at [408, 221] on completo "Eduardo Oliveira De Castro" at bounding box center [343, 229] width 234 height 39
copy completo "Eduardo Oliveira De Castro"
drag, startPoint x: 224, startPoint y: 275, endPoint x: 418, endPoint y: 269, distance: 194.0
click at [418, 288] on dd "047.783.850 20" at bounding box center [343, 297] width 234 height 19
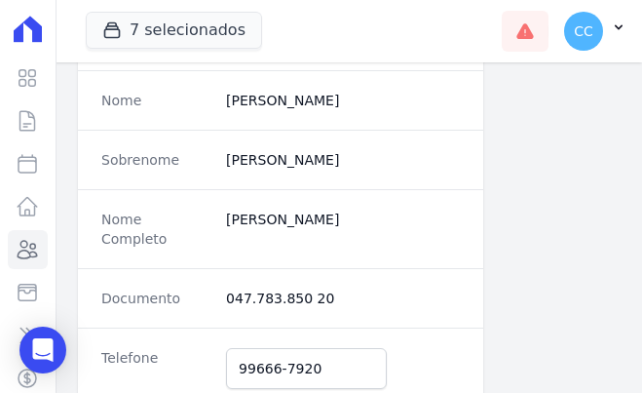
copy dd "047.783.850 20"
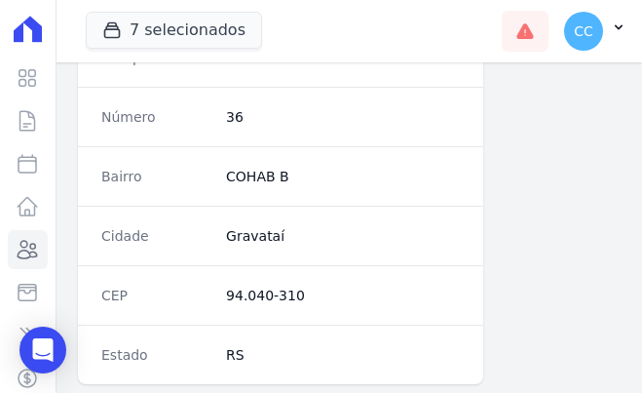
scroll to position [1169, 0]
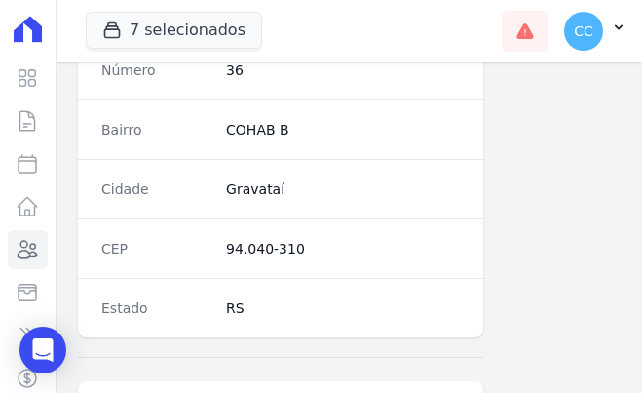
drag, startPoint x: 210, startPoint y: 249, endPoint x: 364, endPoint y: 238, distance: 155.4
click at [363, 239] on div "CEP 94.040-310" at bounding box center [280, 247] width 405 height 59
copy div "94.040-310"
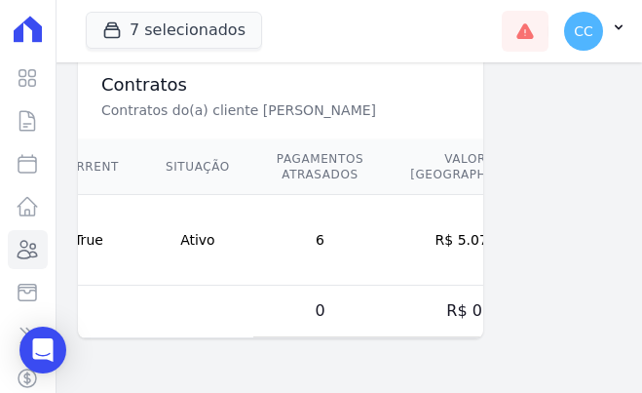
scroll to position [0, 0]
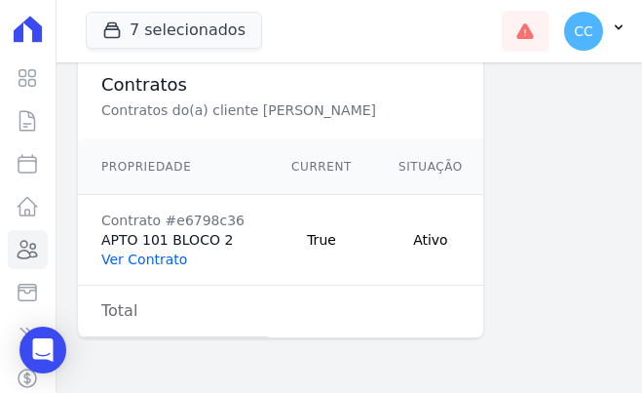
click at [153, 252] on link "Ver Contrato" at bounding box center [144, 259] width 86 height 16
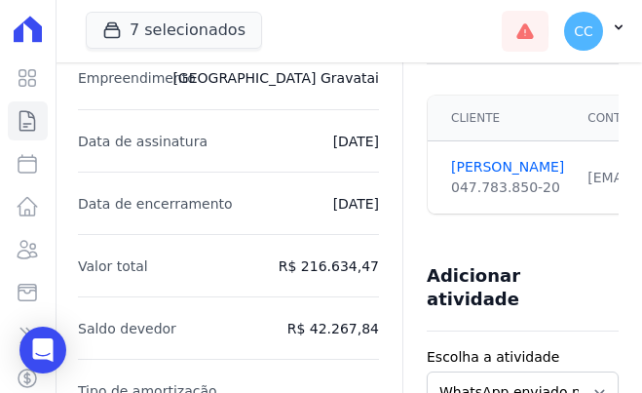
scroll to position [195, 0]
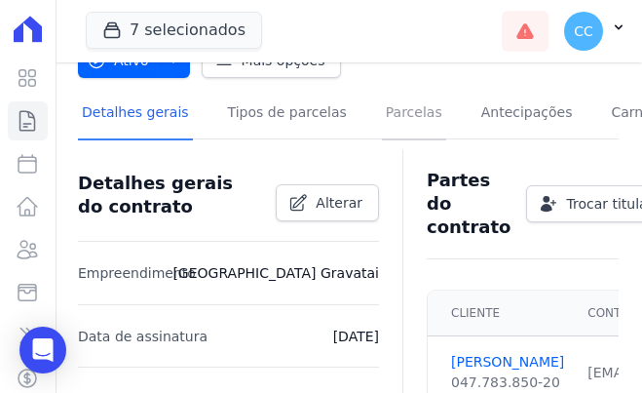
click at [382, 116] on link "Parcelas" at bounding box center [414, 115] width 64 height 52
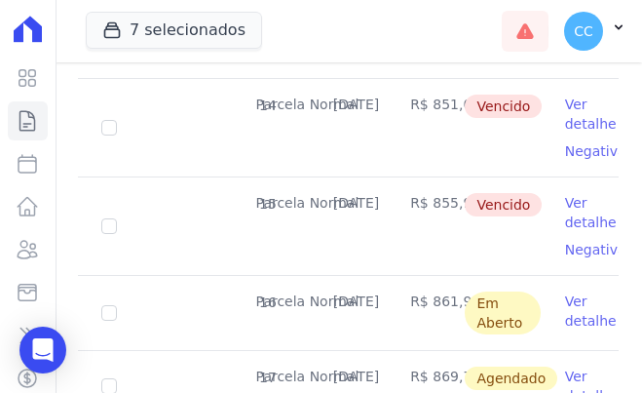
scroll to position [1072, 0]
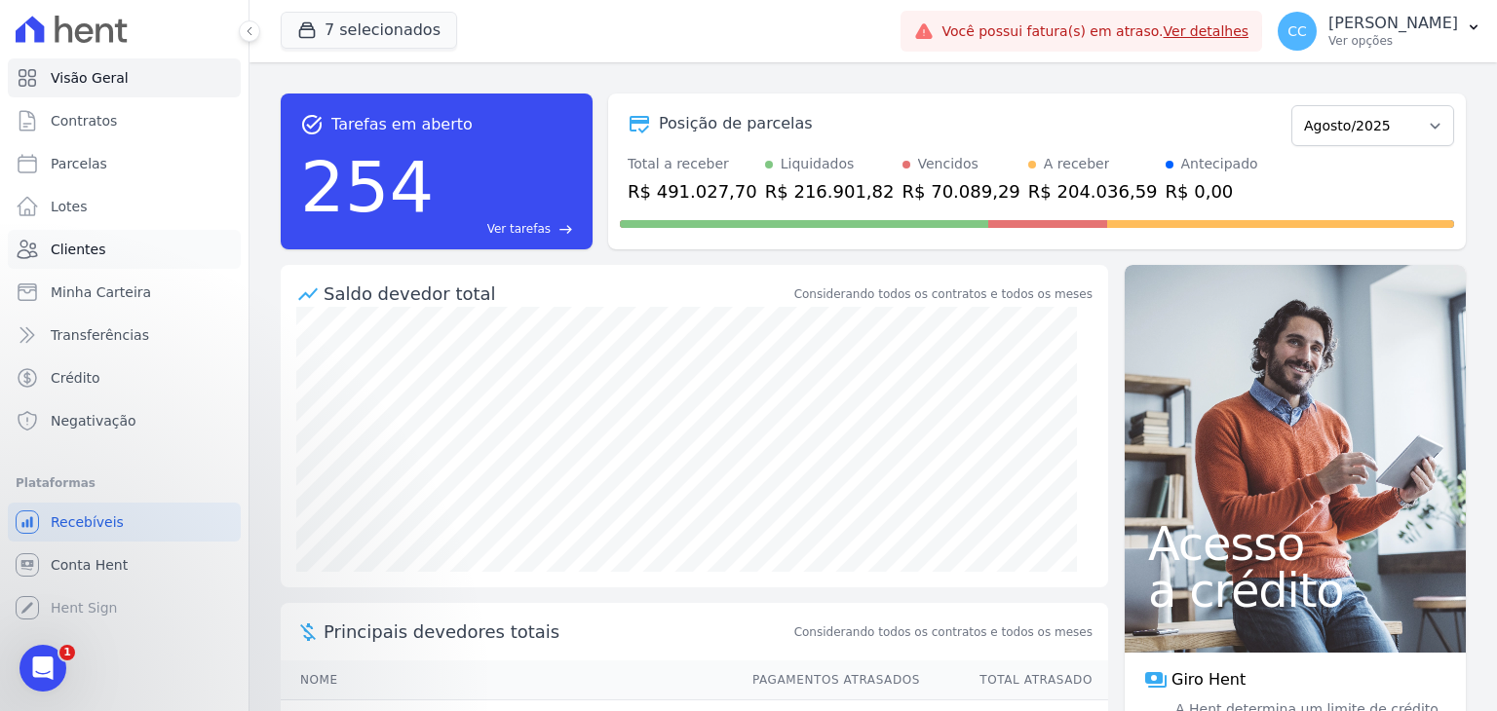
click at [94, 243] on span "Clientes" at bounding box center [78, 249] width 55 height 19
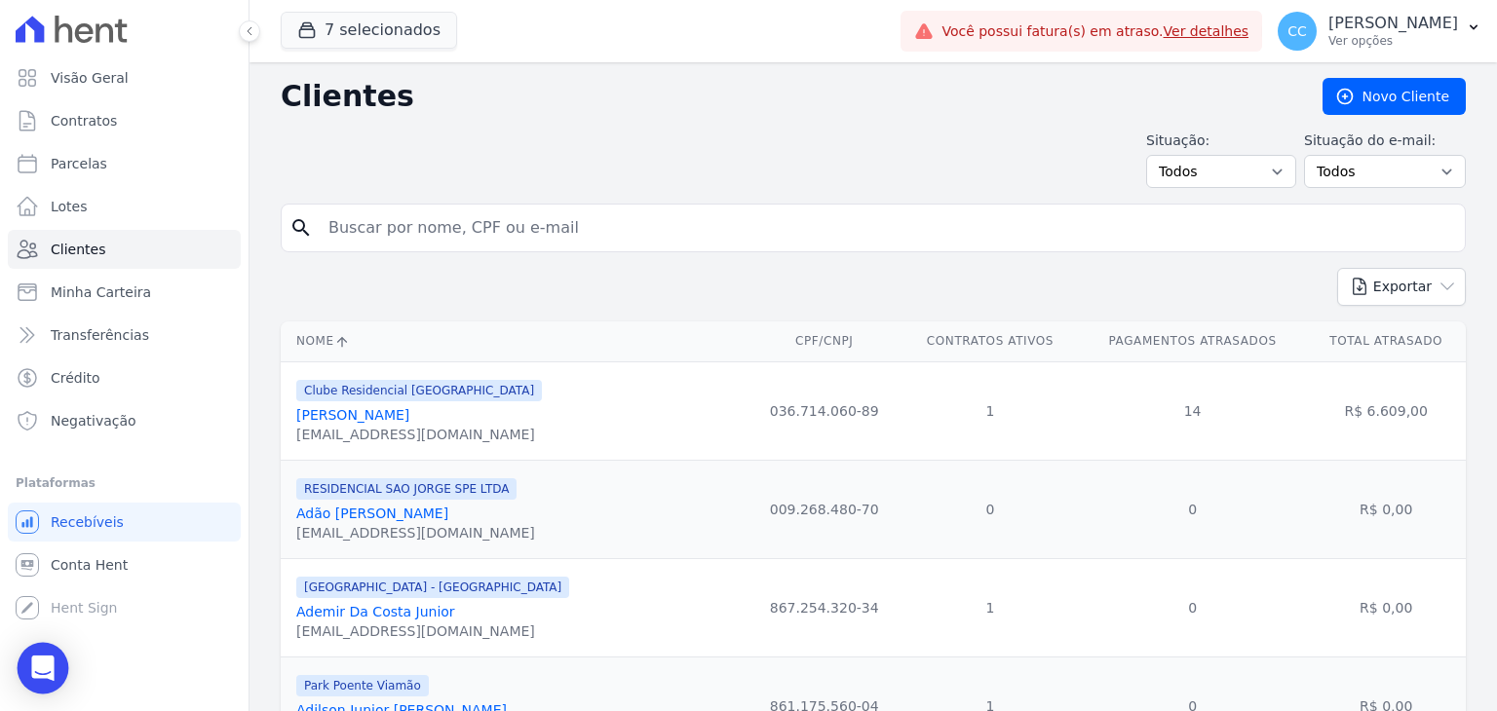
click at [50, 656] on div "Open Intercom Messenger" at bounding box center [44, 669] width 52 height 52
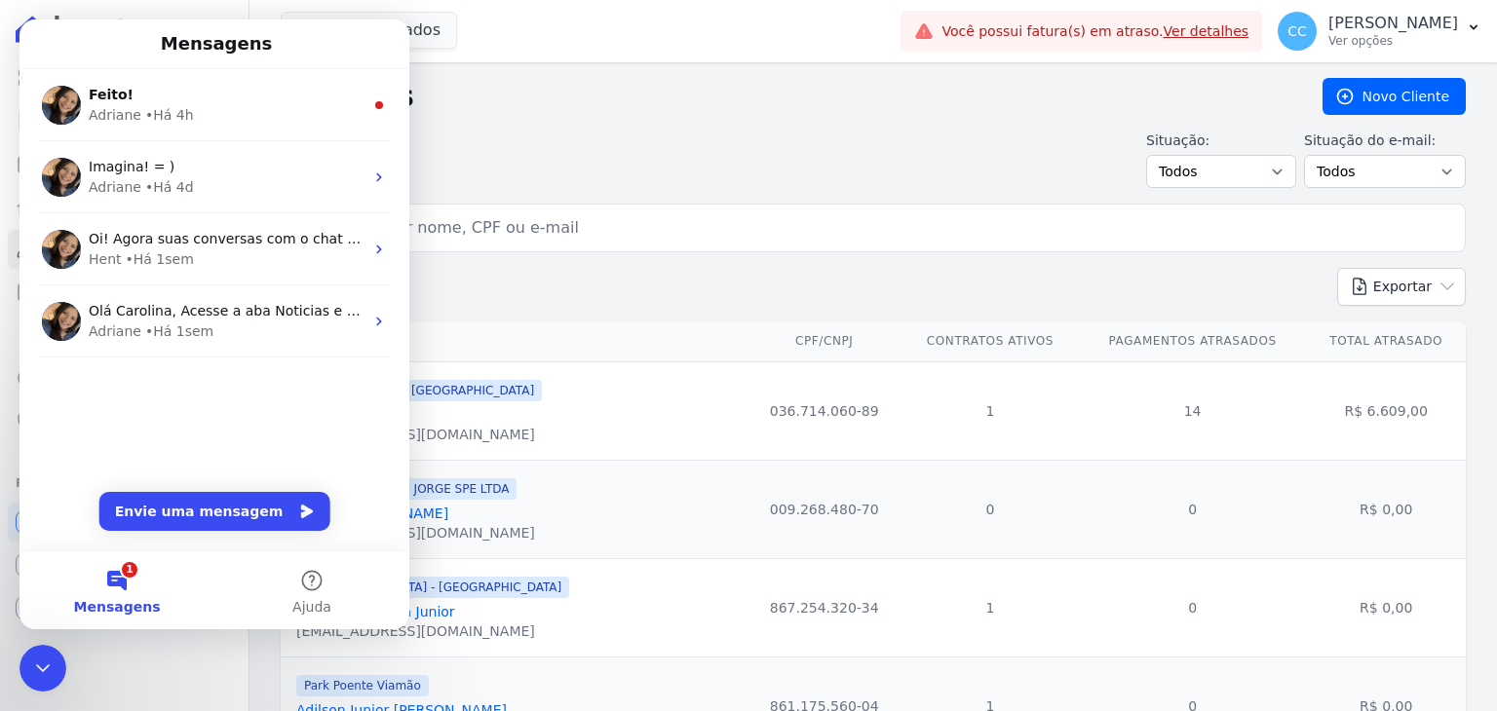
click at [795, 138] on div "Situação: Todos Adimplentes Inadimplentes Situação do e-mail: Todos Confirmado …" at bounding box center [873, 159] width 1185 height 57
click at [53, 665] on icon "Encerramento do Messenger da Intercom" at bounding box center [42, 668] width 23 height 23
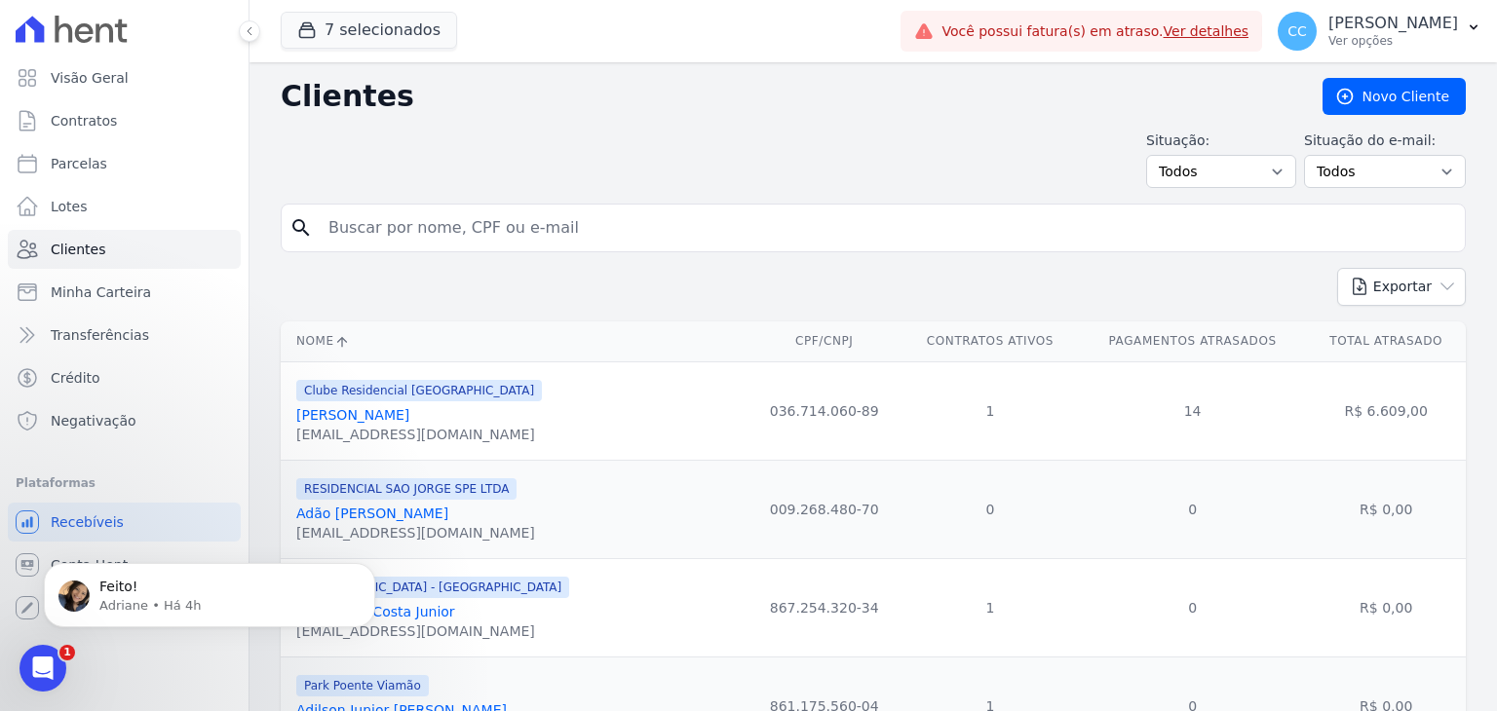
click at [471, 258] on form "search" at bounding box center [873, 236] width 1185 height 64
click at [460, 246] on input "search" at bounding box center [887, 228] width 1140 height 39
click at [385, 239] on input "search" at bounding box center [887, 228] width 1140 height 39
type input "ingridi"
